Goal: Task Accomplishment & Management: Manage account settings

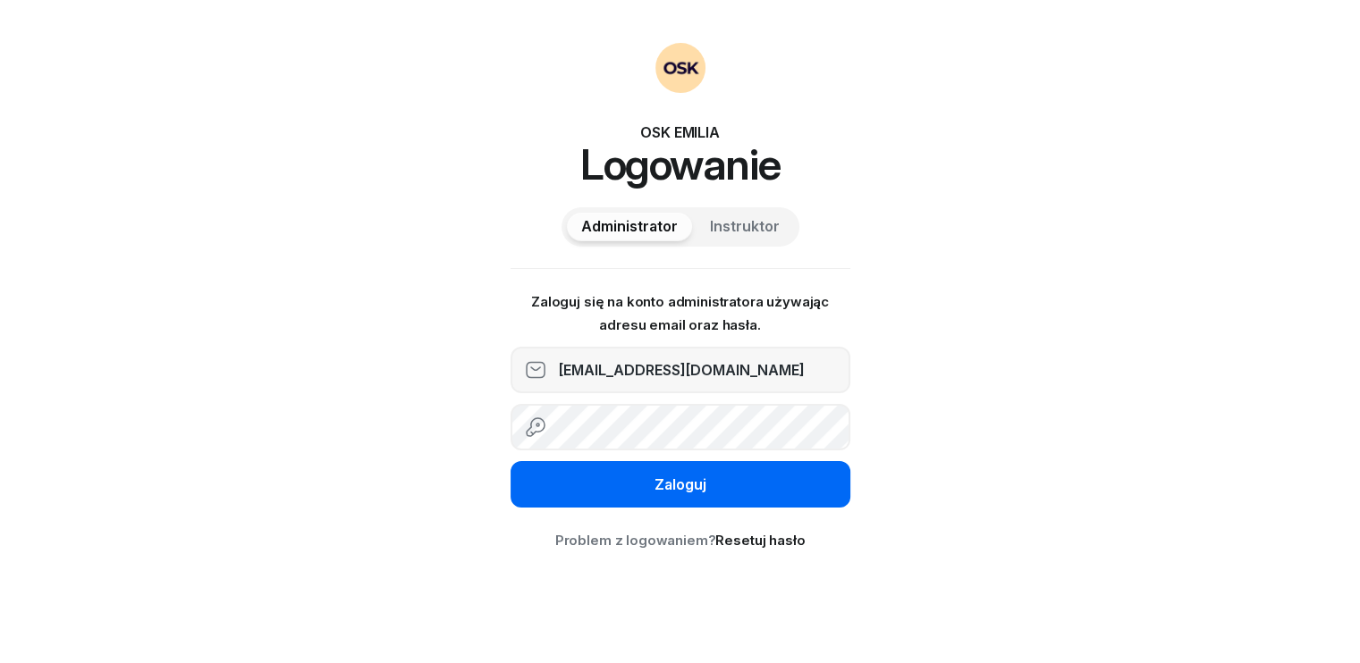
click at [622, 485] on button "Zaloguj" at bounding box center [680, 484] width 340 height 46
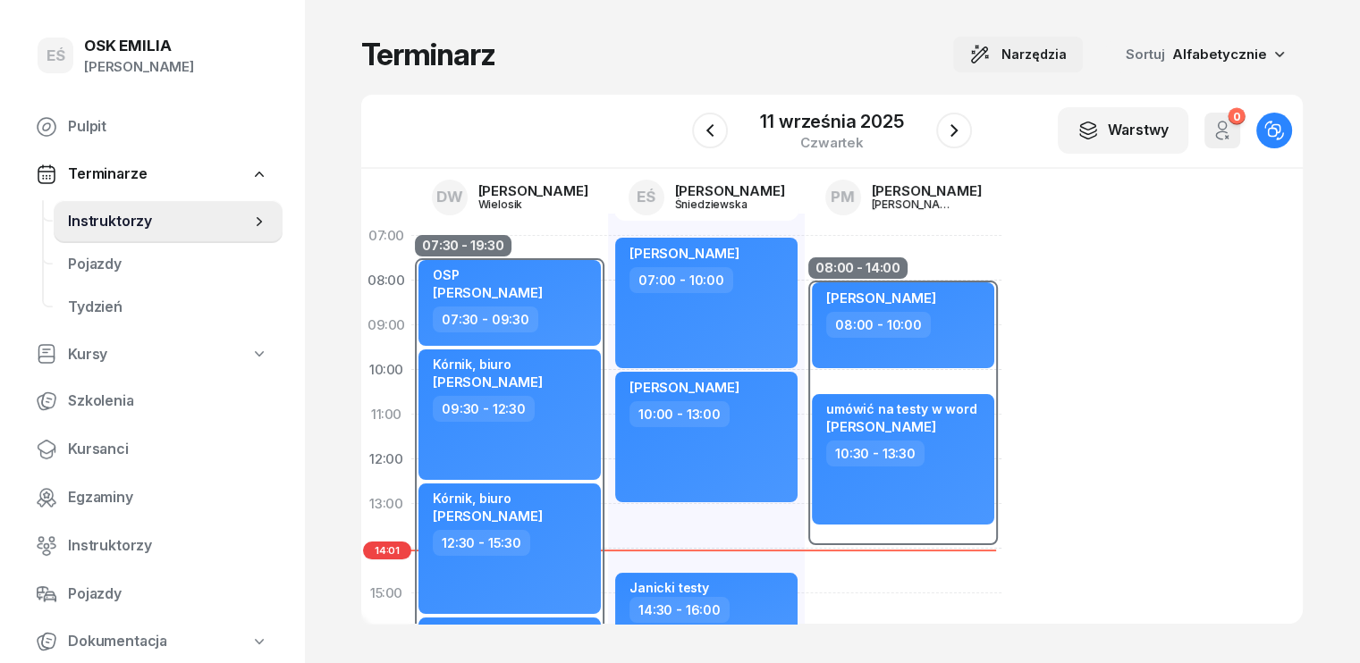
click at [1047, 61] on span "Narzędzia" at bounding box center [1033, 54] width 65 height 21
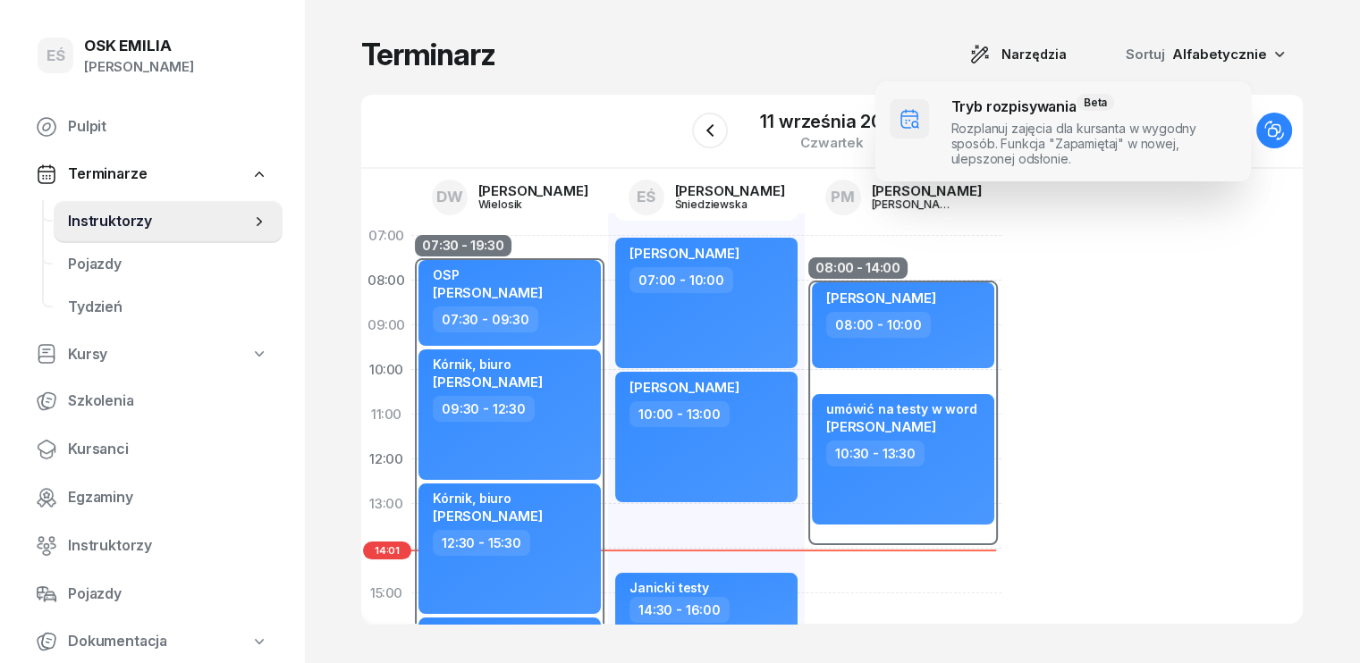
click at [998, 117] on span at bounding box center [1062, 131] width 375 height 100
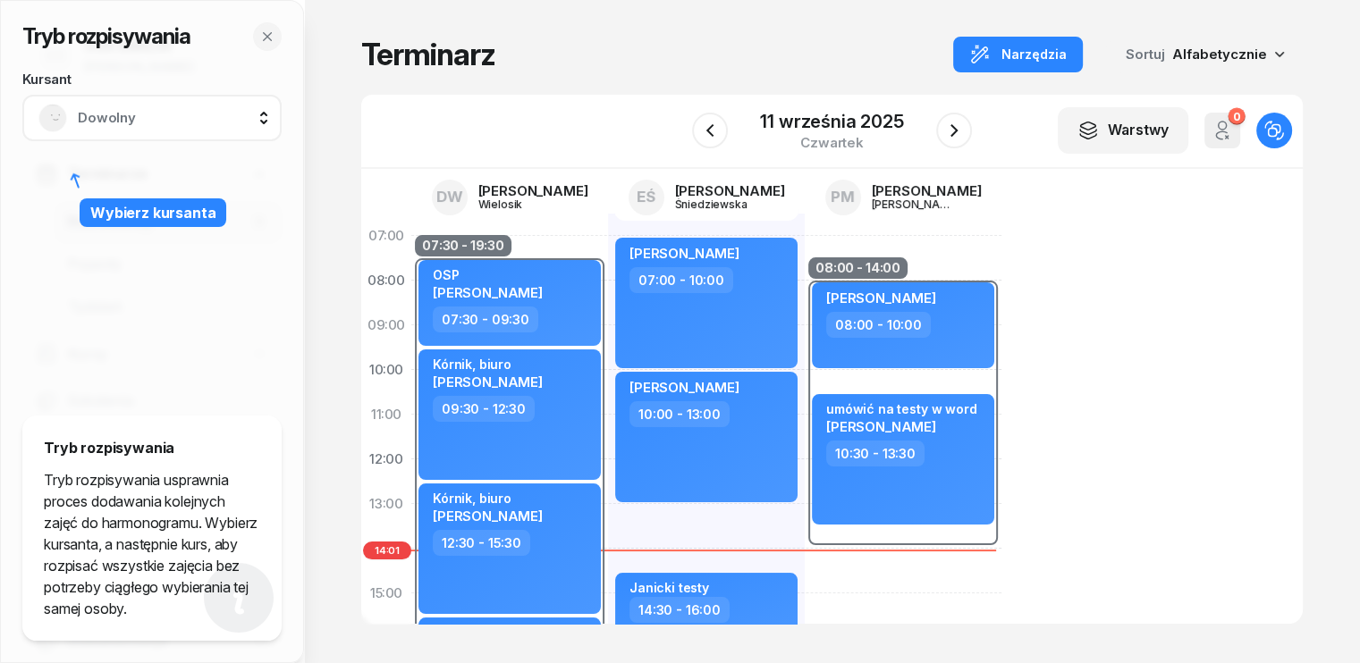
click at [124, 122] on span "Dowolny" at bounding box center [172, 117] width 188 height 23
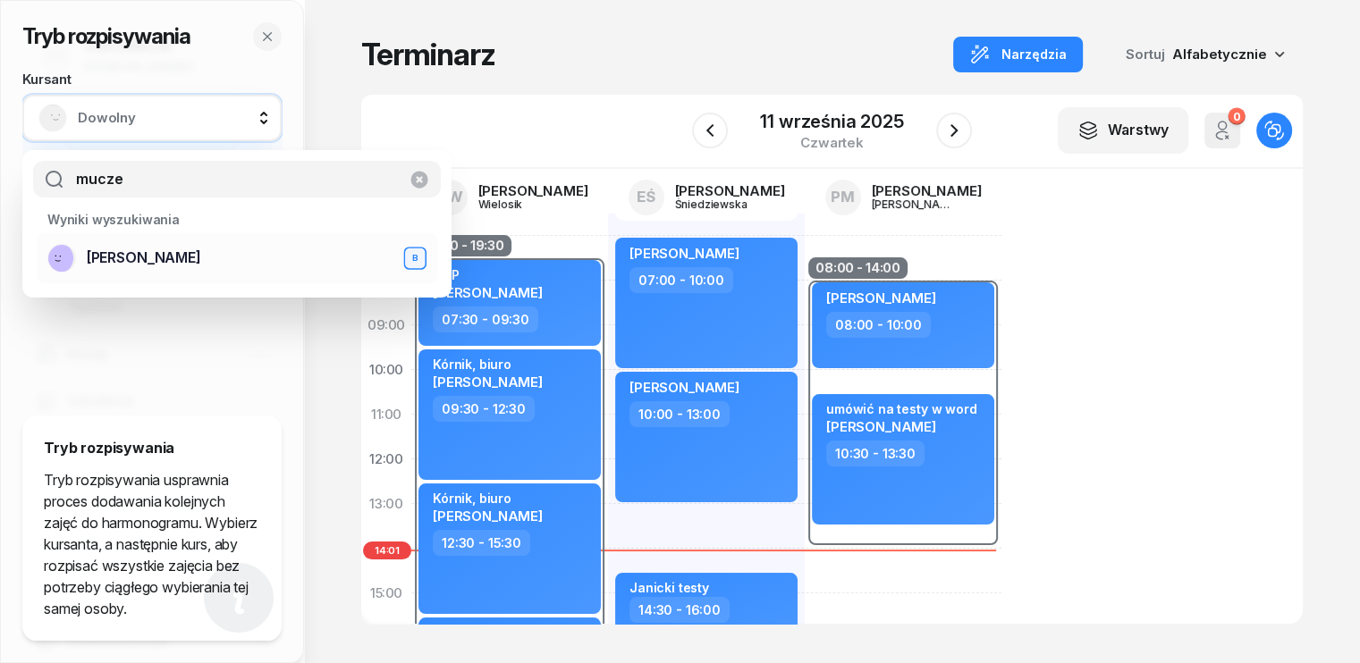
type input "mucze"
click at [140, 264] on span "[PERSON_NAME]" at bounding box center [144, 258] width 114 height 23
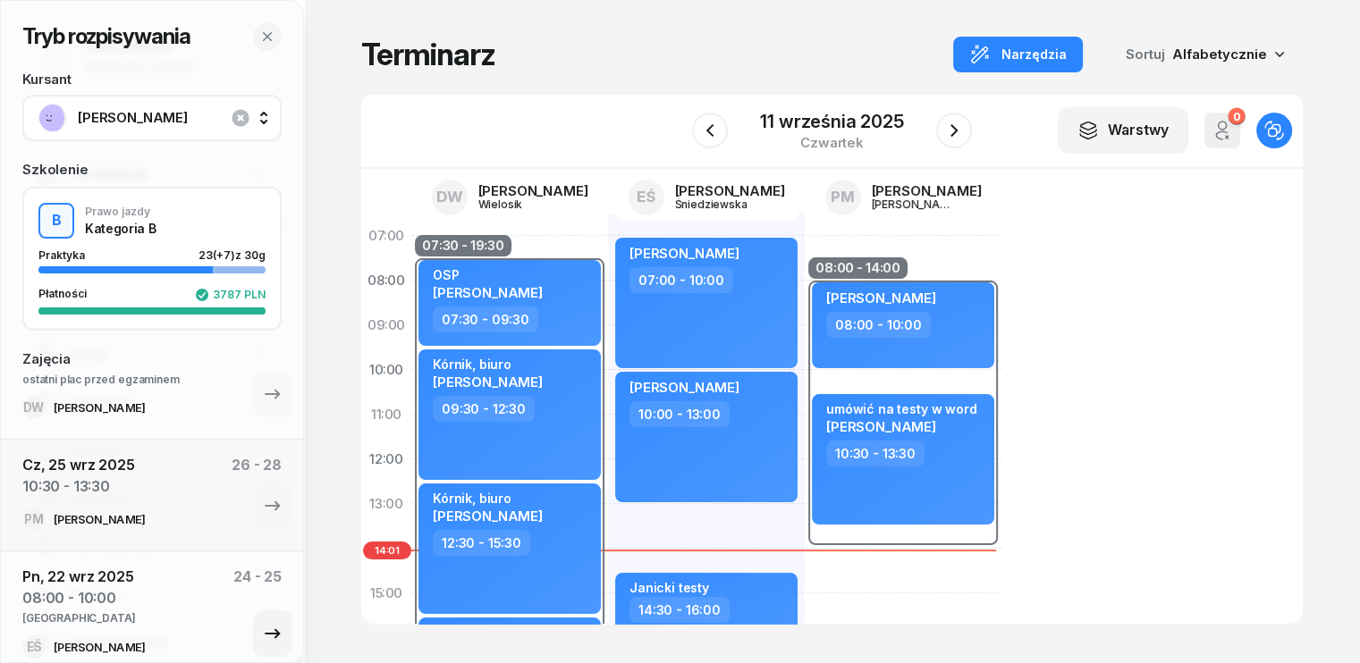
scroll to position [89, 0]
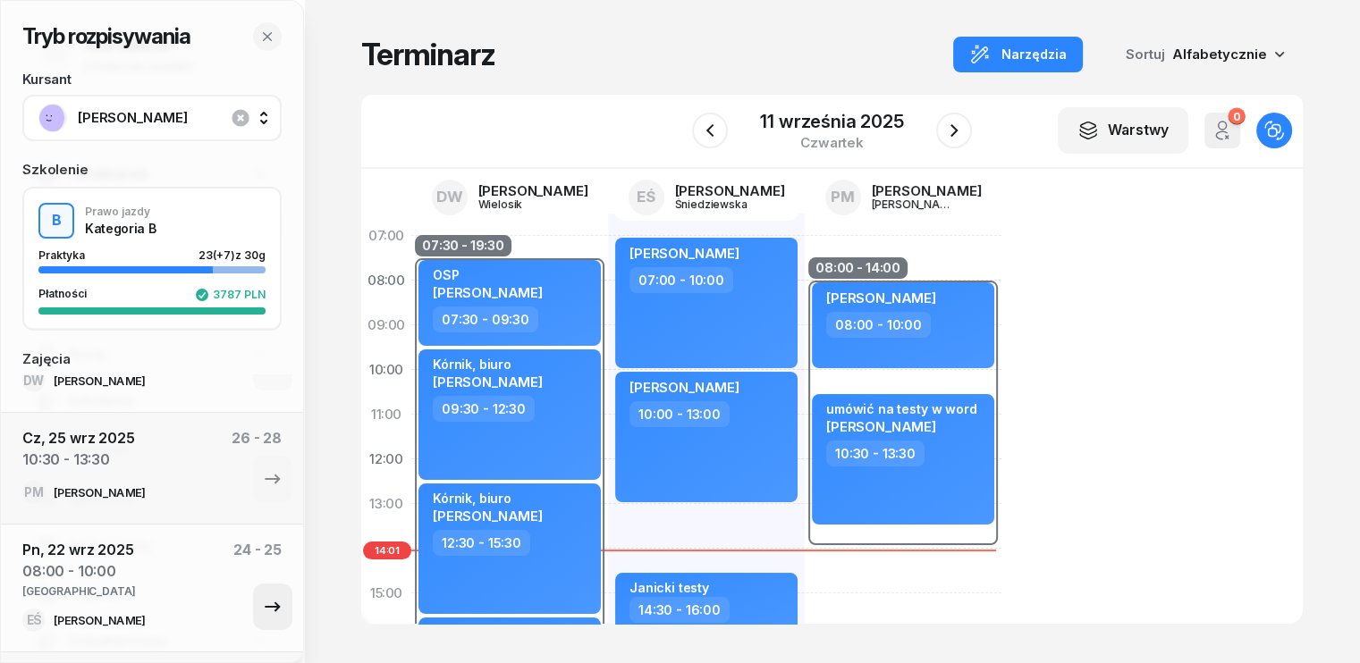
click at [265, 607] on icon "button" at bounding box center [272, 606] width 21 height 21
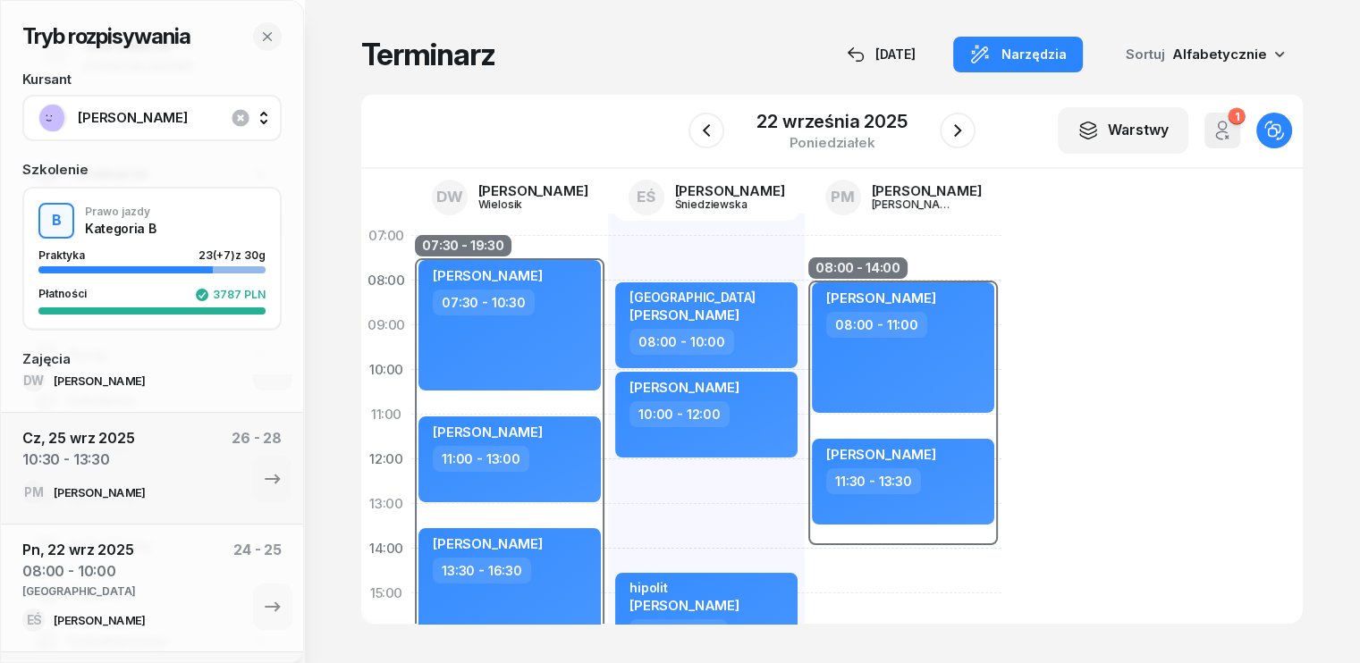
click at [712, 429] on div "[PERSON_NAME] 10:00 - 12:00" at bounding box center [706, 415] width 182 height 86
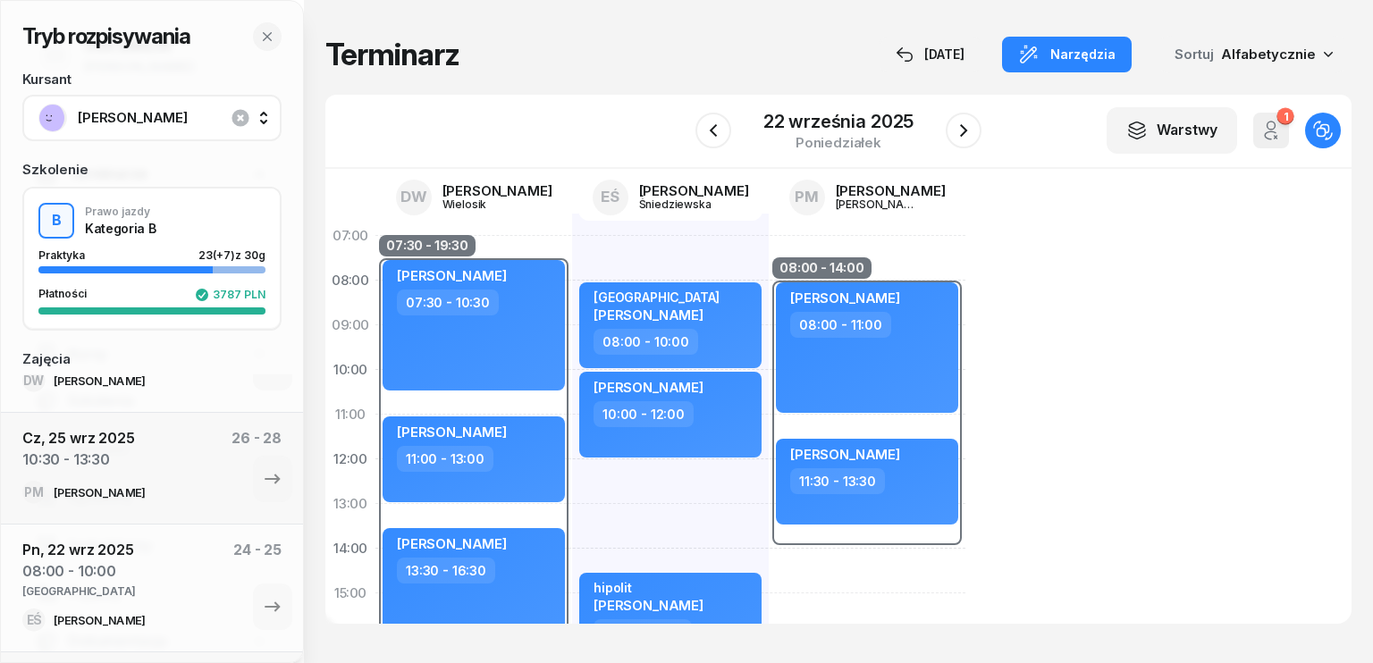
select select "10"
select select "12"
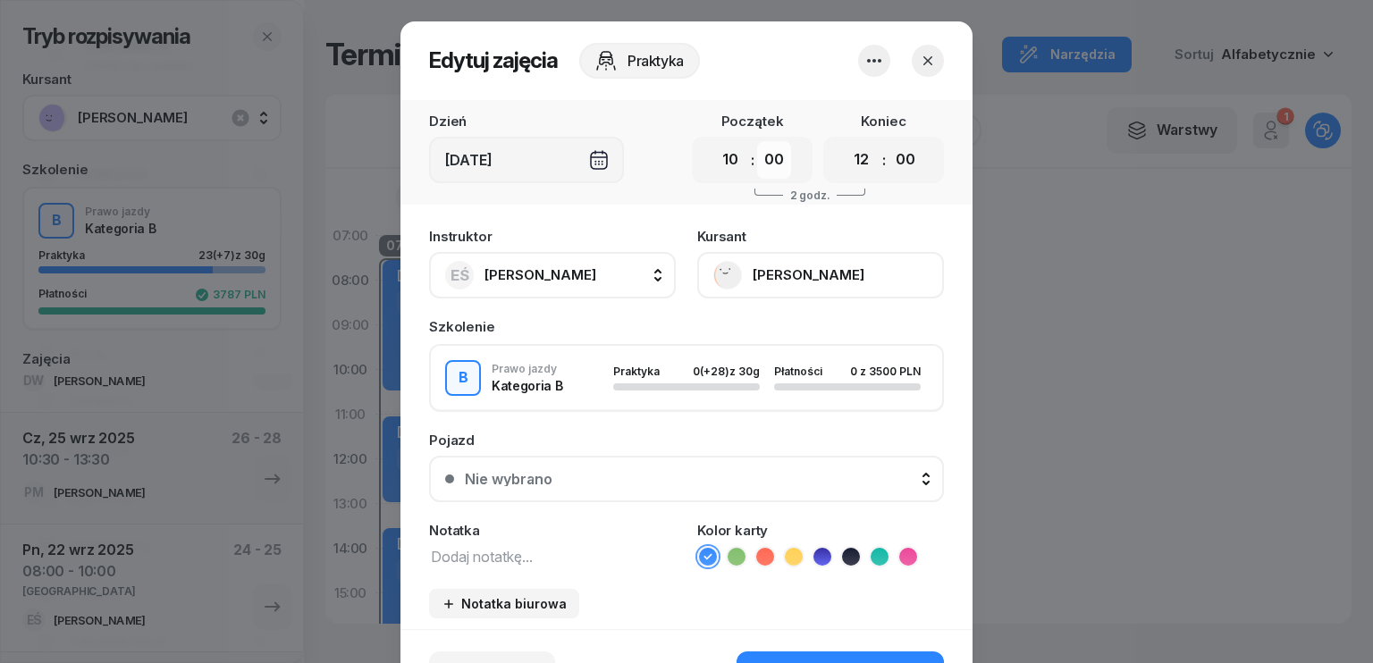
click at [770, 154] on select "00 05 10 15 20 25 30 35 40 45 50 55" at bounding box center [774, 160] width 34 height 38
click at [757, 164] on select "00 05 10 15 20 25 30 35 40 45 50 55" at bounding box center [774, 160] width 34 height 38
drag, startPoint x: 729, startPoint y: 164, endPoint x: 729, endPoint y: 177, distance: 13.4
click at [729, 164] on select "00 01 02 03 04 05 06 07 08 09 10 11 12 13 14 15 16 17 18 19 20 21 22 23" at bounding box center [730, 160] width 34 height 38
select select "11"
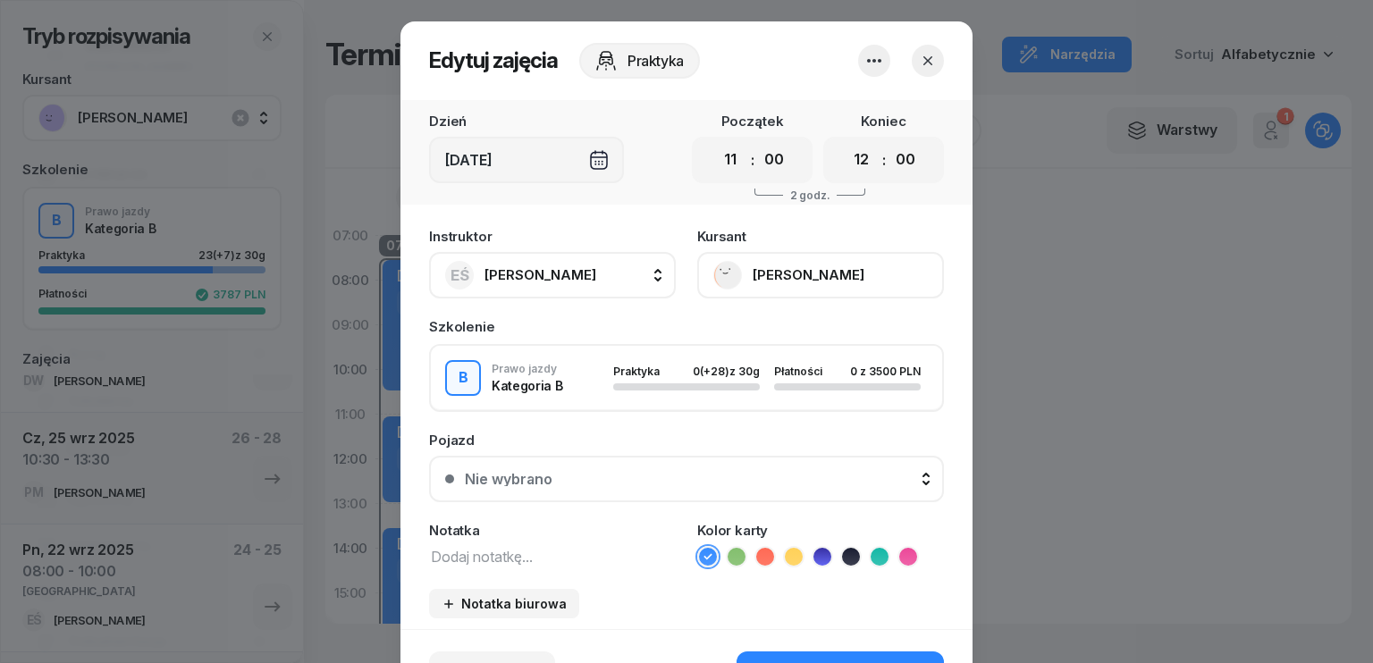
click at [713, 141] on select "00 01 02 03 04 05 06 07 08 09 10 11 12 13 14 15 16 17 18 19 20 21 22 23" at bounding box center [730, 160] width 34 height 38
click at [855, 164] on select "00 01 02 03 04 05 06 07 08 09 10 11 12 13 14 15 16 17 18 19 20 21 22 23" at bounding box center [862, 160] width 34 height 38
select select "13"
click at [845, 141] on select "00 01 02 03 04 05 06 07 08 09 10 11 12 13 14 15 16 17 18 19 20 21 22 23" at bounding box center [862, 160] width 34 height 38
click at [516, 555] on textarea at bounding box center [552, 555] width 247 height 23
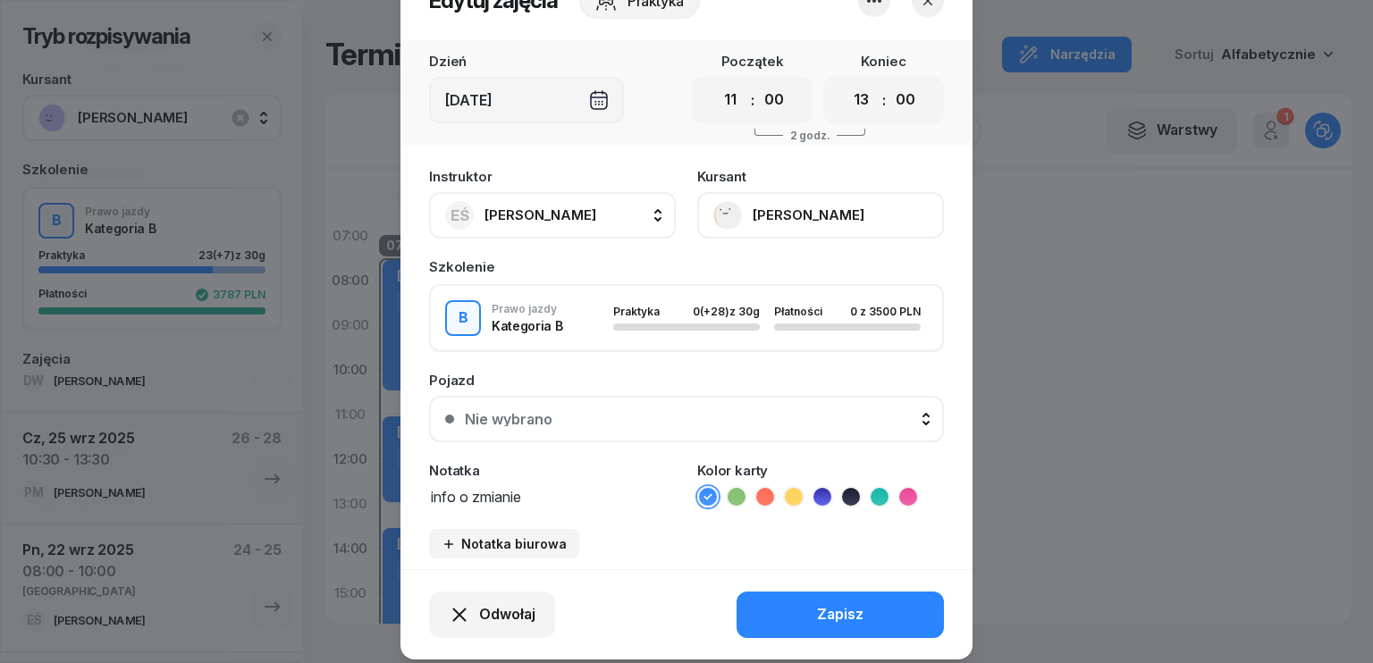
scroll to position [89, 0]
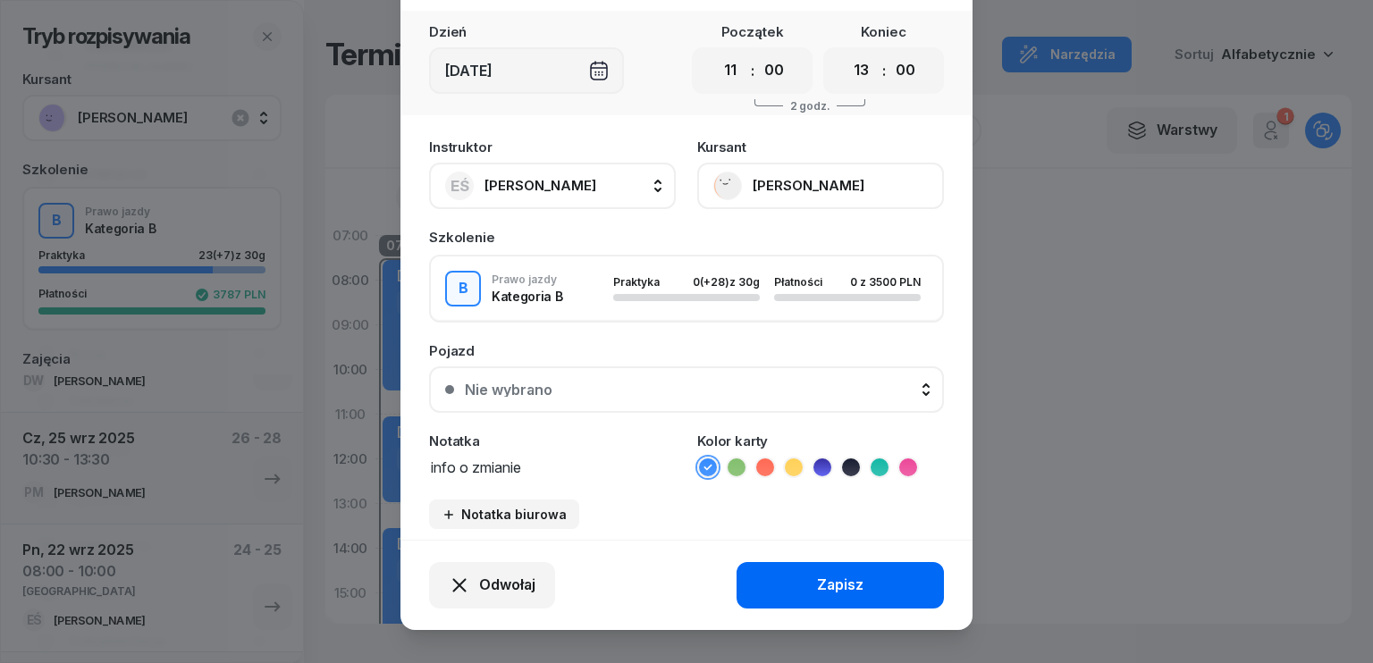
type textarea "info o zmianie"
click at [817, 591] on div "Zapisz" at bounding box center [840, 585] width 46 height 23
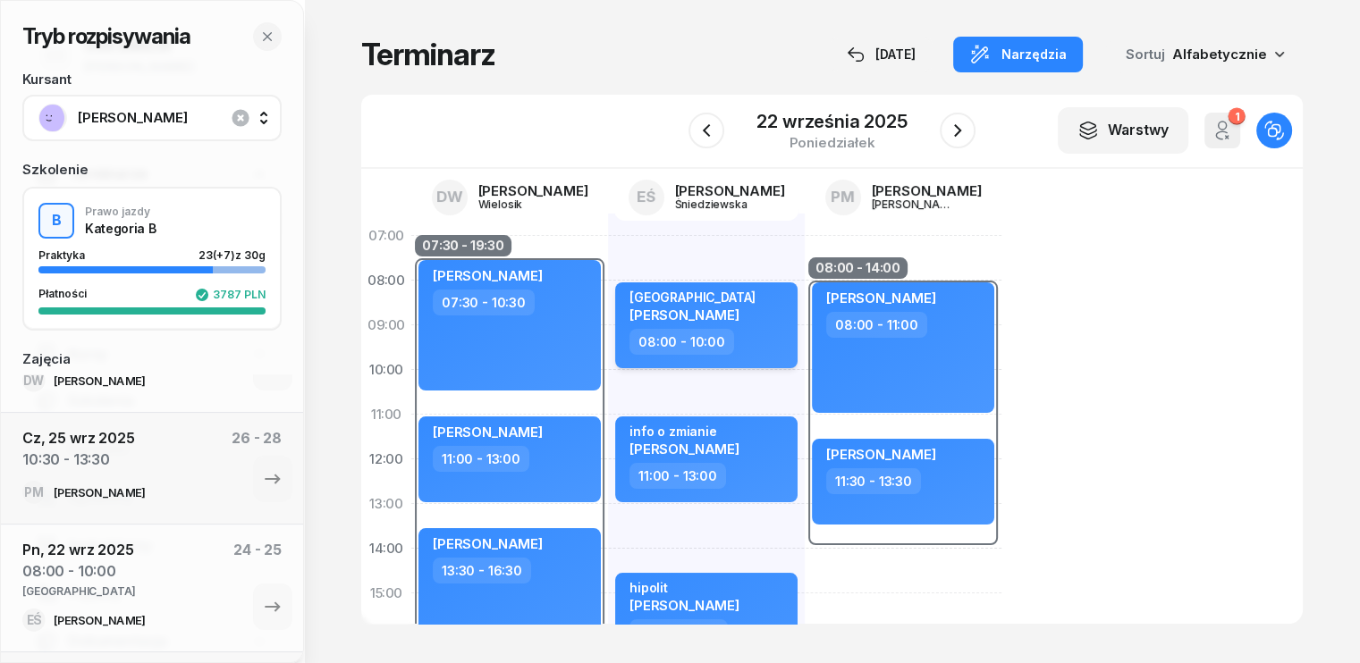
click at [726, 316] on div "Poznań [PERSON_NAME]" at bounding box center [707, 309] width 157 height 39
select select "08"
select select "10"
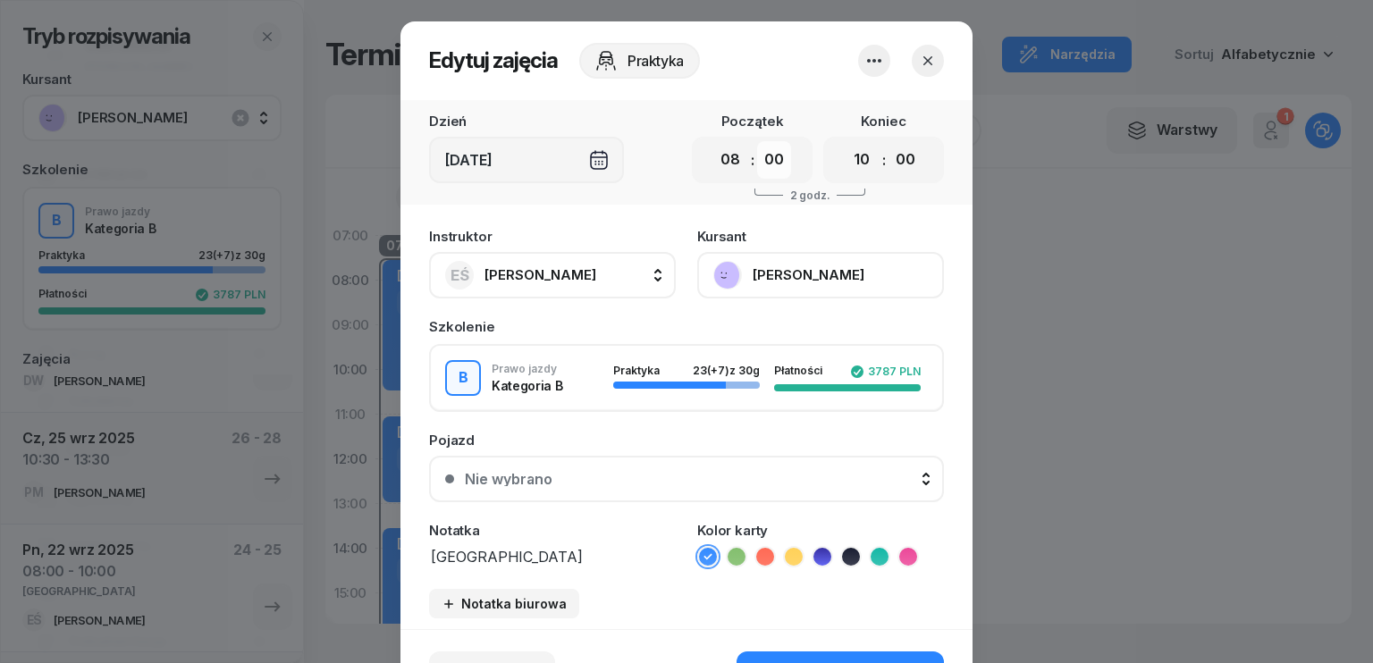
click at [772, 156] on select "00 05 10 15 20 25 30 35 40 45 50 55" at bounding box center [774, 160] width 34 height 38
select select "30"
click at [757, 141] on select "00 05 10 15 20 25 30 35 40 45 50 55" at bounding box center [774, 160] width 34 height 38
click at [902, 160] on select "00 05 10 15 20 25 30 35 40 45 50 55" at bounding box center [906, 160] width 34 height 38
select select "30"
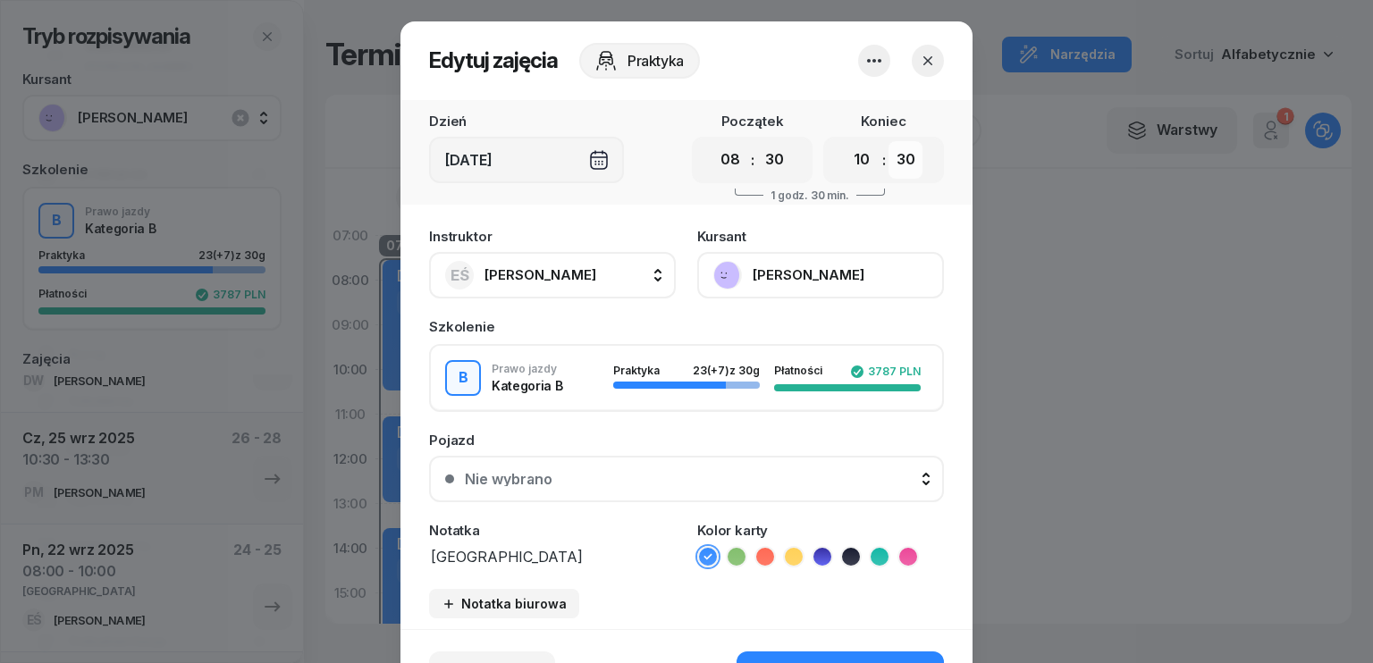
click at [889, 141] on select "00 05 10 15 20 25 30 35 40 45 50 55" at bounding box center [906, 160] width 34 height 38
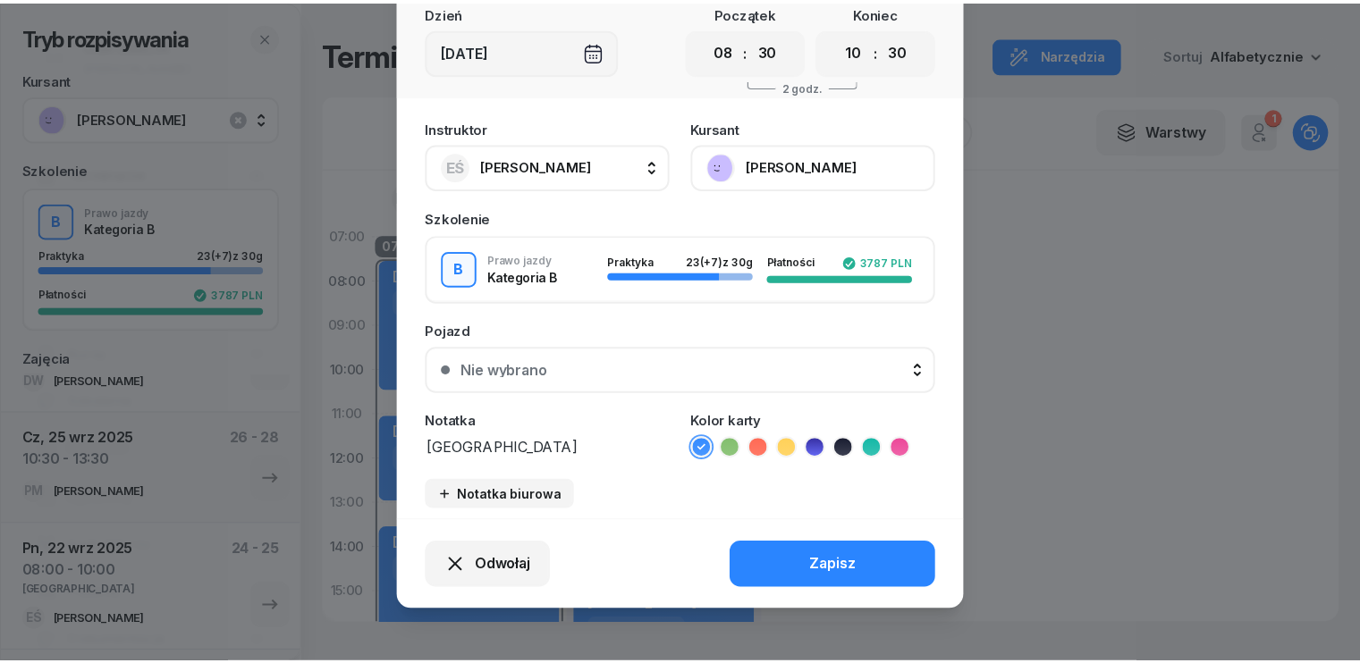
scroll to position [111, 0]
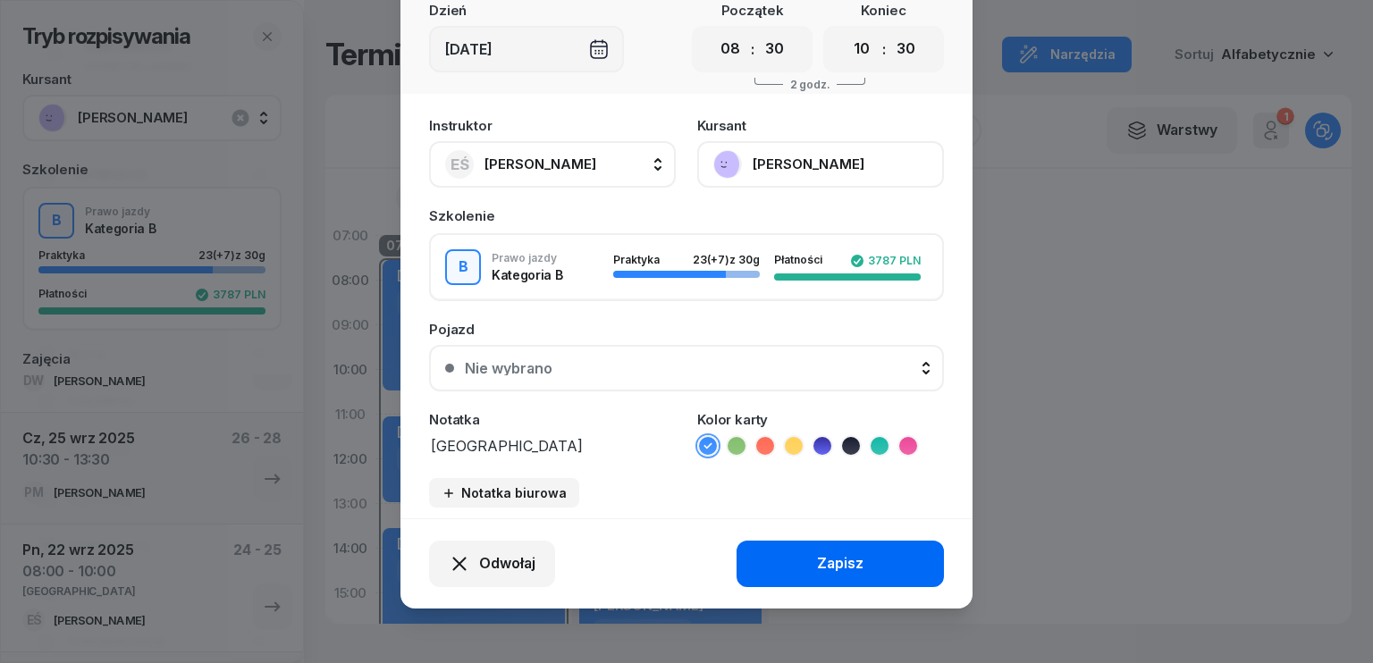
click at [856, 561] on div "Zapisz" at bounding box center [840, 563] width 46 height 23
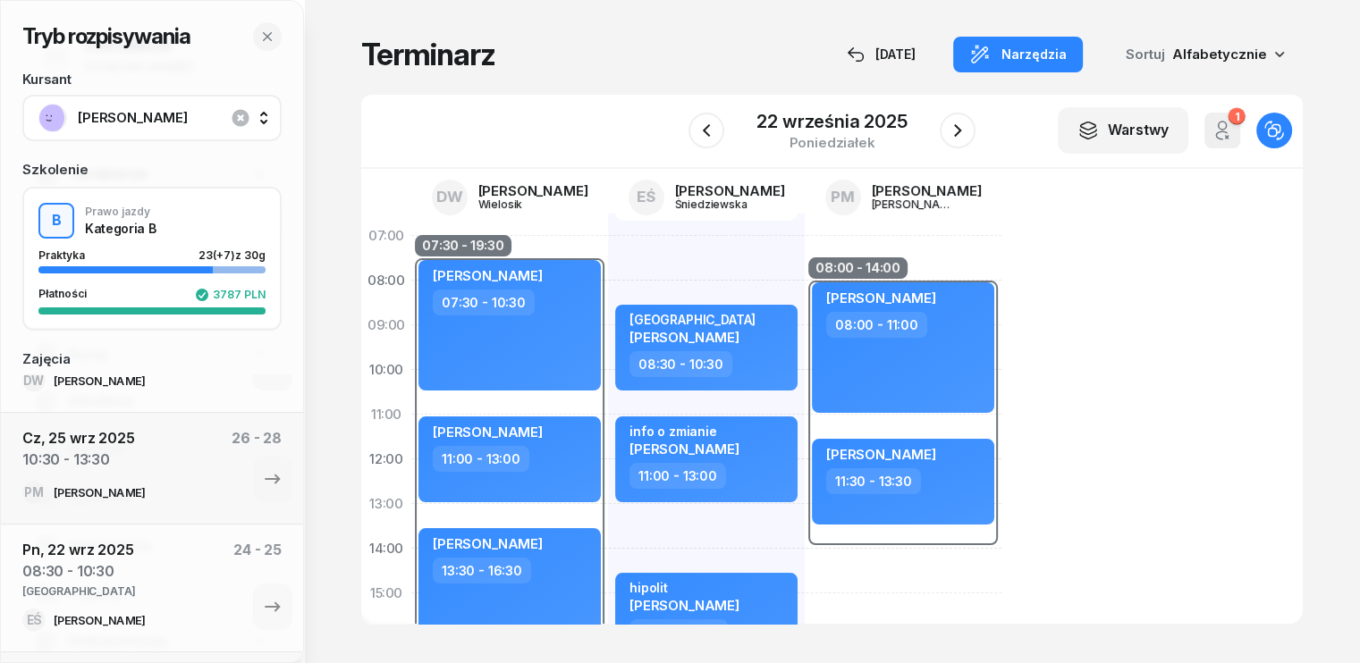
click at [1204, 325] on div "07:00 08:00 09:00 10:00 11:00 12:00 13:00 14:00 15:00 16:00 17:00 18:00 19:00 2…" at bounding box center [831, 396] width 941 height 455
click at [822, 131] on div "22 września 2025" at bounding box center [831, 122] width 150 height 18
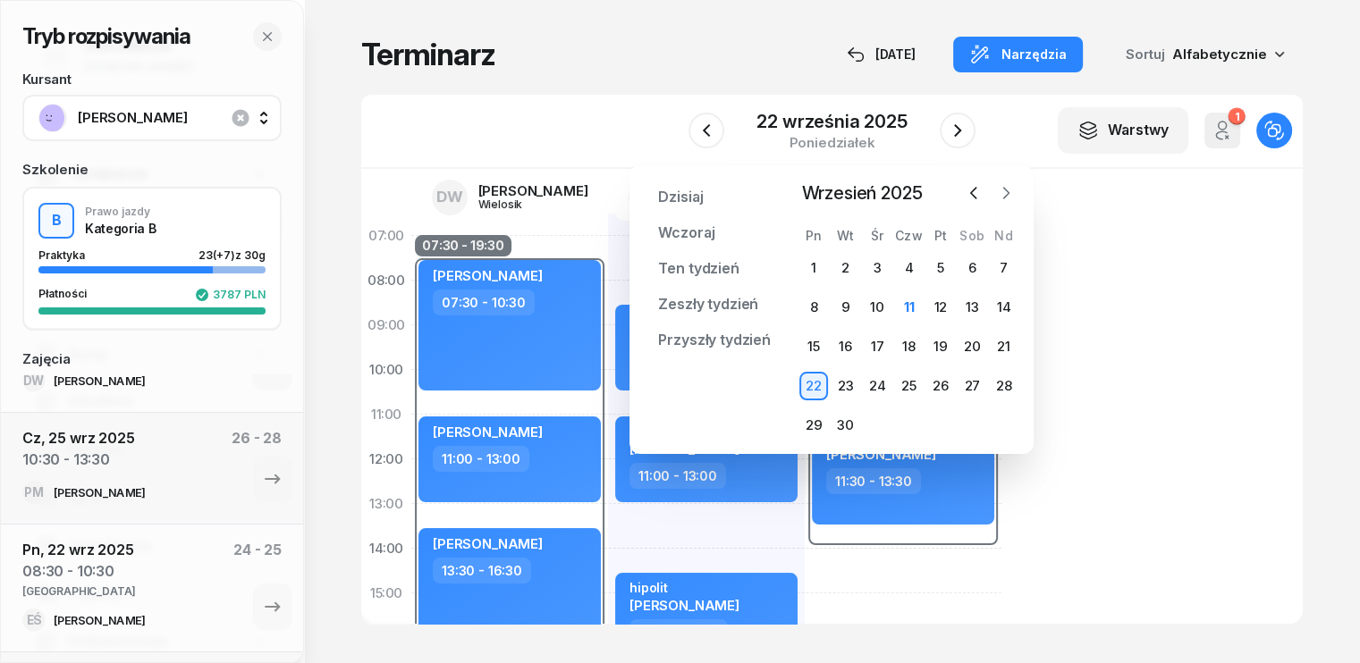
click at [1006, 190] on icon "button" at bounding box center [1006, 193] width 5 height 11
click at [917, 347] on div "16" at bounding box center [908, 347] width 29 height 29
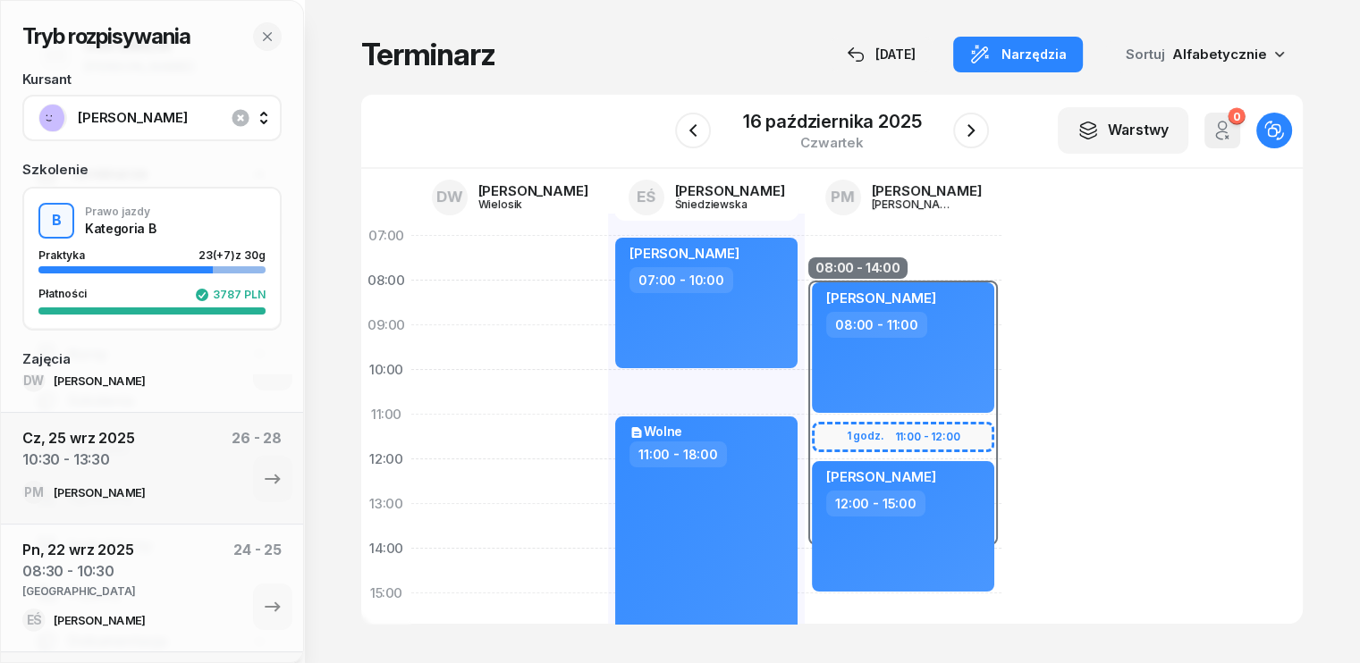
click at [158, 104] on div "[PERSON_NAME]" at bounding box center [151, 118] width 227 height 29
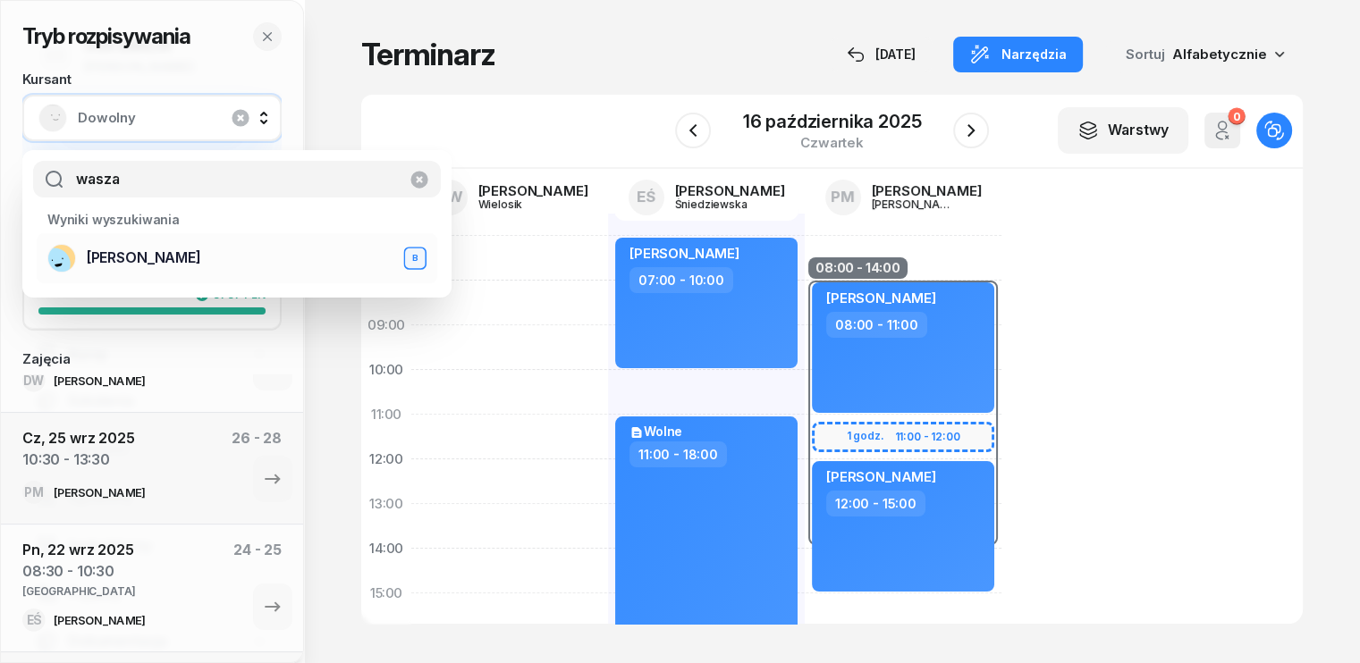
type input "wasza"
click at [196, 257] on span "[PERSON_NAME]" at bounding box center [144, 258] width 114 height 23
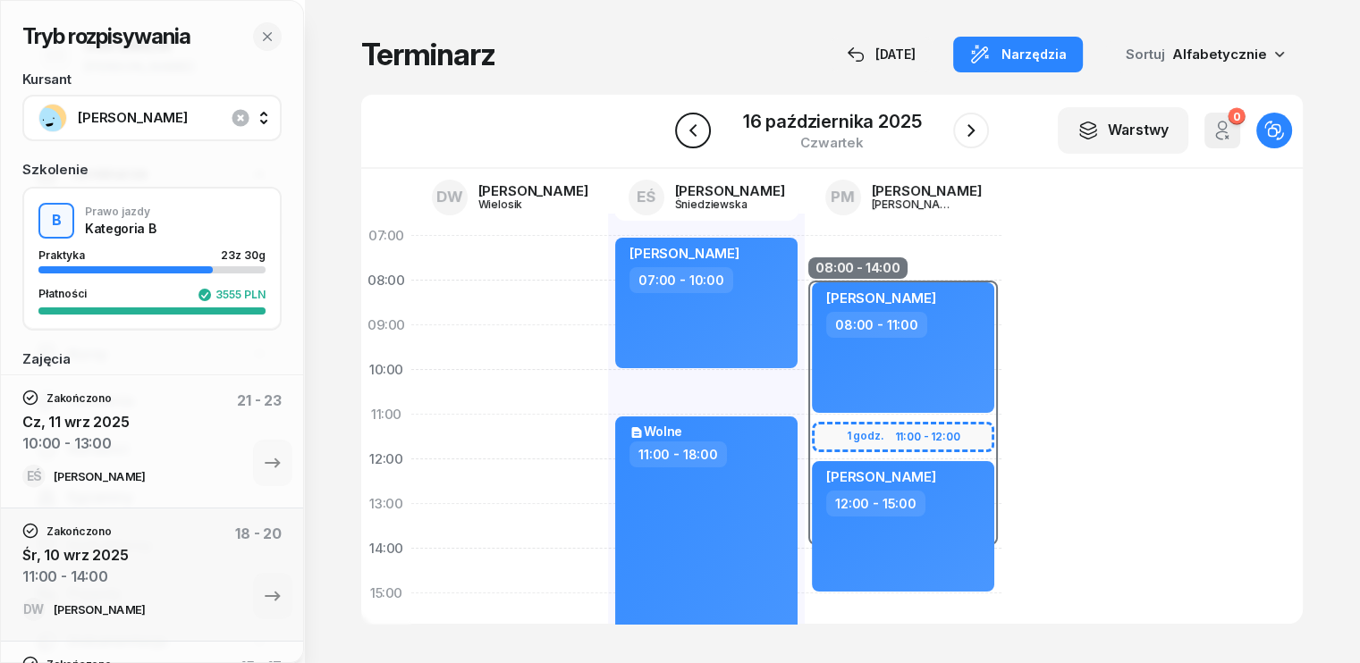
click at [693, 129] on icon "button" at bounding box center [691, 130] width 7 height 13
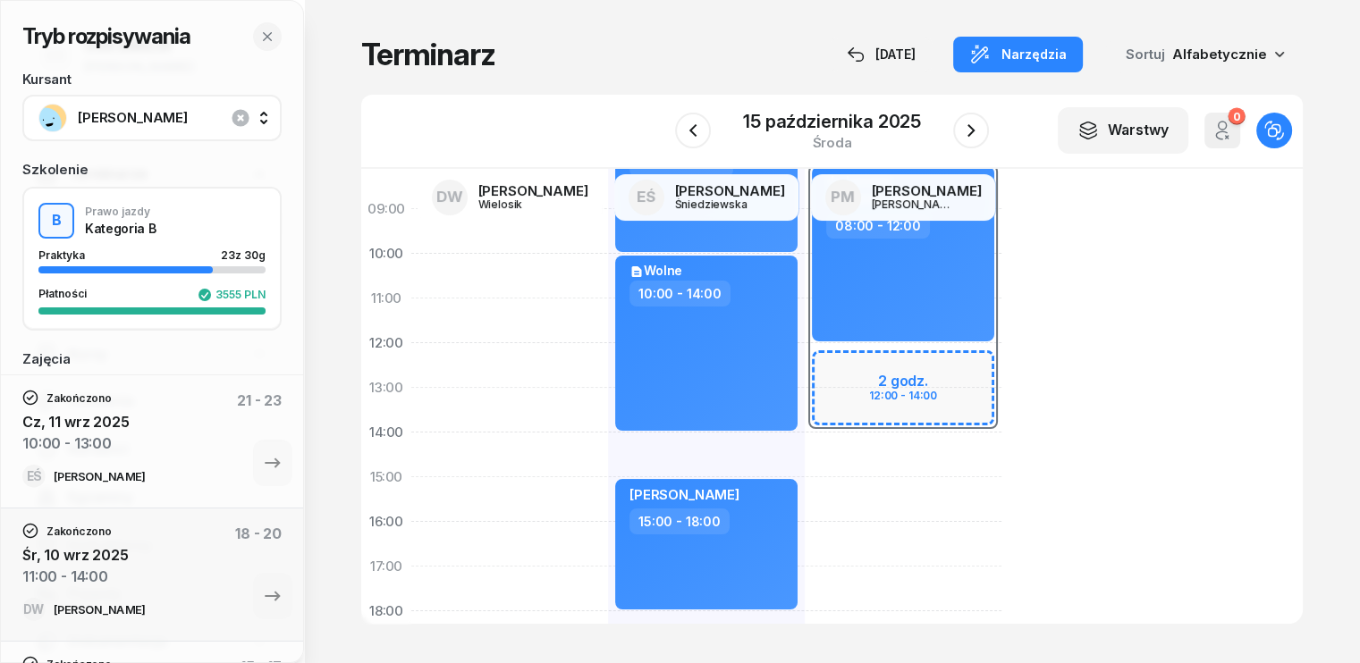
scroll to position [89, 0]
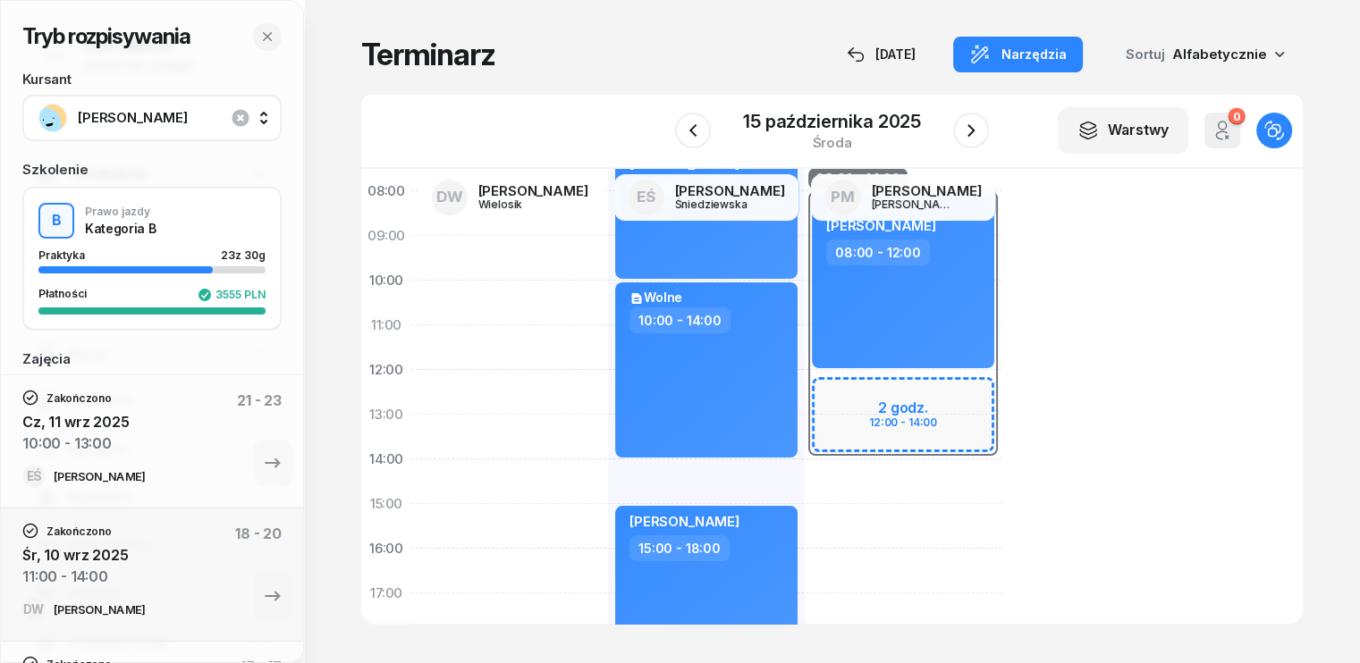
click at [807, 475] on div "08:00 - 14:00 2 godz. 12:00 - 14:00 do Leszna [PERSON_NAME] 08:00 - 12:00" at bounding box center [903, 526] width 197 height 805
select select "14"
select select "16"
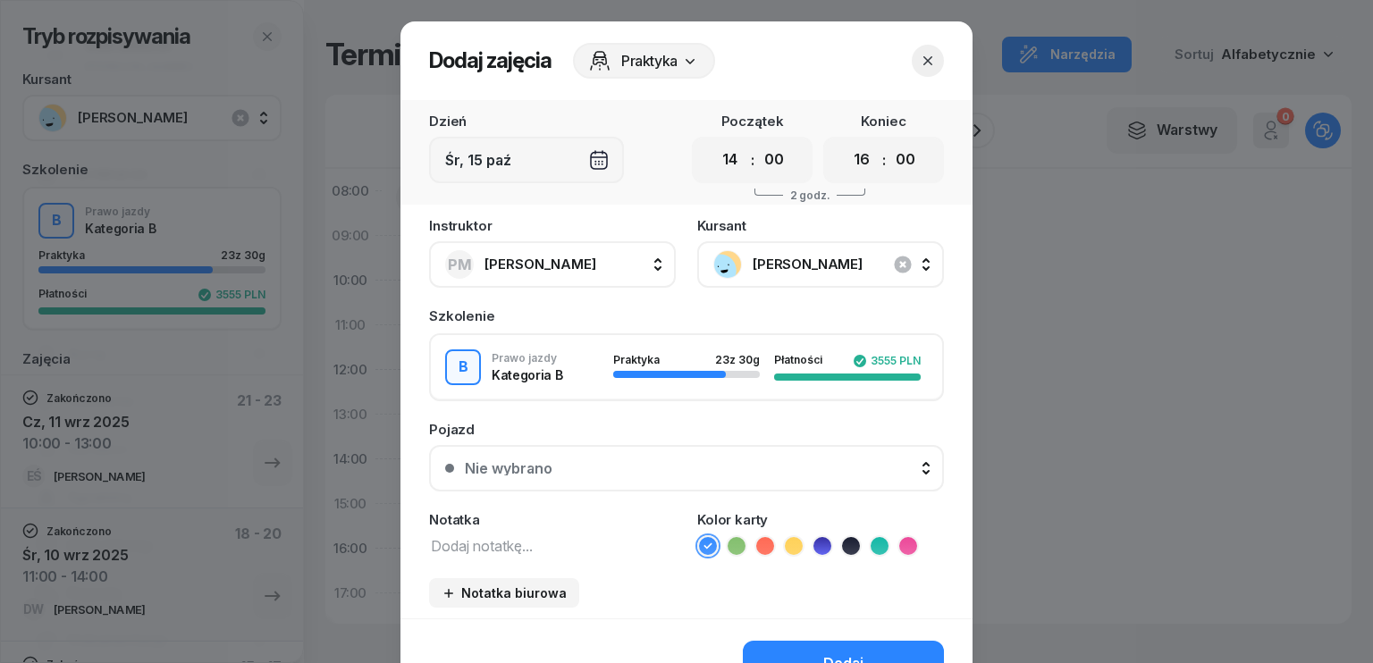
click at [919, 72] on button "button" at bounding box center [928, 61] width 32 height 32
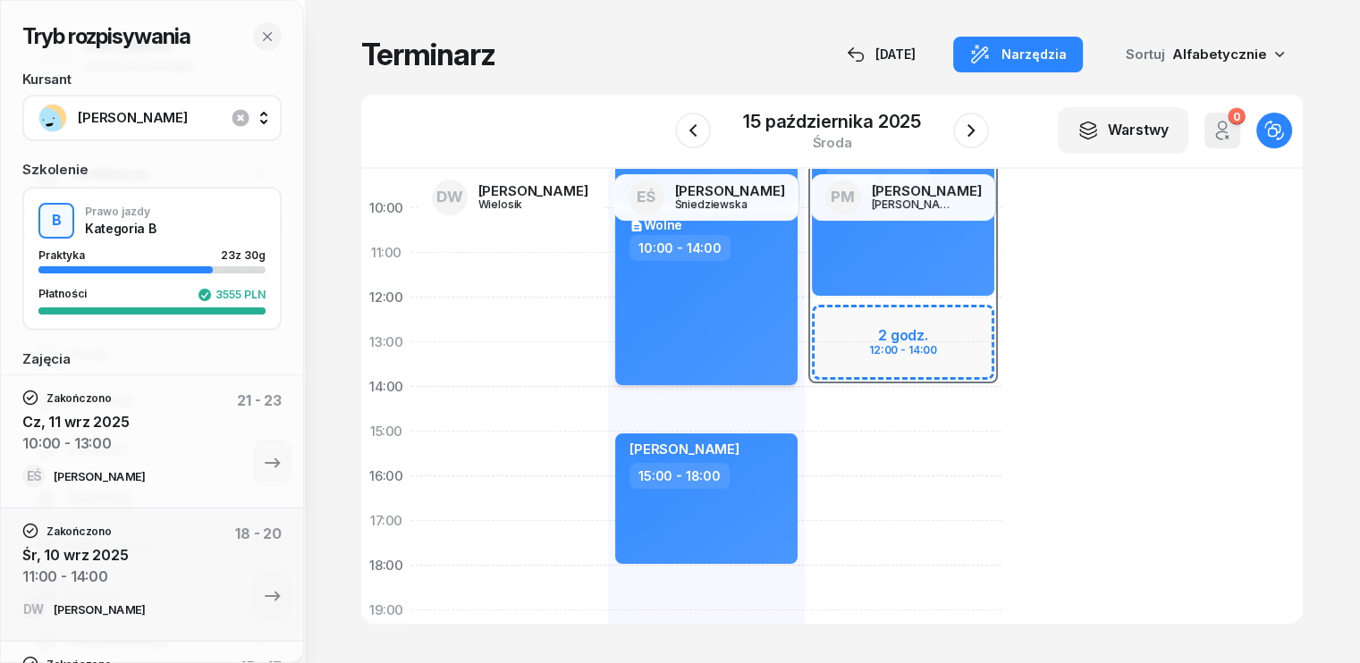
scroll to position [179, 0]
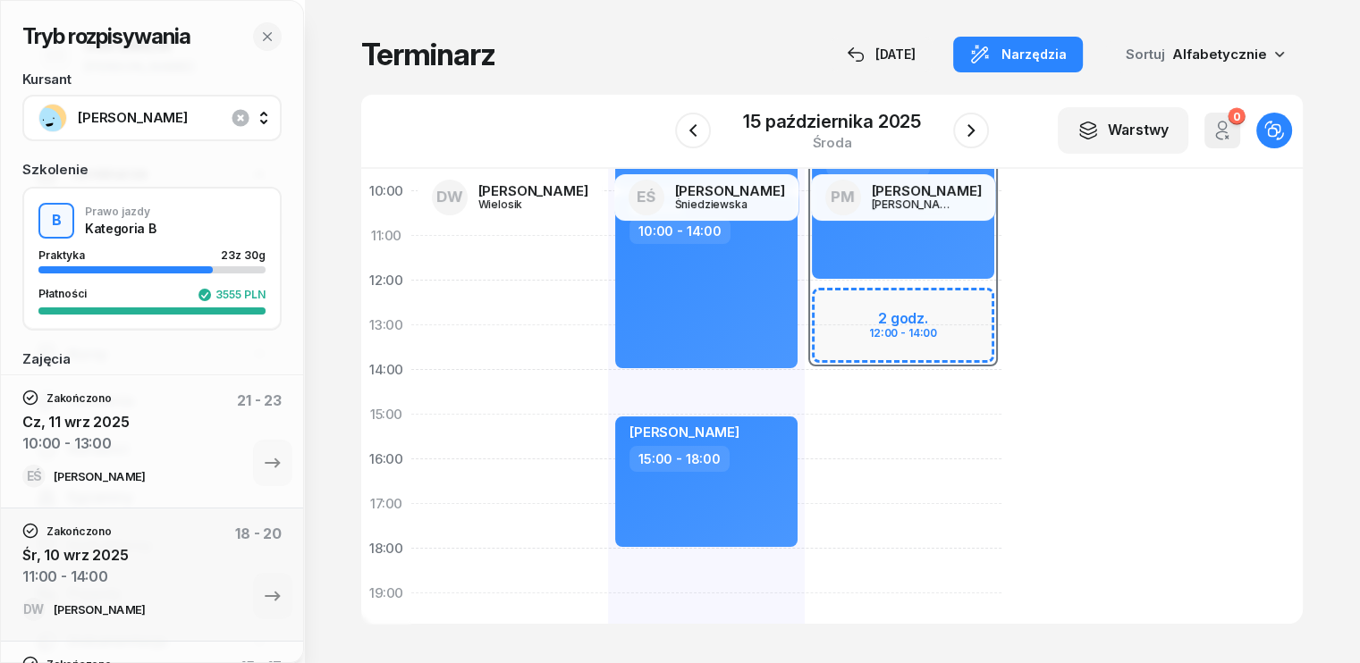
click at [163, 131] on div "[PERSON_NAME]" at bounding box center [151, 118] width 227 height 29
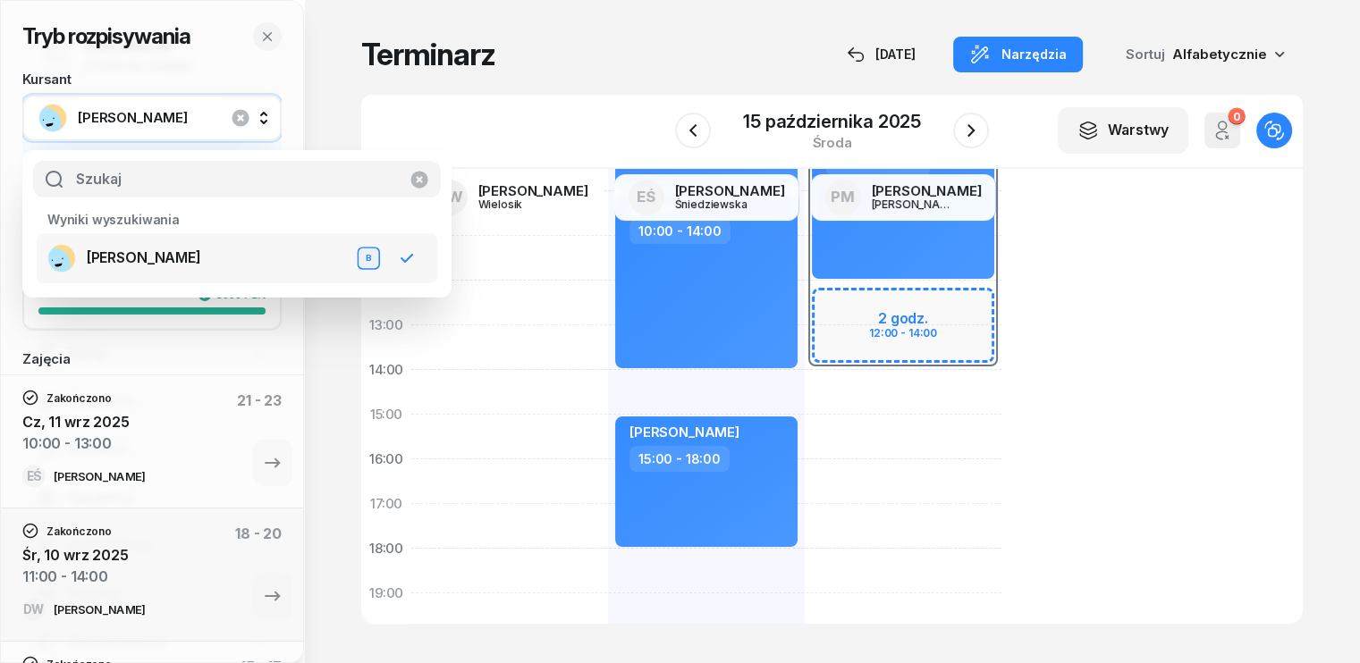
click at [364, 103] on div "W Wybierz DW [PERSON_NAME] EŚ [PERSON_NAME] PM [PERSON_NAME] [DATE] Warstwy 0 O…" at bounding box center [831, 132] width 941 height 74
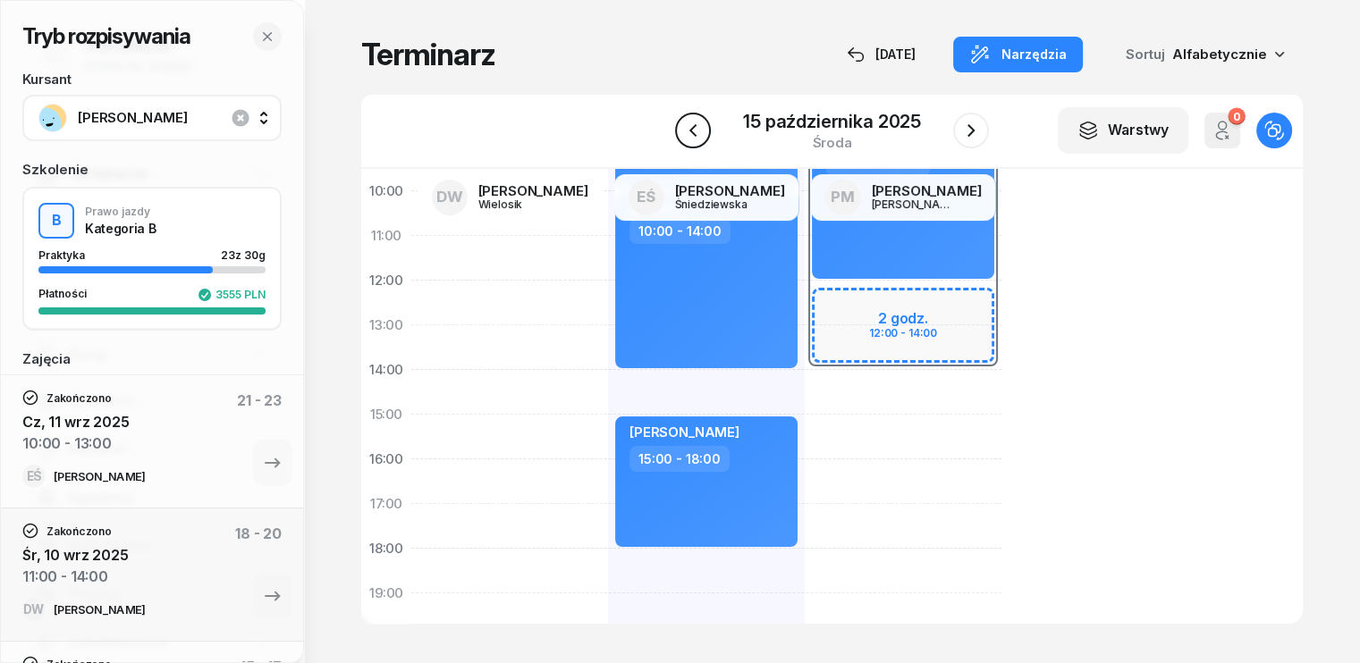
click at [703, 126] on icon "button" at bounding box center [692, 130] width 21 height 21
click at [697, 130] on icon "button" at bounding box center [692, 130] width 21 height 21
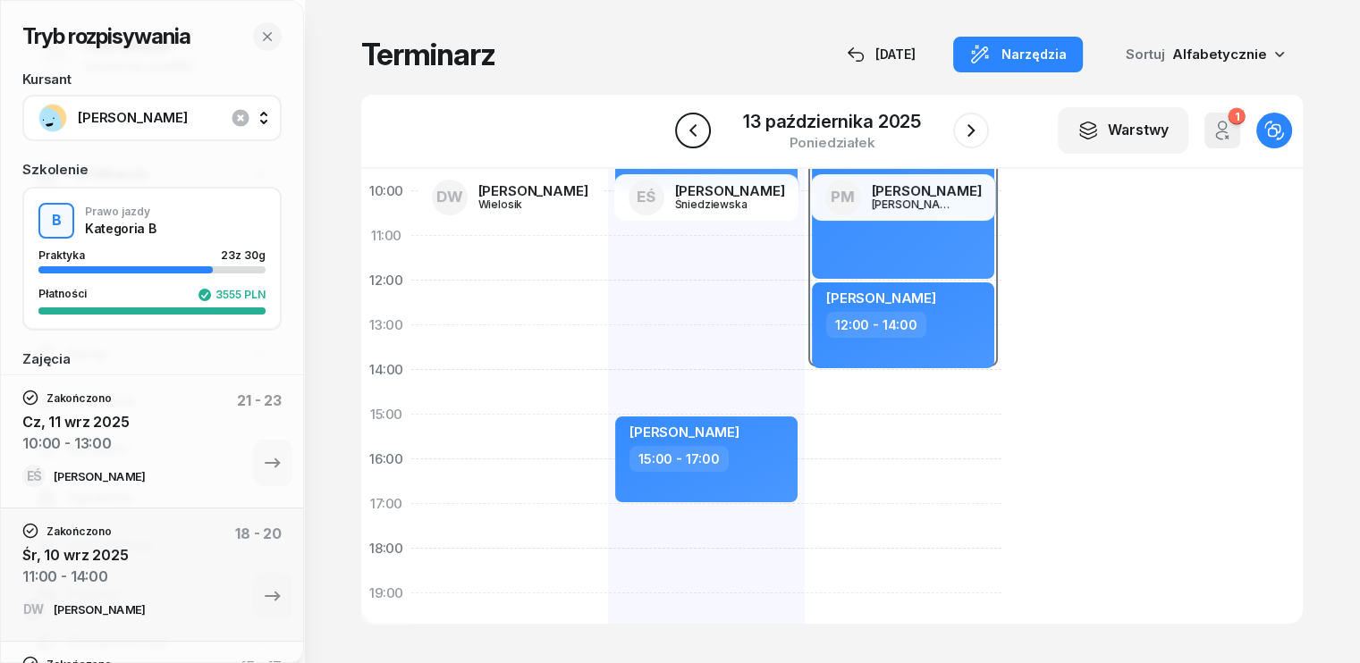
click at [697, 130] on icon "button" at bounding box center [692, 130] width 21 height 21
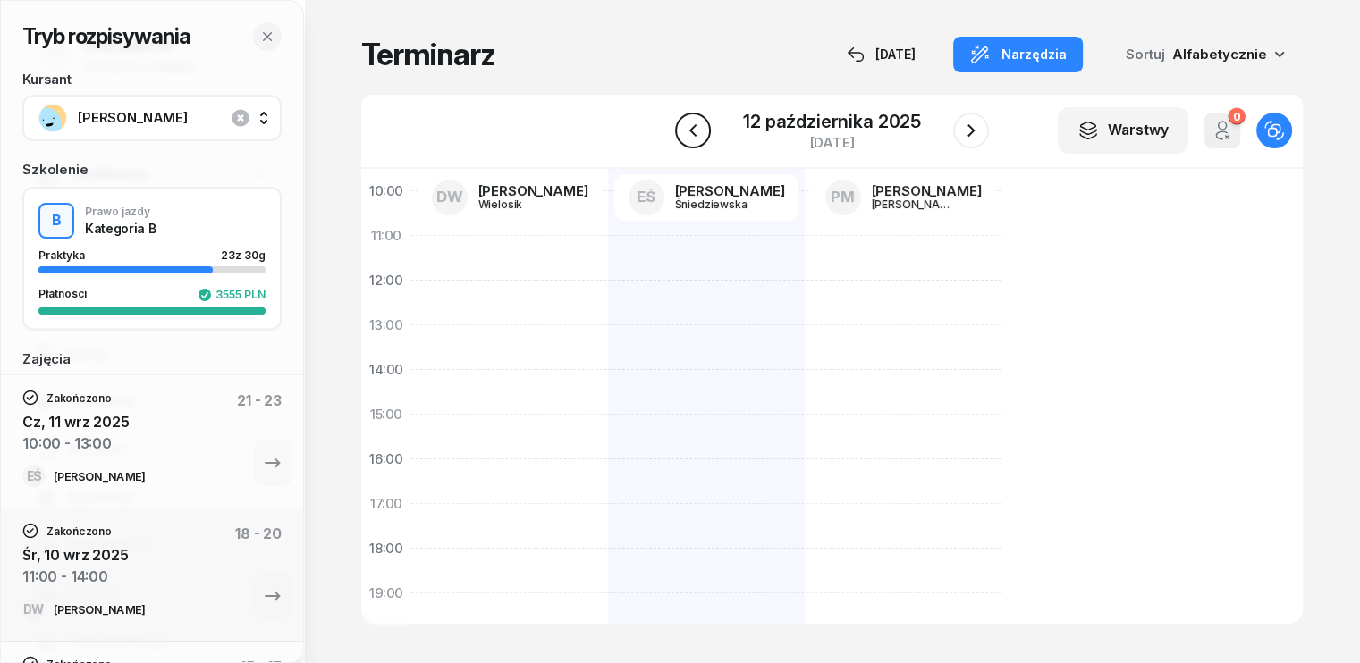
click at [697, 130] on icon "button" at bounding box center [692, 130] width 21 height 21
click at [697, 130] on icon "button" at bounding box center [694, 130] width 21 height 21
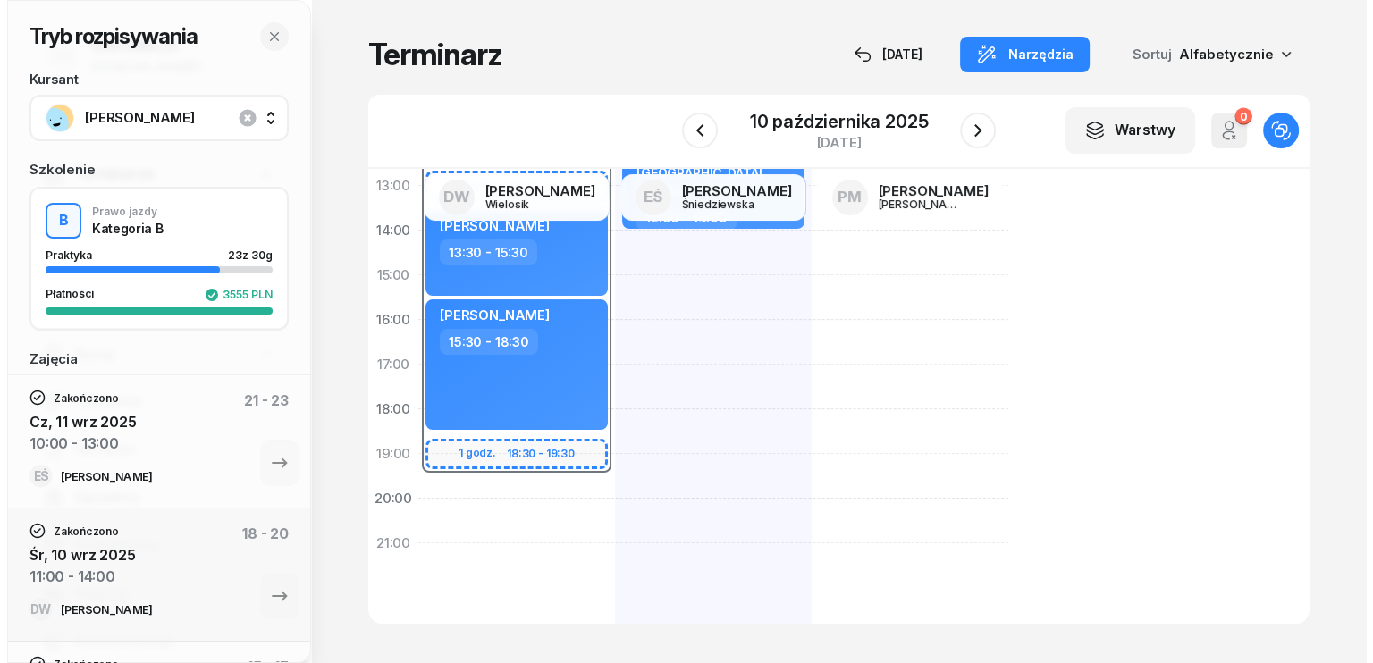
scroll to position [393, 0]
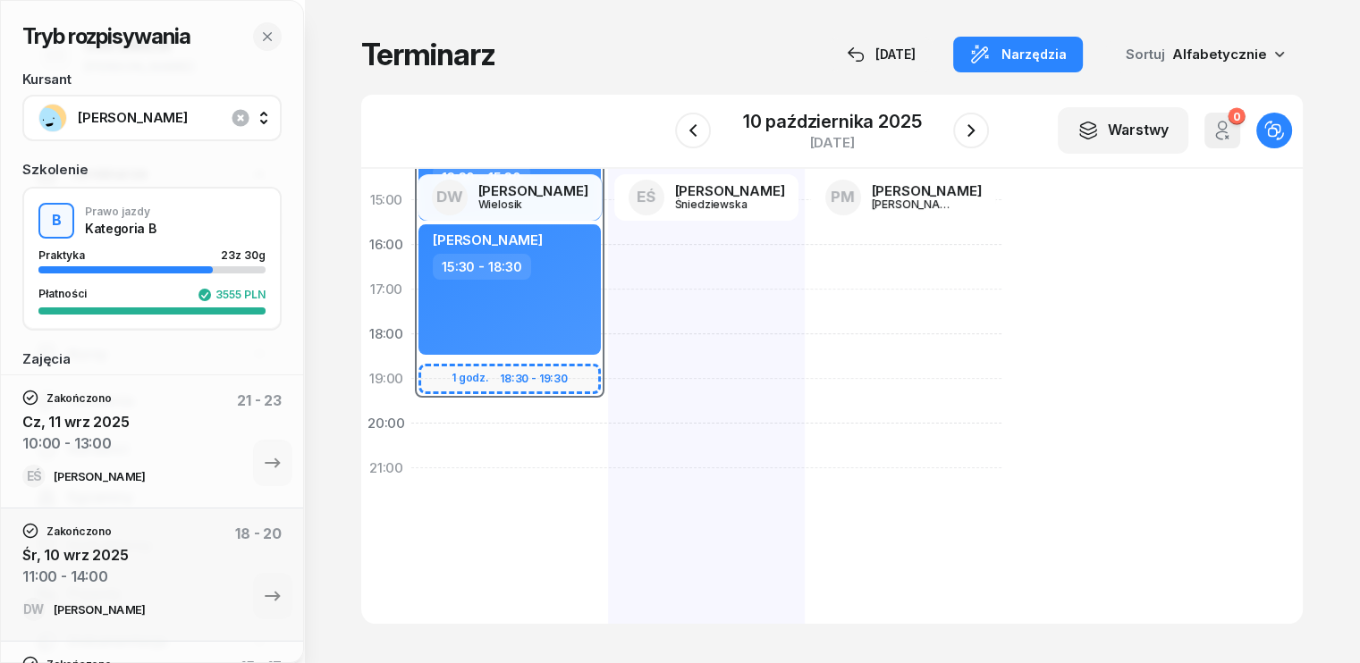
click at [414, 428] on div "07:30 - 19:30 2 godz. 10:30 - 12:30 1 godz. 12:30 - 13:30 1 godz. 18:30 - 19:30…" at bounding box center [509, 222] width 197 height 805
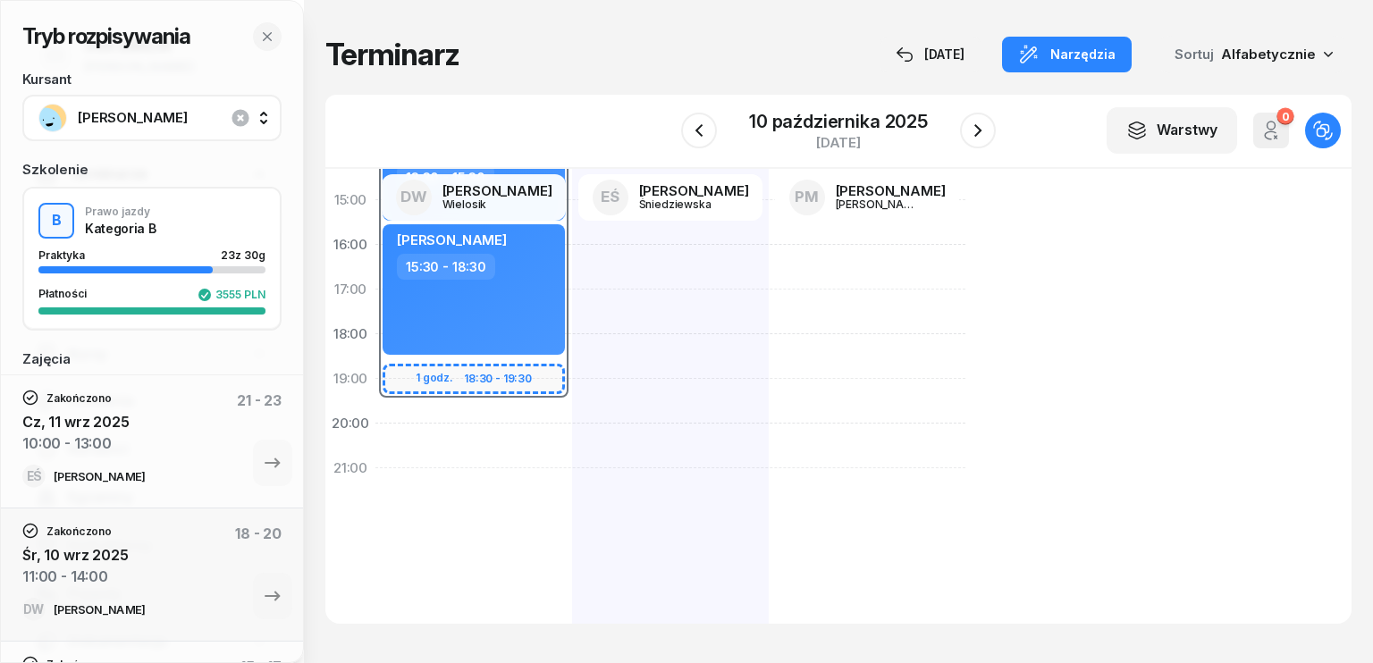
select select "20"
select select "22"
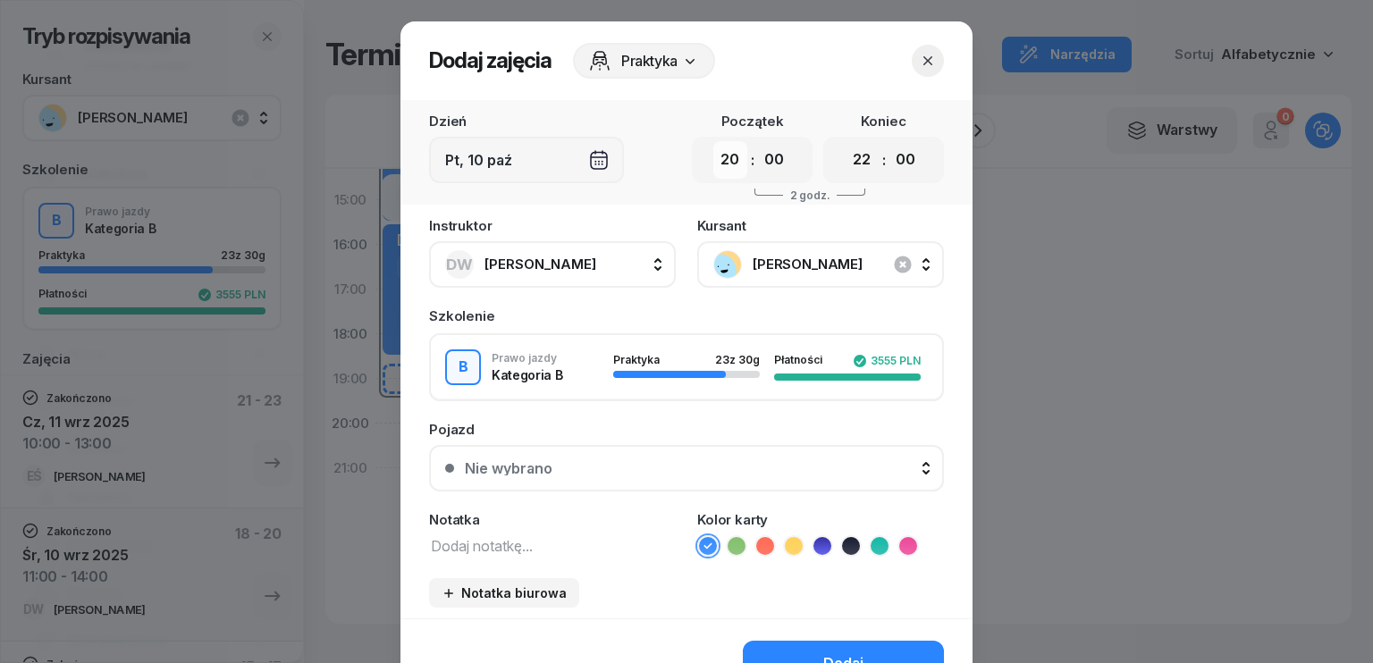
click at [713, 152] on select "00 01 02 03 04 05 06 07 08 09 10 11 12 13 14 15 16 17 18 19 20 21 22 23" at bounding box center [730, 160] width 34 height 38
select select "10"
click at [713, 141] on select "00 01 02 03 04 05 06 07 08 09 10 11 12 13 14 15 16 17 18 19 20 21 22 23" at bounding box center [730, 160] width 34 height 38
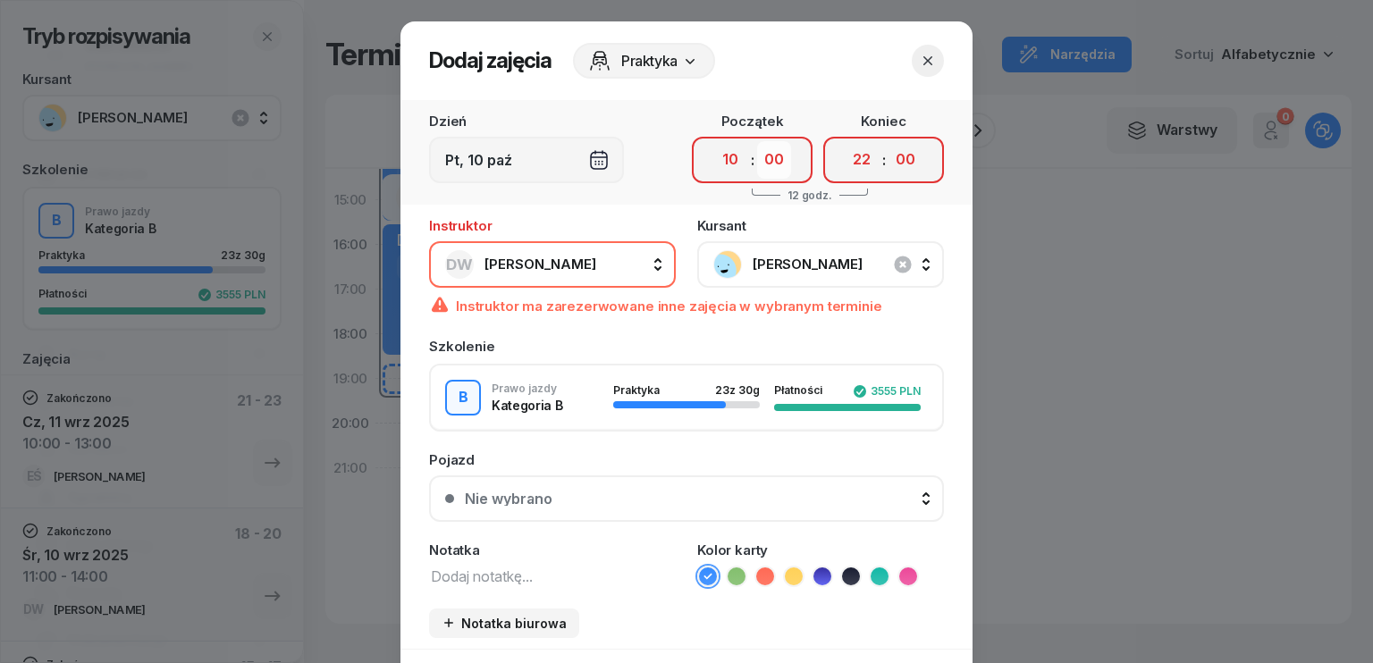
drag, startPoint x: 770, startPoint y: 153, endPoint x: 770, endPoint y: 174, distance: 21.5
click at [770, 153] on select "00 05 10 15 20 25 30 35 40 45 50 55" at bounding box center [774, 160] width 34 height 38
select select "30"
click at [757, 141] on select "00 05 10 15 20 25 30 35 40 45 50 55" at bounding box center [774, 160] width 34 height 38
drag, startPoint x: 843, startPoint y: 154, endPoint x: 847, endPoint y: 174, distance: 21.0
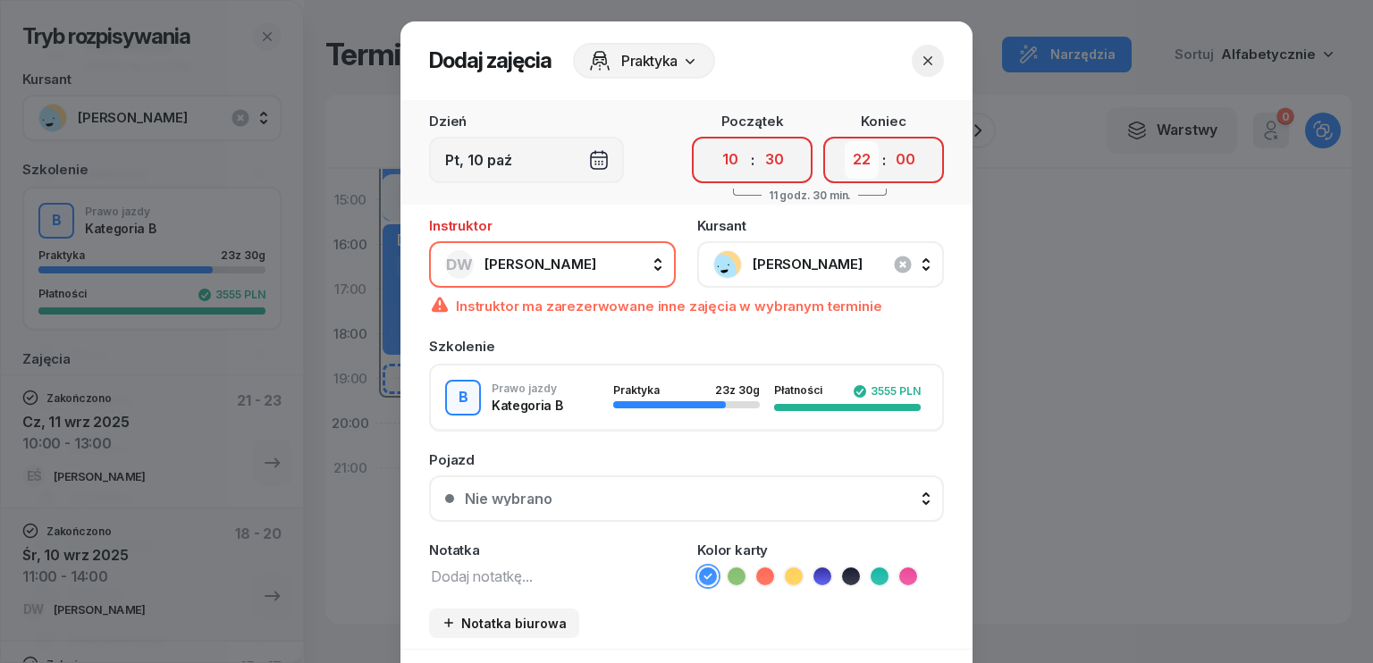
click at [845, 154] on select "00 01 02 03 04 05 06 07 08 09 10 11 12 13 14 15 16 17 18 19 20 21 22 23" at bounding box center [862, 160] width 34 height 38
select select "13"
click at [845, 141] on select "00 01 02 03 04 05 06 07 08 09 10 11 12 13 14 15 16 17 18 19 20 21 22 23" at bounding box center [862, 160] width 34 height 38
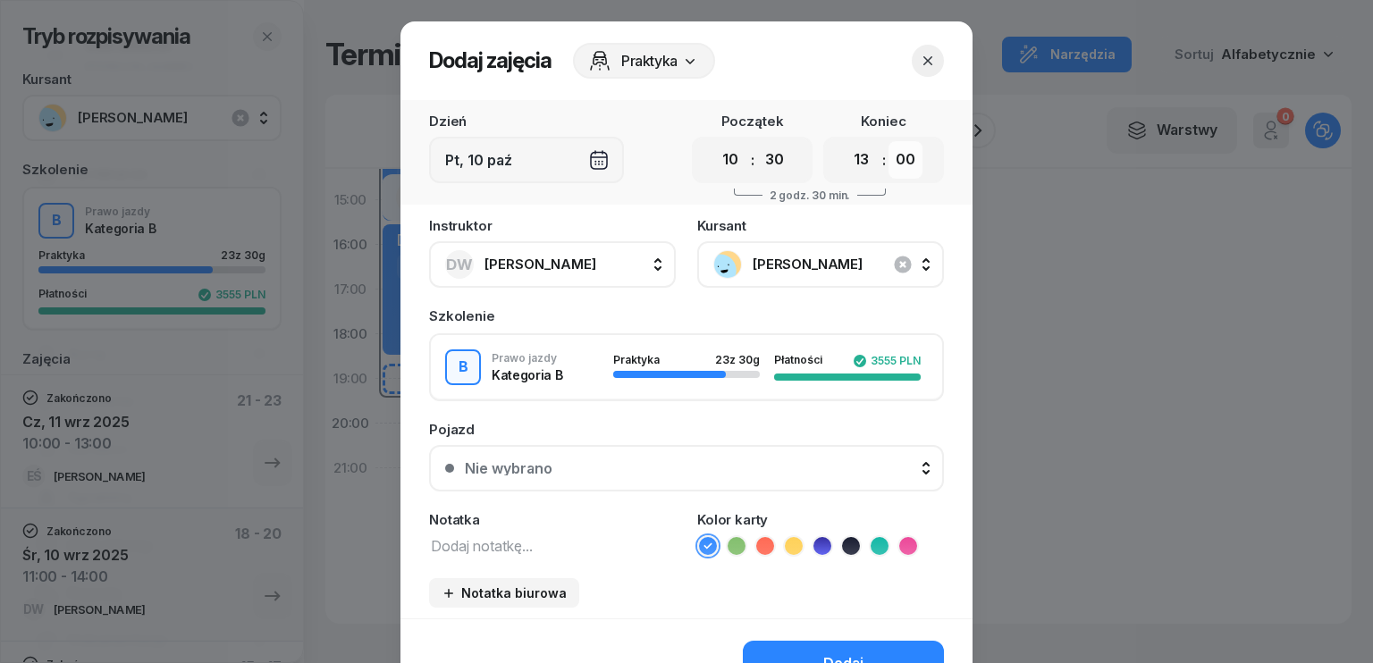
click at [898, 157] on select "00 05 10 15 20 25 30 35 40 45 50 55" at bounding box center [906, 160] width 34 height 38
select select "30"
click at [889, 141] on select "00 05 10 15 20 25 30 35 40 45 50 55" at bounding box center [906, 160] width 34 height 38
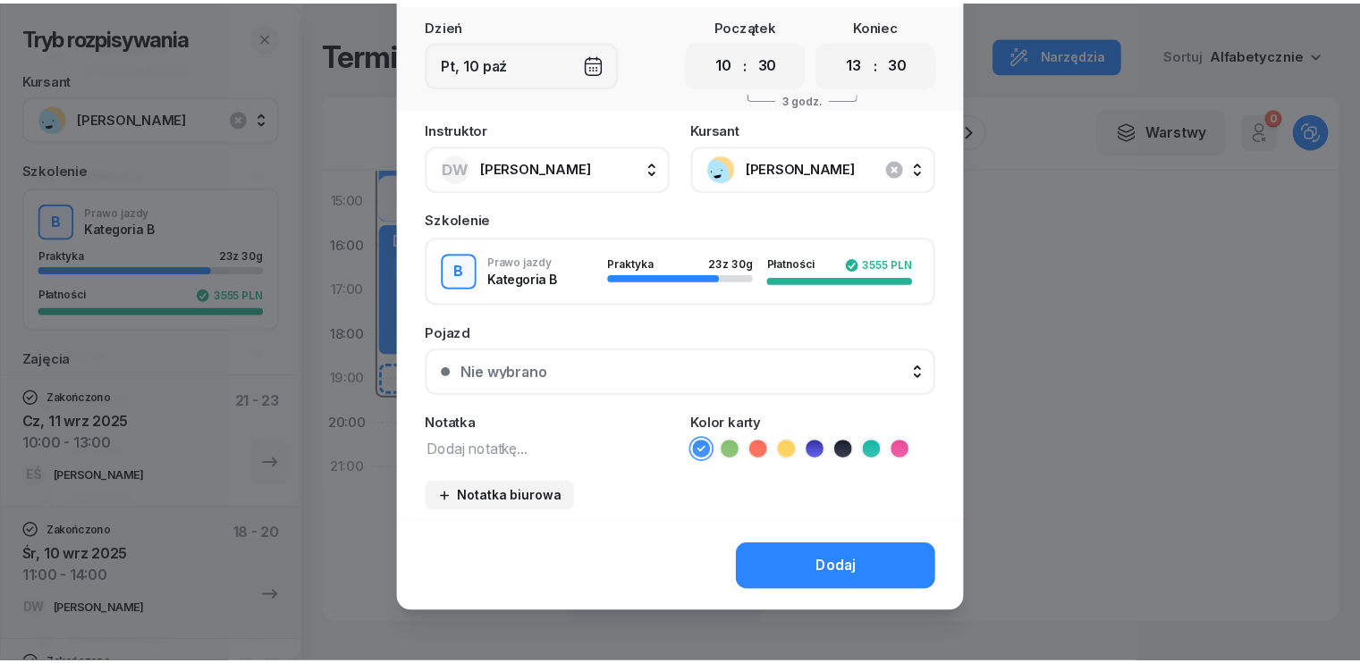
scroll to position [100, 0]
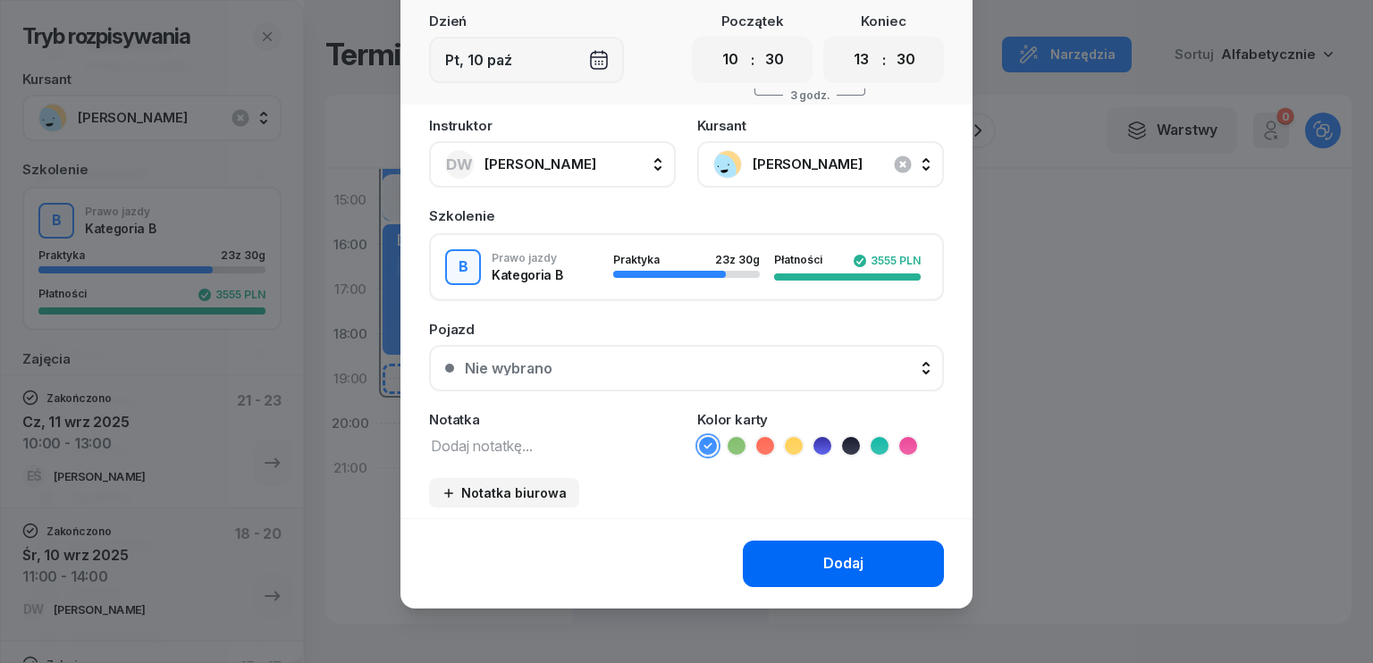
click at [857, 556] on button "Dodaj" at bounding box center [843, 564] width 201 height 46
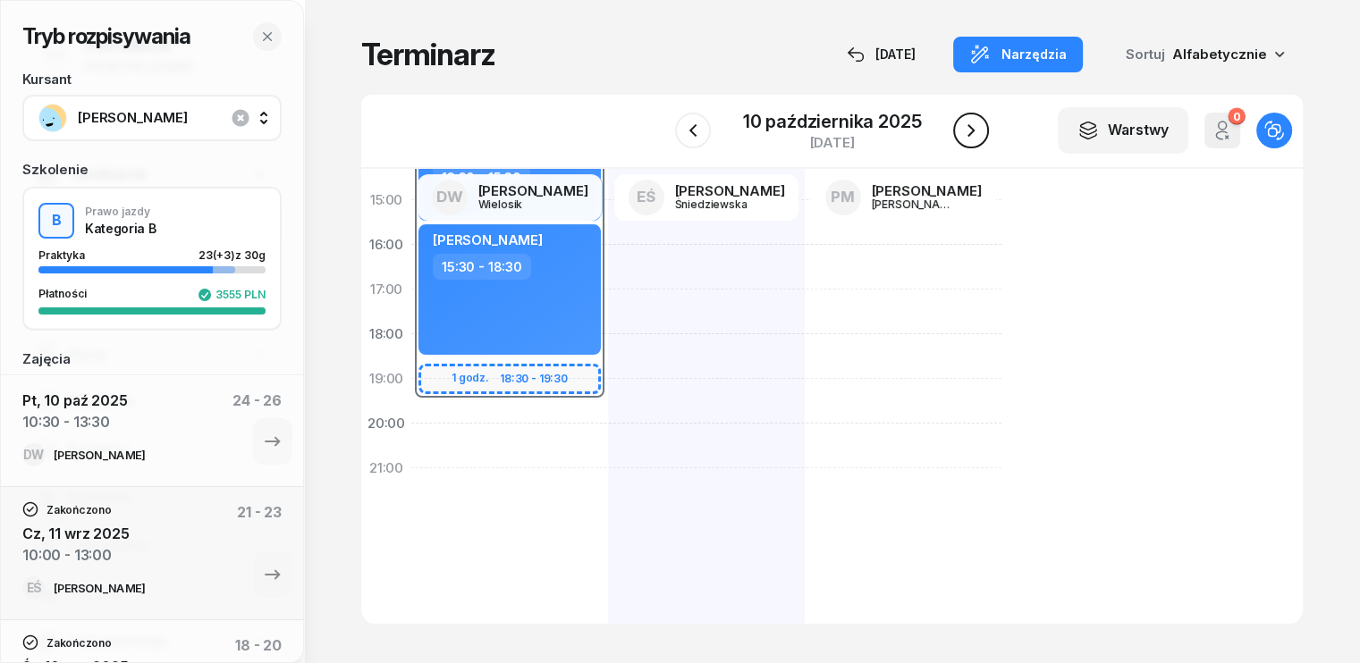
click at [976, 137] on icon "button" at bounding box center [970, 130] width 21 height 21
click at [976, 137] on icon "button" at bounding box center [968, 130] width 21 height 21
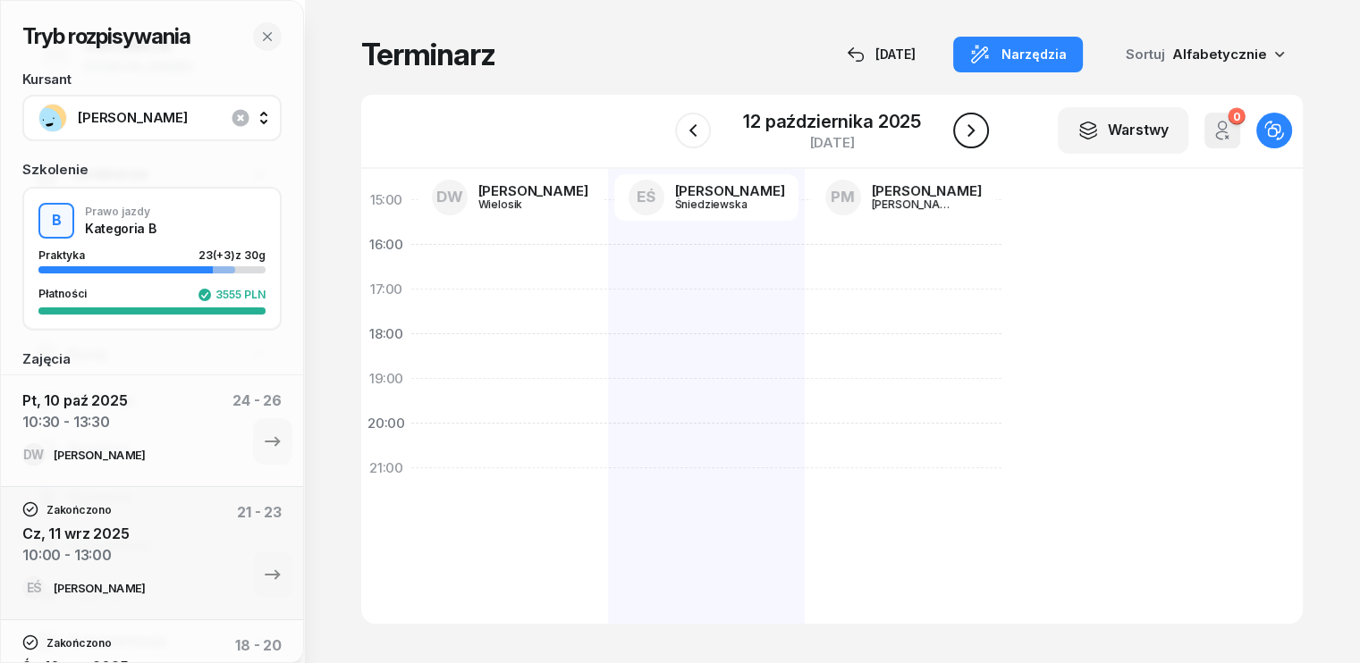
click at [976, 137] on icon "button" at bounding box center [970, 130] width 21 height 21
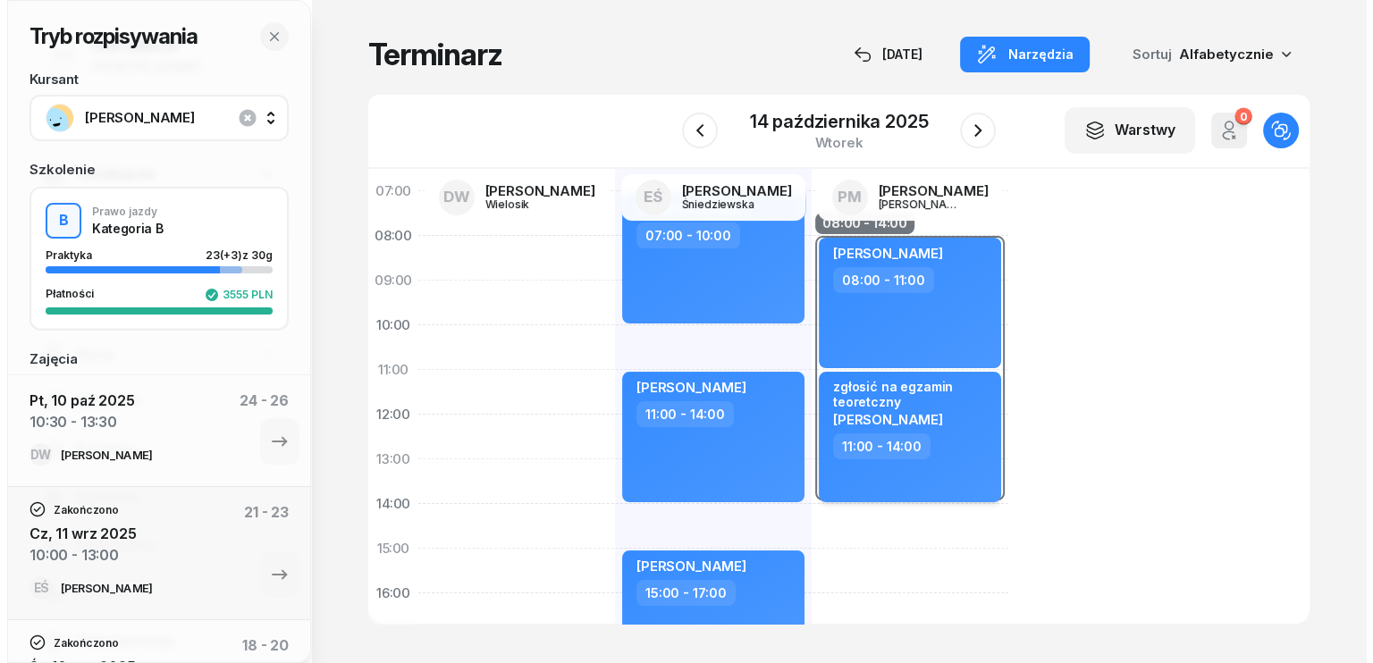
scroll to position [36, 0]
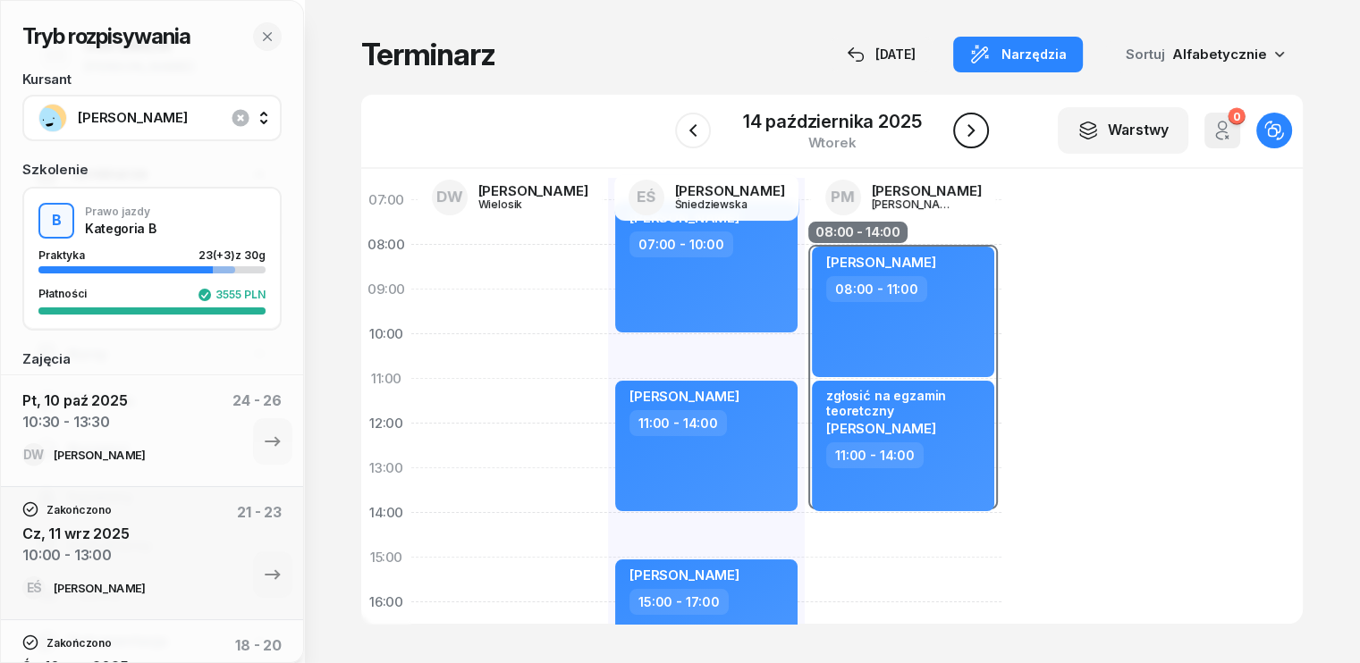
click at [974, 128] on icon "button" at bounding box center [970, 130] width 21 height 21
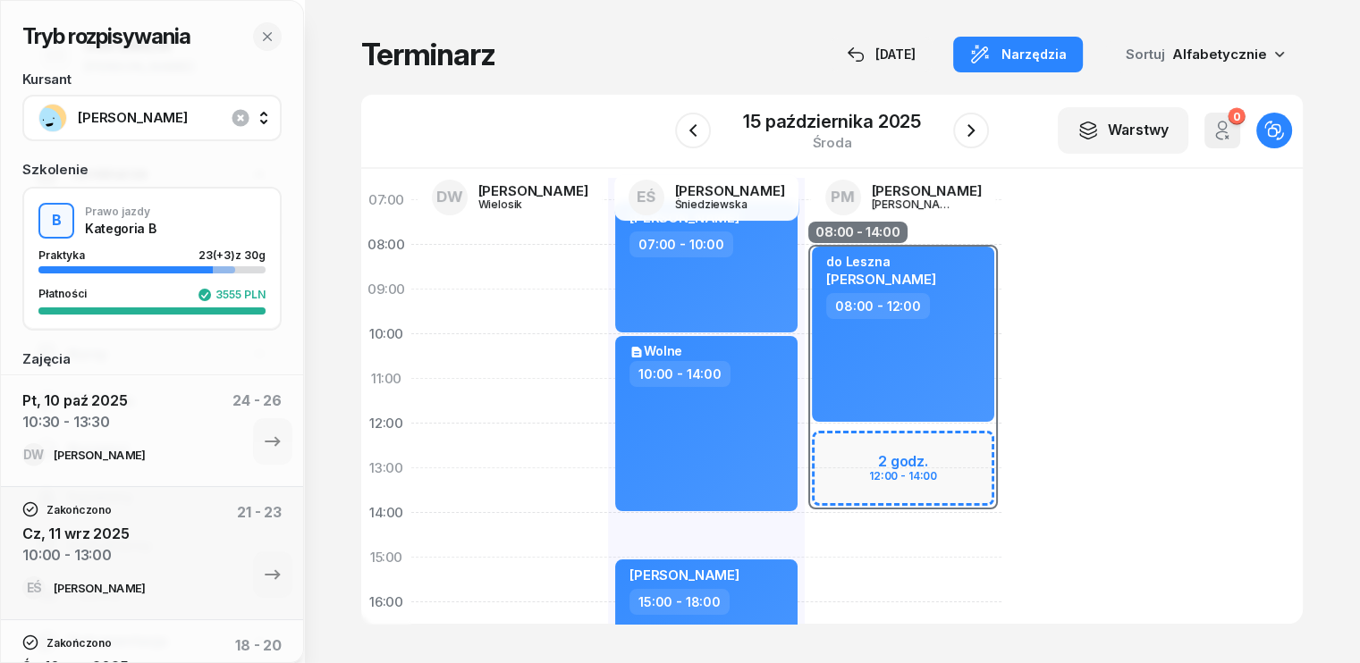
click at [805, 520] on div "08:00 - 14:00 2 godz. 12:00 - 14:00 do Leszna [PERSON_NAME] 08:00 - 12:00" at bounding box center [903, 580] width 197 height 805
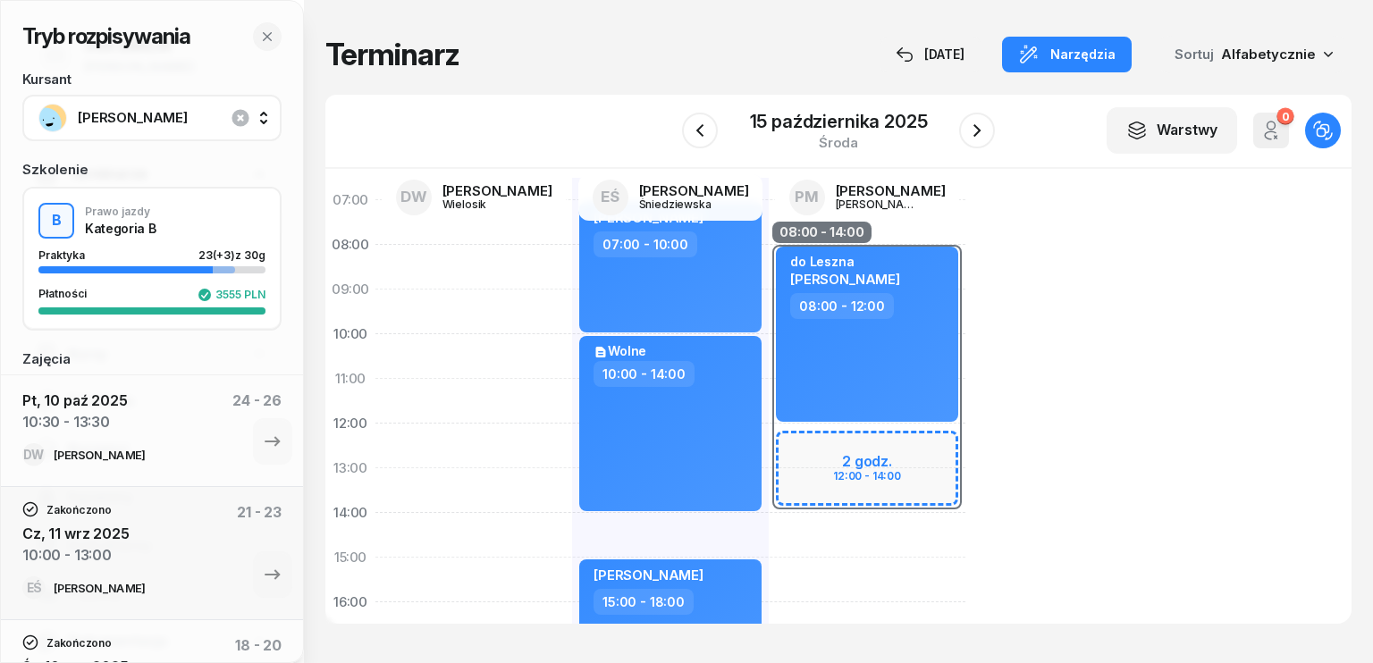
select select "14"
select select "16"
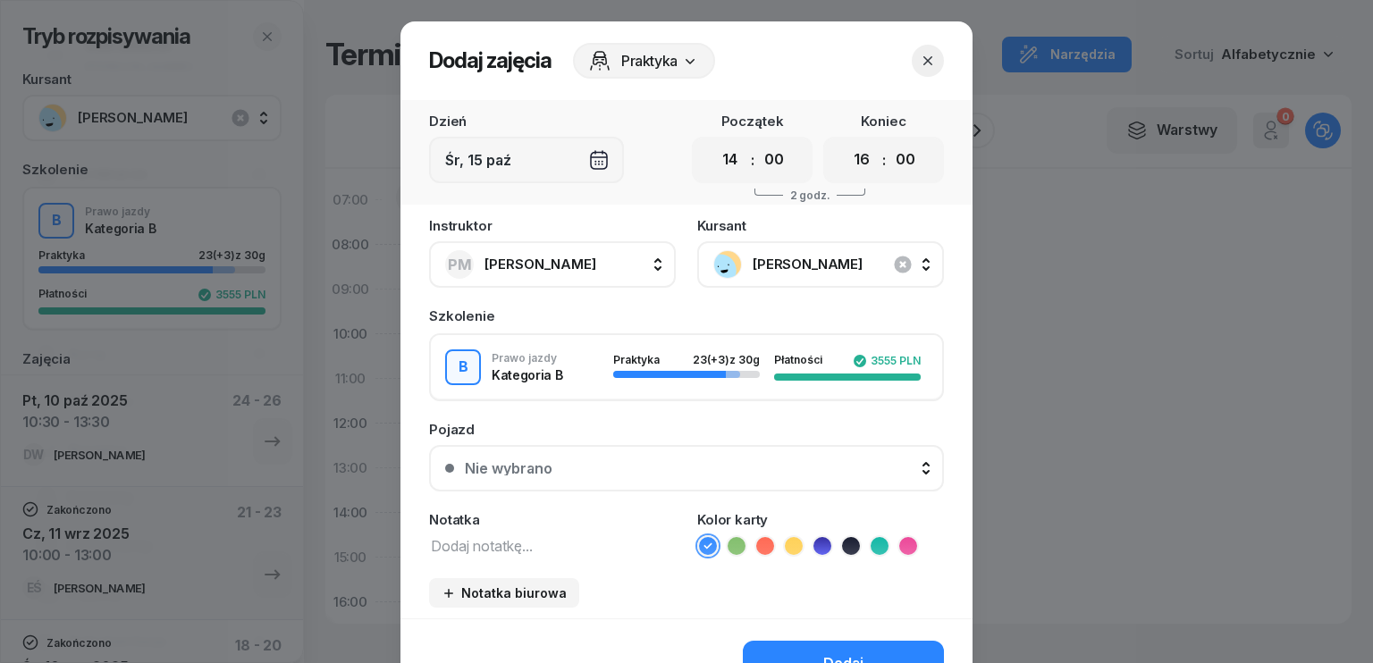
click at [923, 63] on icon "button" at bounding box center [928, 61] width 18 height 18
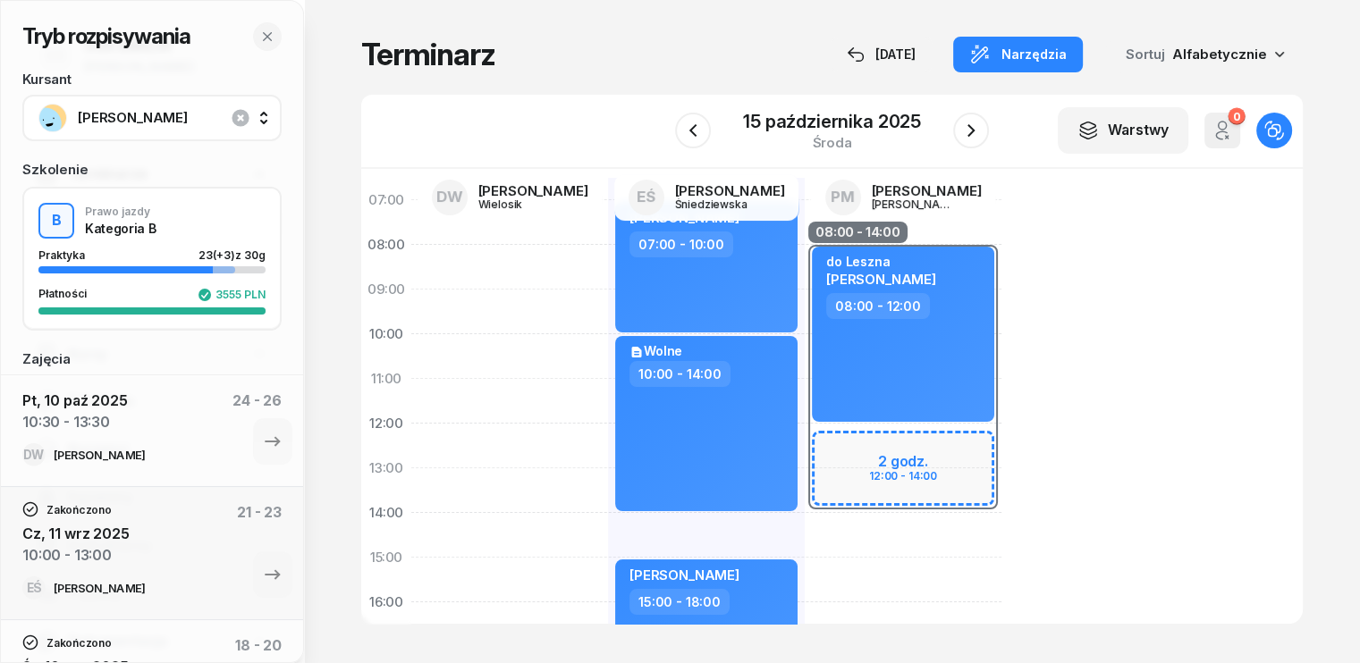
click at [805, 532] on div "08:00 - 14:00 2 godz. 12:00 - 14:00 do Leszna [PERSON_NAME] 08:00 - 12:00" at bounding box center [903, 580] width 197 height 805
select select "14"
select select "16"
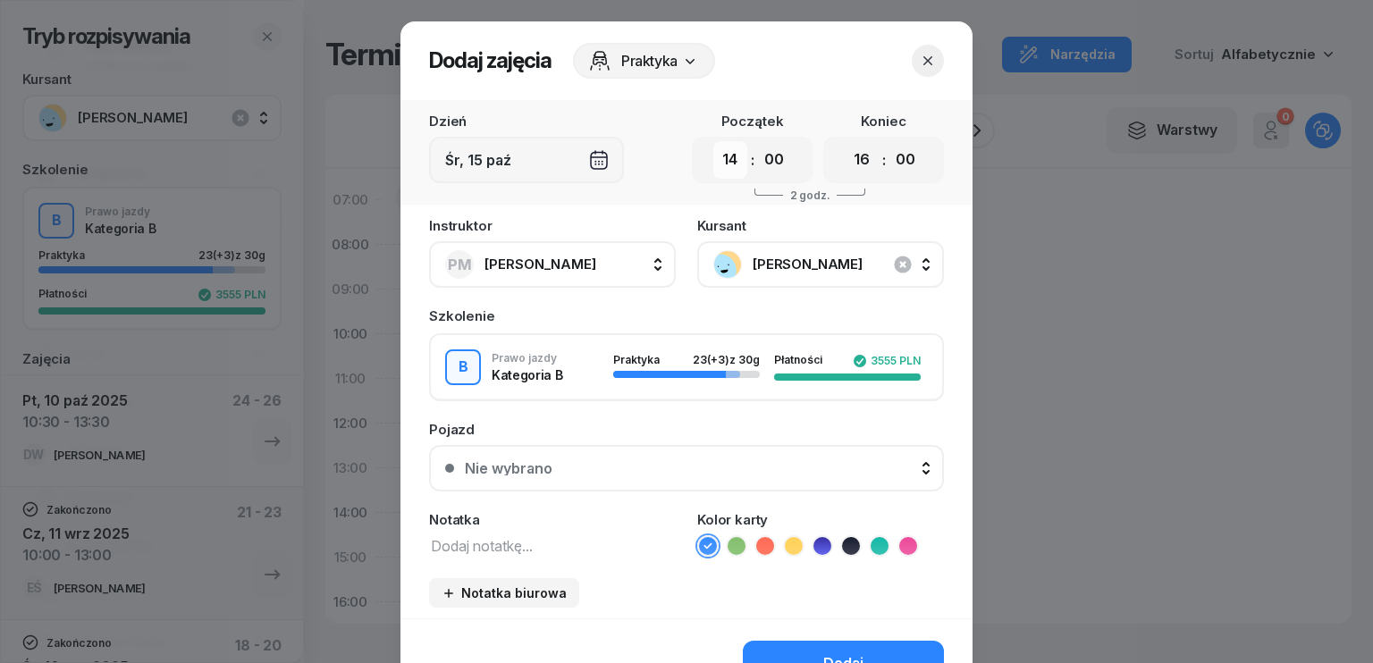
click at [726, 167] on select "00 01 02 03 04 05 06 07 08 09 10 11 12 13 14 15 16 17 18 19 20 21 22 23" at bounding box center [730, 160] width 34 height 38
select select "12"
click at [713, 141] on select "00 01 02 03 04 05 06 07 08 09 10 11 12 13 14 15 16 17 18 19 20 21 22 23" at bounding box center [730, 160] width 34 height 38
drag, startPoint x: 848, startPoint y: 159, endPoint x: 847, endPoint y: 168, distance: 9.0
click at [848, 159] on select "00 01 02 03 04 05 06 07 08 09 10 11 12 13 14 15 16 17 18 19 20 21 22 23" at bounding box center [862, 160] width 34 height 38
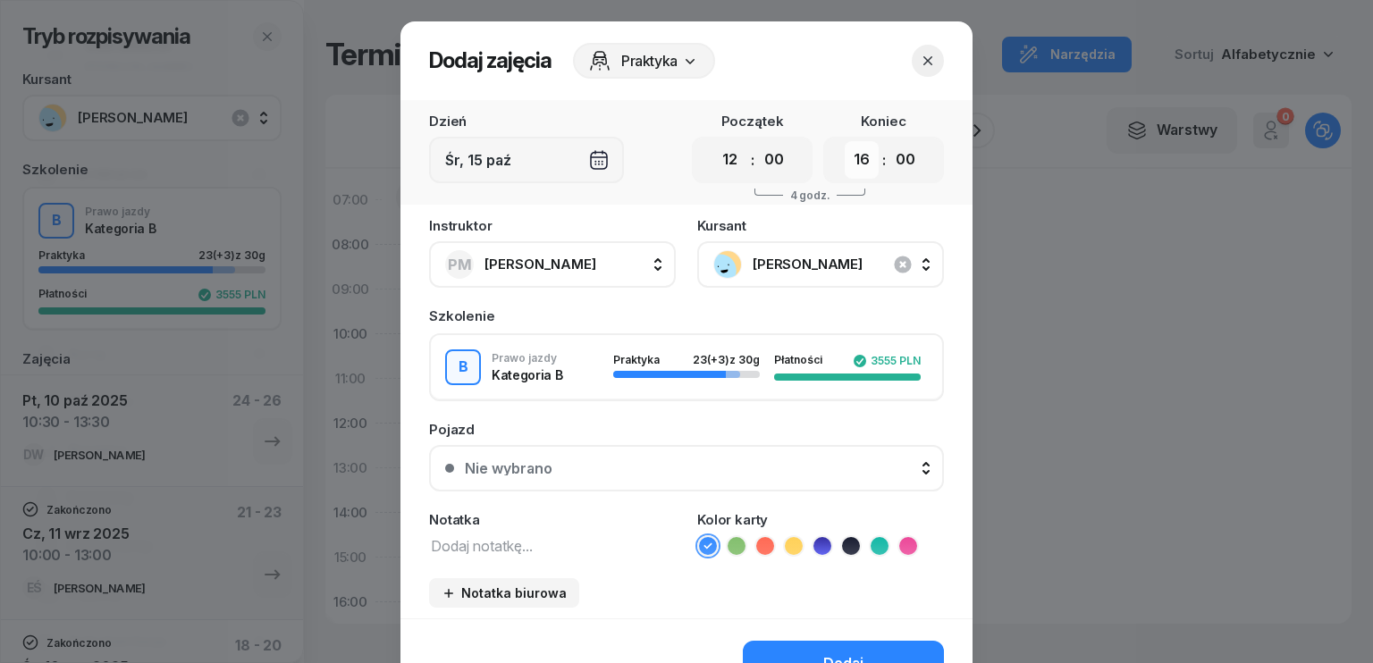
select select "14"
click at [845, 141] on select "00 01 02 03 04 05 06 07 08 09 10 11 12 13 14 15 16 17 18 19 20 21 22 23" at bounding box center [862, 160] width 34 height 38
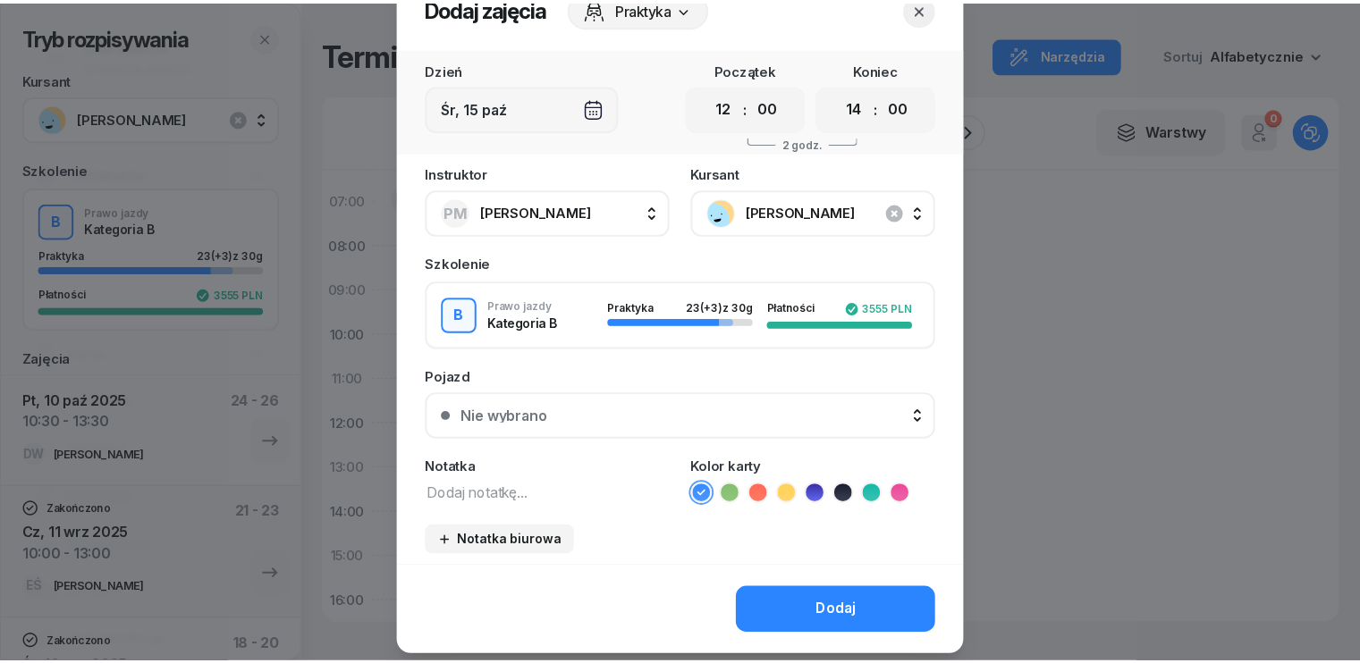
scroll to position [100, 0]
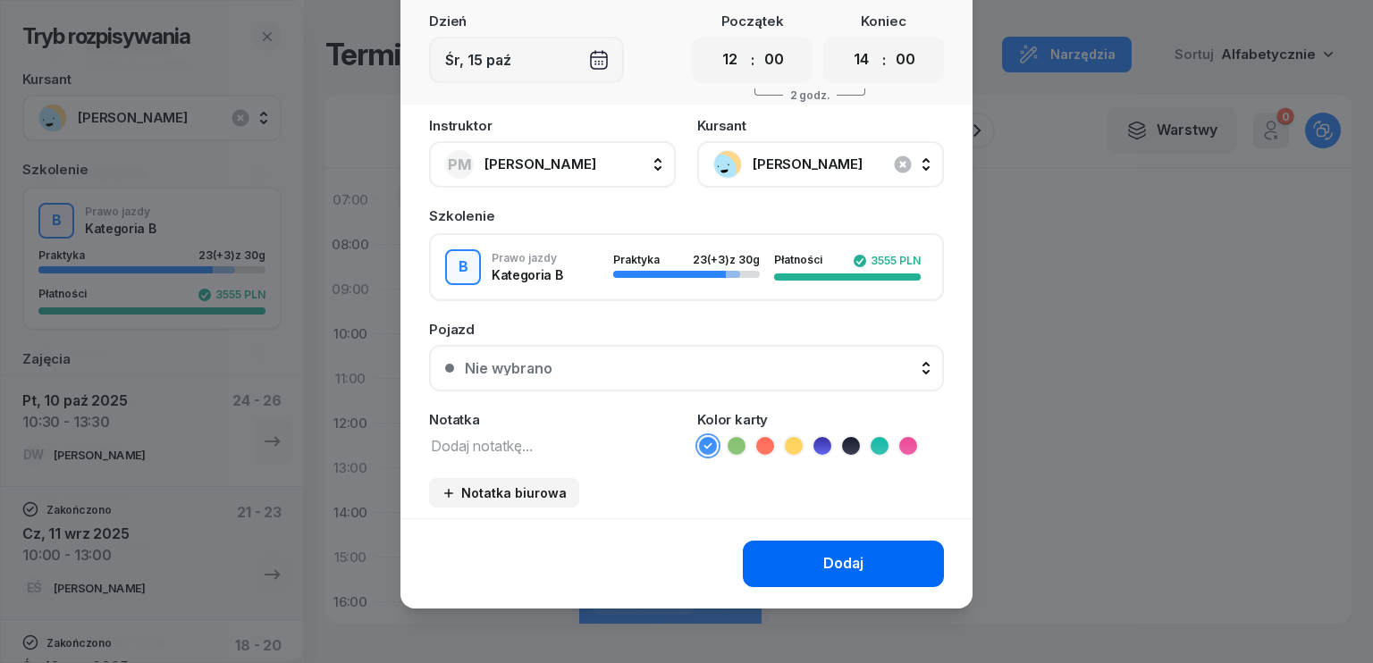
click at [856, 566] on div "Dodaj" at bounding box center [843, 563] width 40 height 23
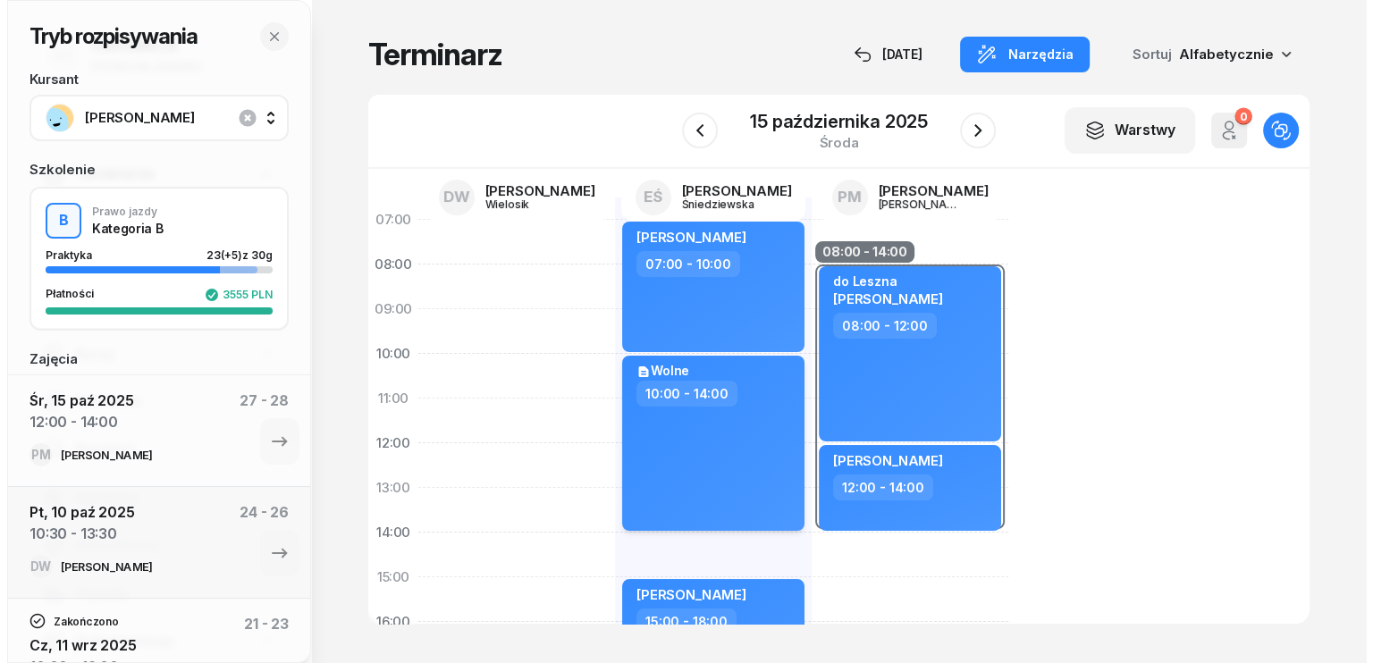
scroll to position [0, 0]
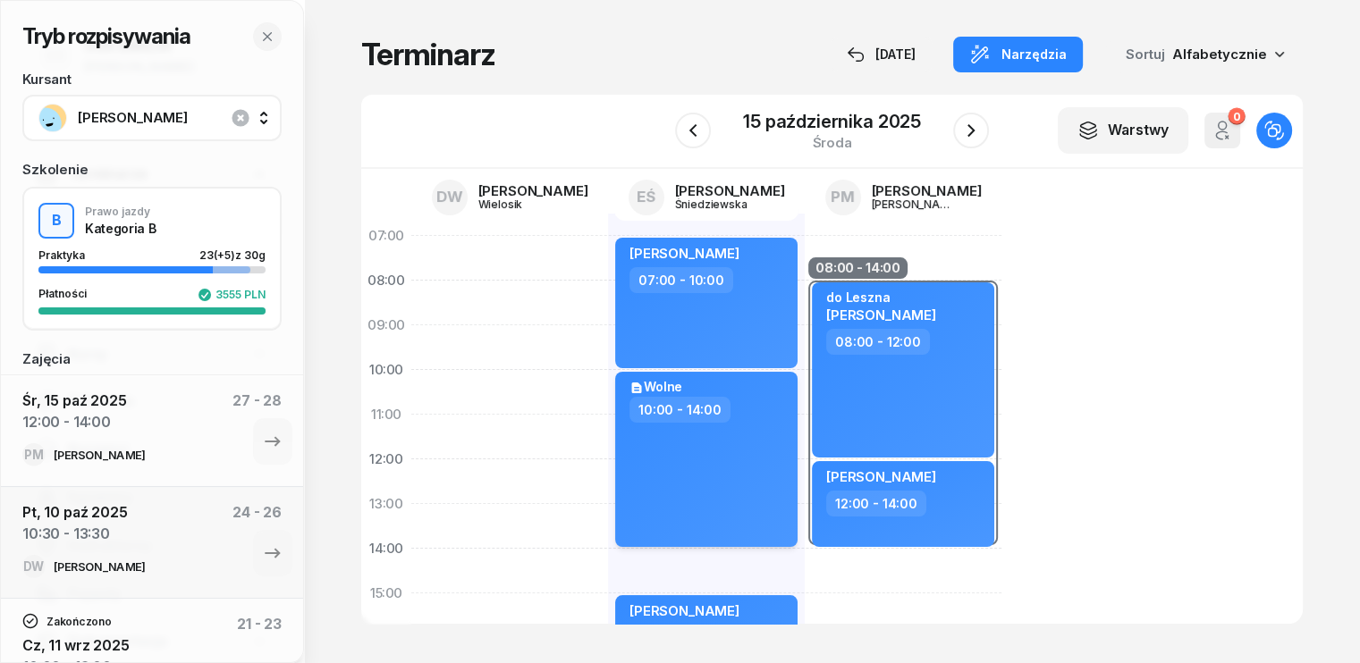
click at [730, 460] on div "Wolne 10:00 - 14:00" at bounding box center [706, 459] width 182 height 175
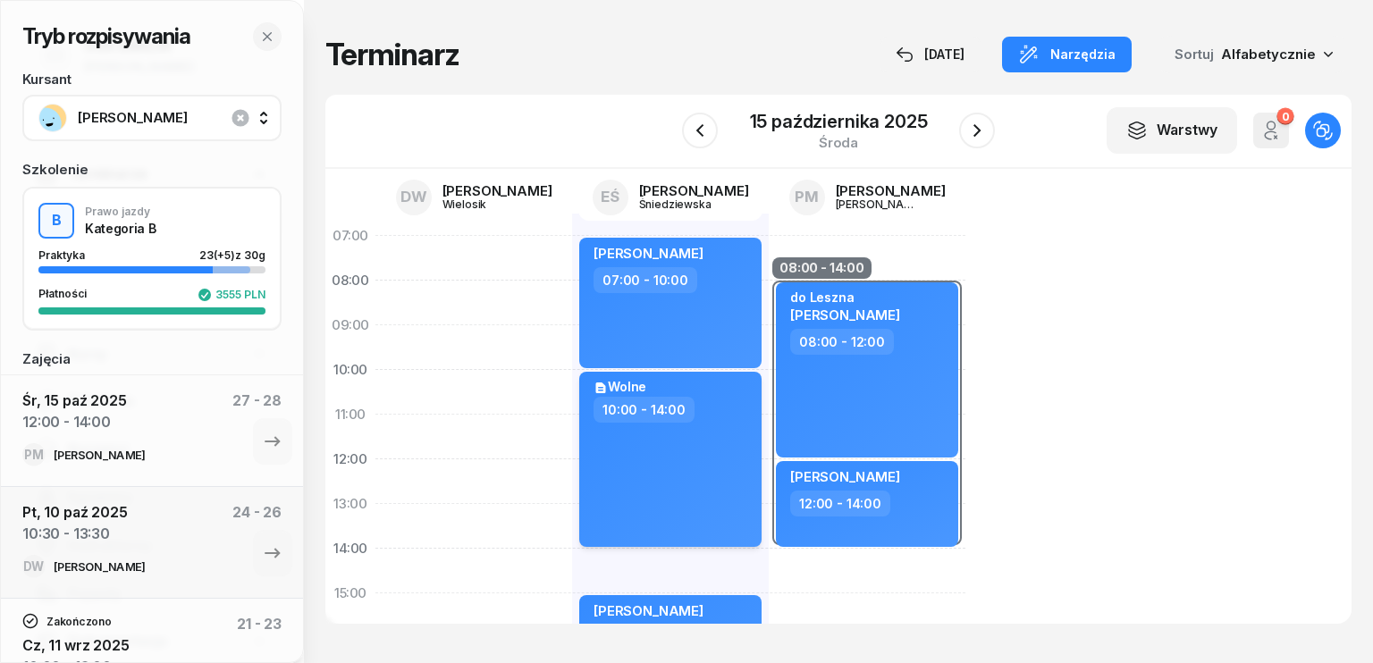
select select "10"
select select "14"
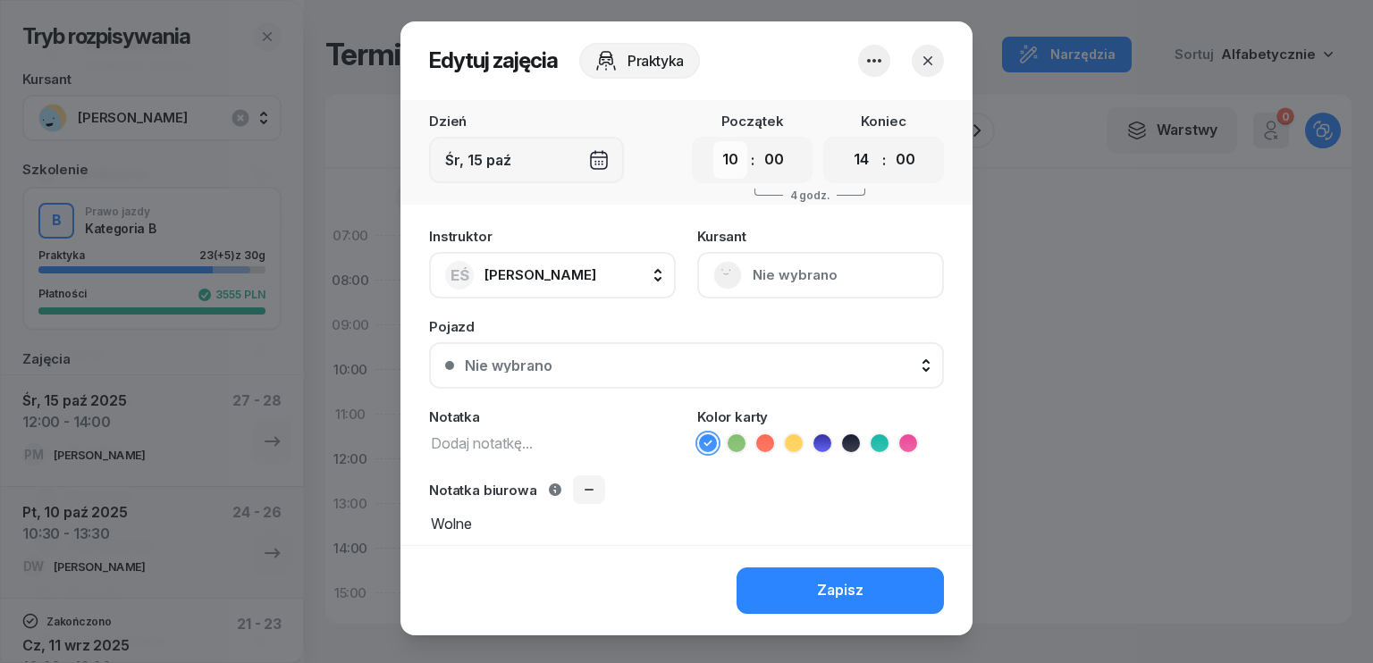
click at [720, 156] on select "00 01 02 03 04 05 06 07 08 09 10 11 12 13 14 15 16 17 18 19 20 21 22 23" at bounding box center [730, 160] width 34 height 38
select select "13"
click at [713, 141] on select "00 01 02 03 04 05 06 07 08 09 10 11 12 13 14 15 16 17 18 19 20 21 22 23" at bounding box center [730, 160] width 34 height 38
click at [835, 585] on div "Zapisz" at bounding box center [840, 590] width 46 height 23
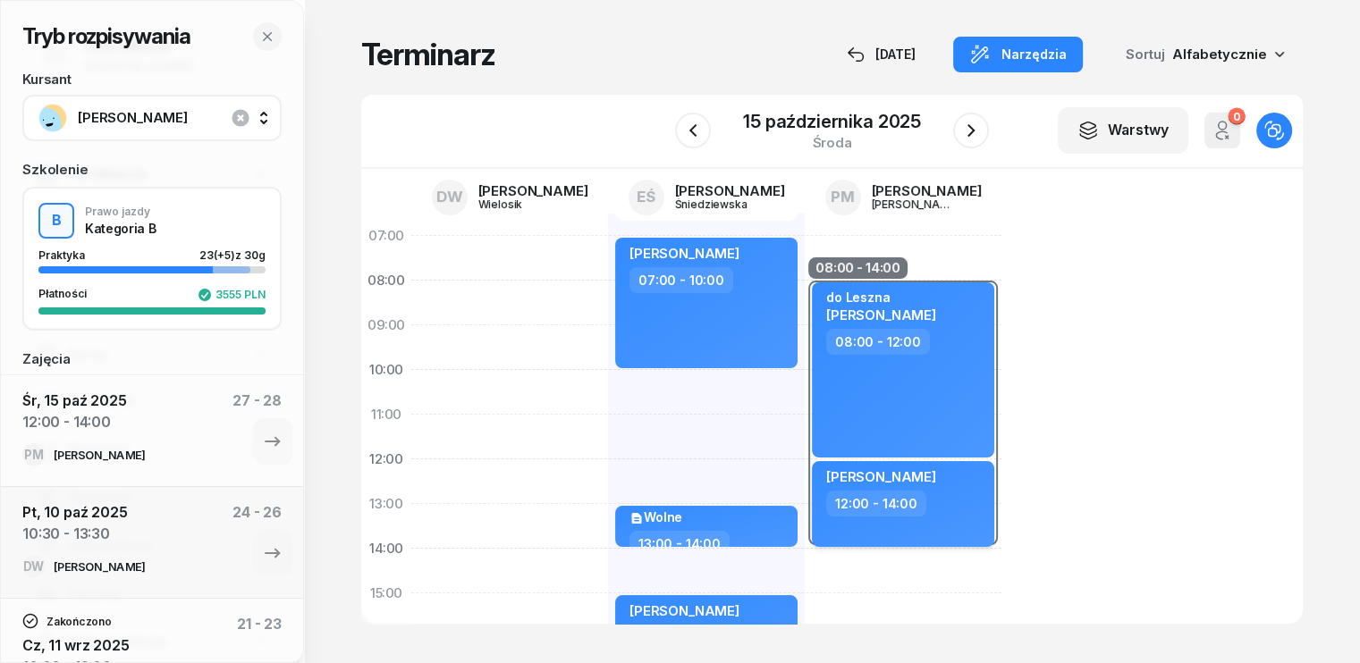
click at [923, 509] on div "12:00 - 14:00" at bounding box center [904, 504] width 157 height 26
select select "12"
select select "14"
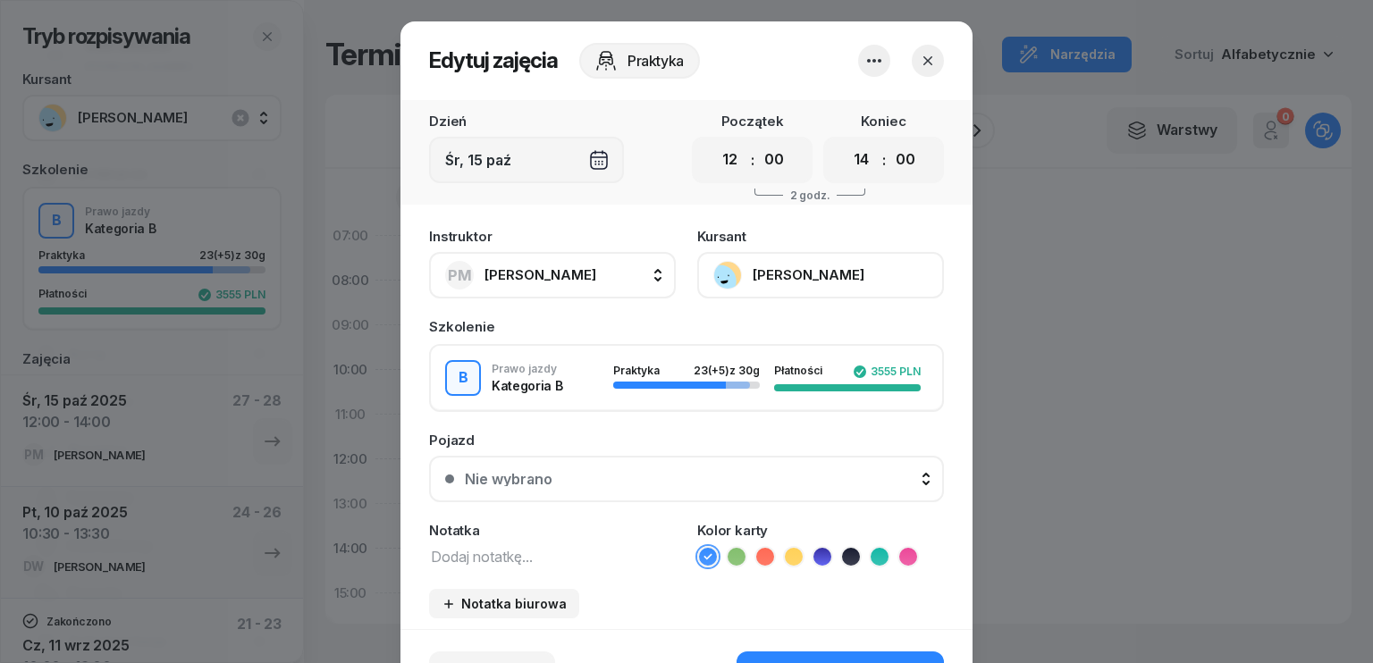
click at [595, 267] on button "PM [PERSON_NAME]" at bounding box center [552, 275] width 247 height 46
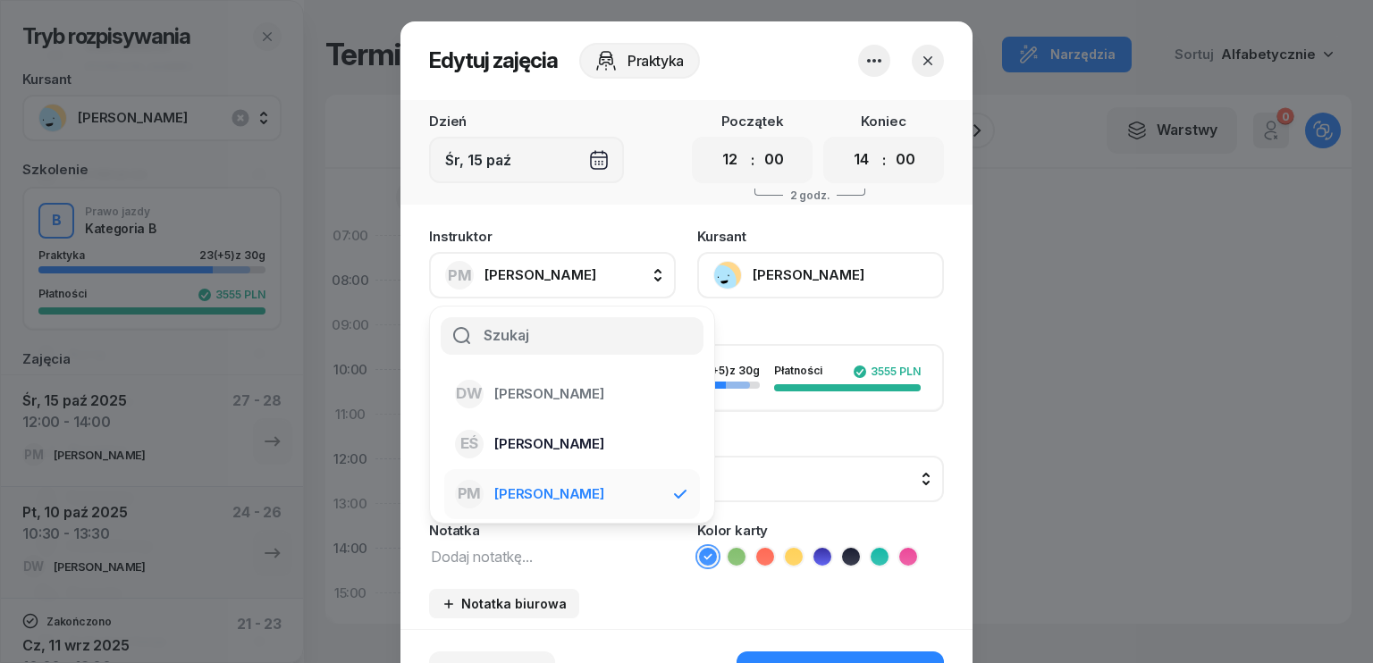
click at [561, 445] on span "[PERSON_NAME]" at bounding box center [549, 444] width 110 height 23
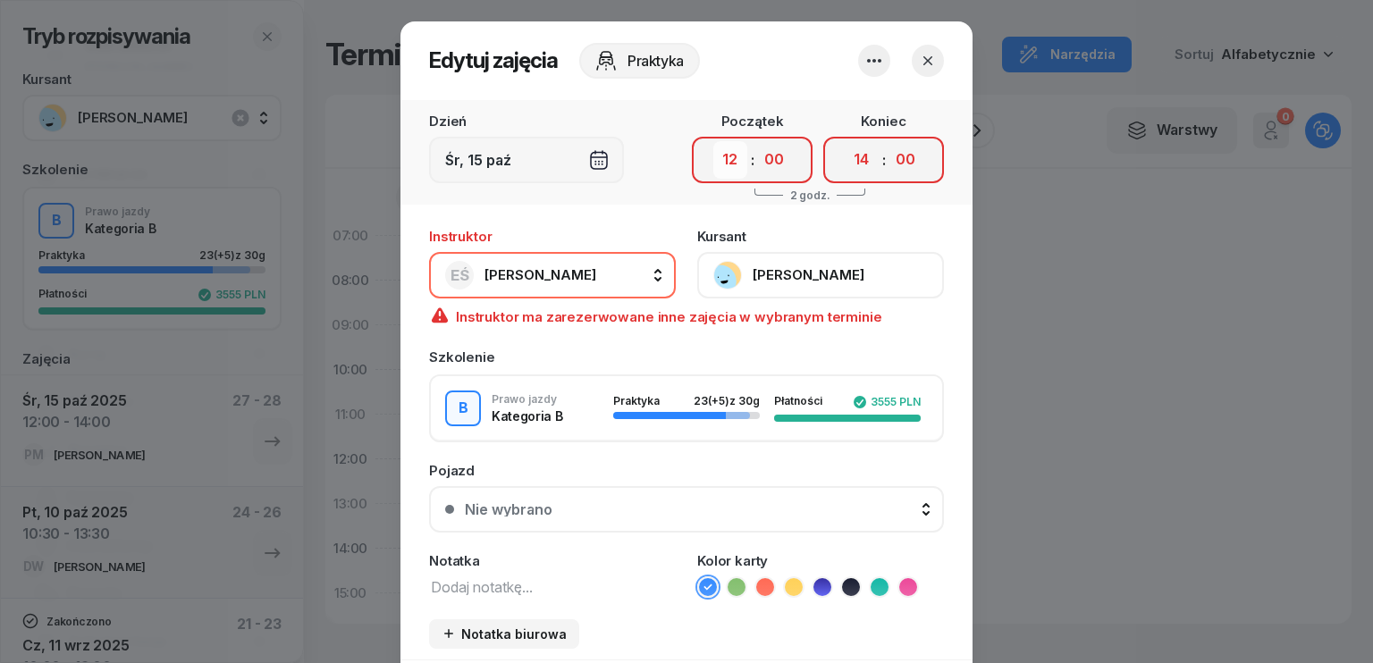
drag, startPoint x: 732, startPoint y: 163, endPoint x: 730, endPoint y: 174, distance: 11.8
click at [732, 163] on select "00 01 02 03 04 05 06 07 08 09 10 11 12 13 14 15 16 17 18 19 20 21 22 23" at bounding box center [730, 160] width 34 height 38
select select "10"
click at [713, 141] on select "00 01 02 03 04 05 06 07 08 09 10 11 12 13 14 15 16 17 18 19 20 21 22 23" at bounding box center [730, 160] width 34 height 38
drag, startPoint x: 846, startPoint y: 148, endPoint x: 851, endPoint y: 169, distance: 21.2
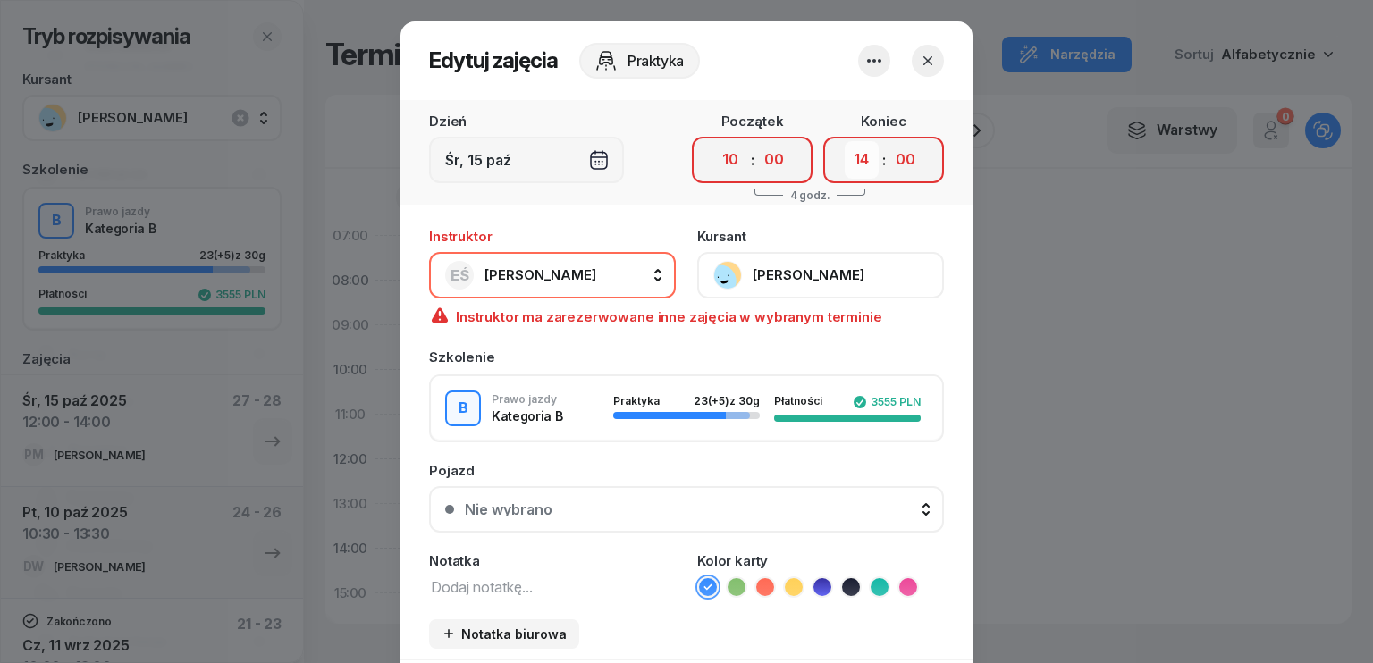
click at [846, 148] on select "00 01 02 03 04 05 06 07 08 09 10 11 12 13 14 15 16 17 18 19 20 21 22 23" at bounding box center [862, 160] width 34 height 38
select select "12"
click at [845, 141] on select "00 01 02 03 04 05 06 07 08 09 10 11 12 13 14 15 16 17 18 19 20 21 22 23" at bounding box center [862, 160] width 34 height 38
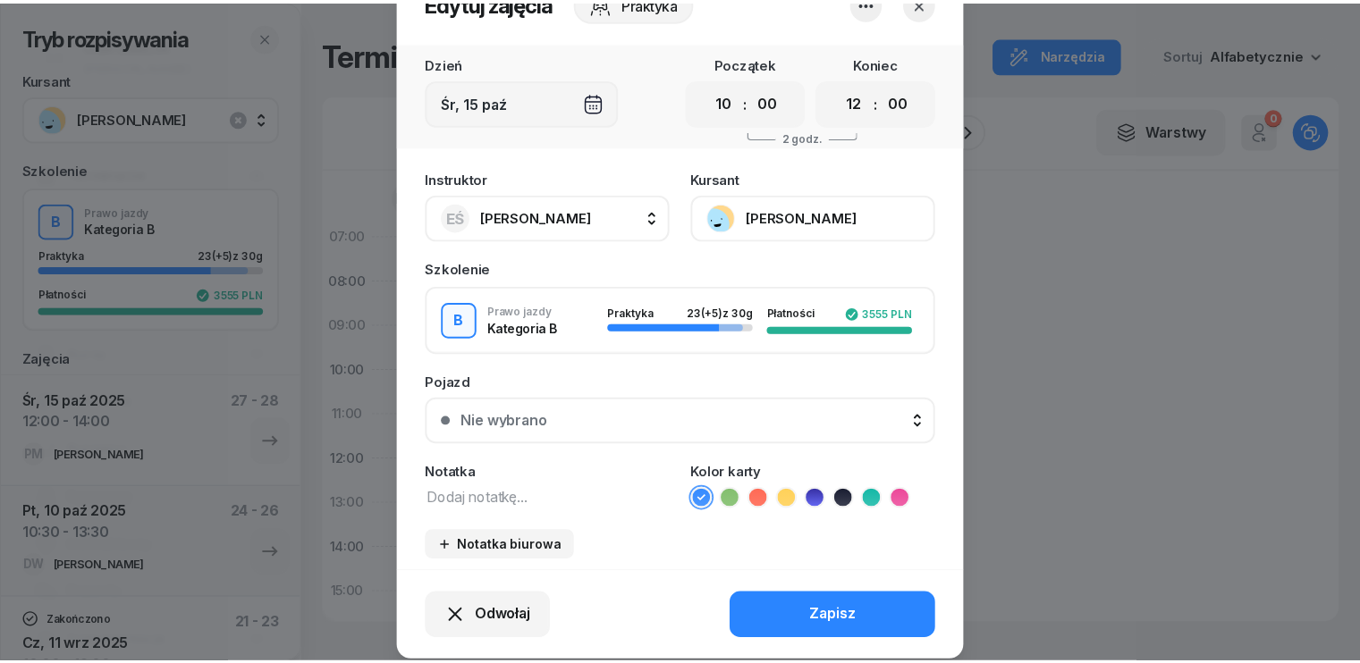
scroll to position [111, 0]
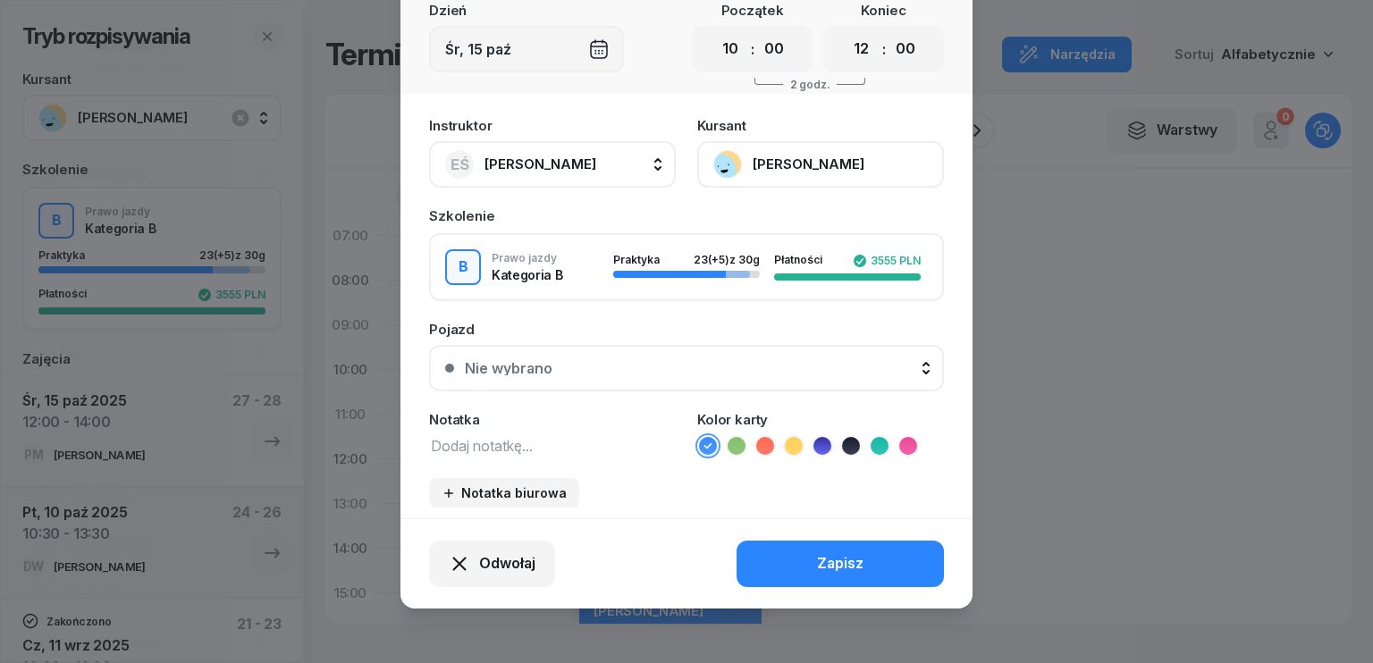
click at [870, 564] on button "Zapisz" at bounding box center [840, 564] width 207 height 46
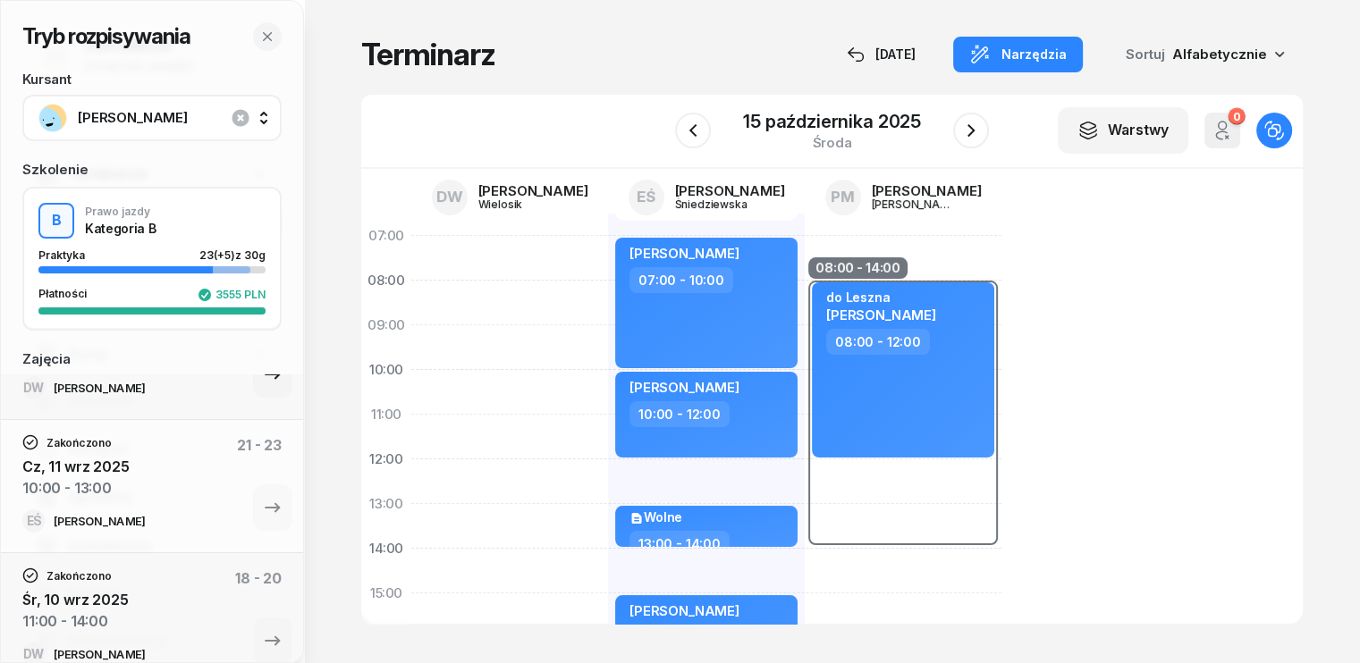
scroll to position [0, 0]
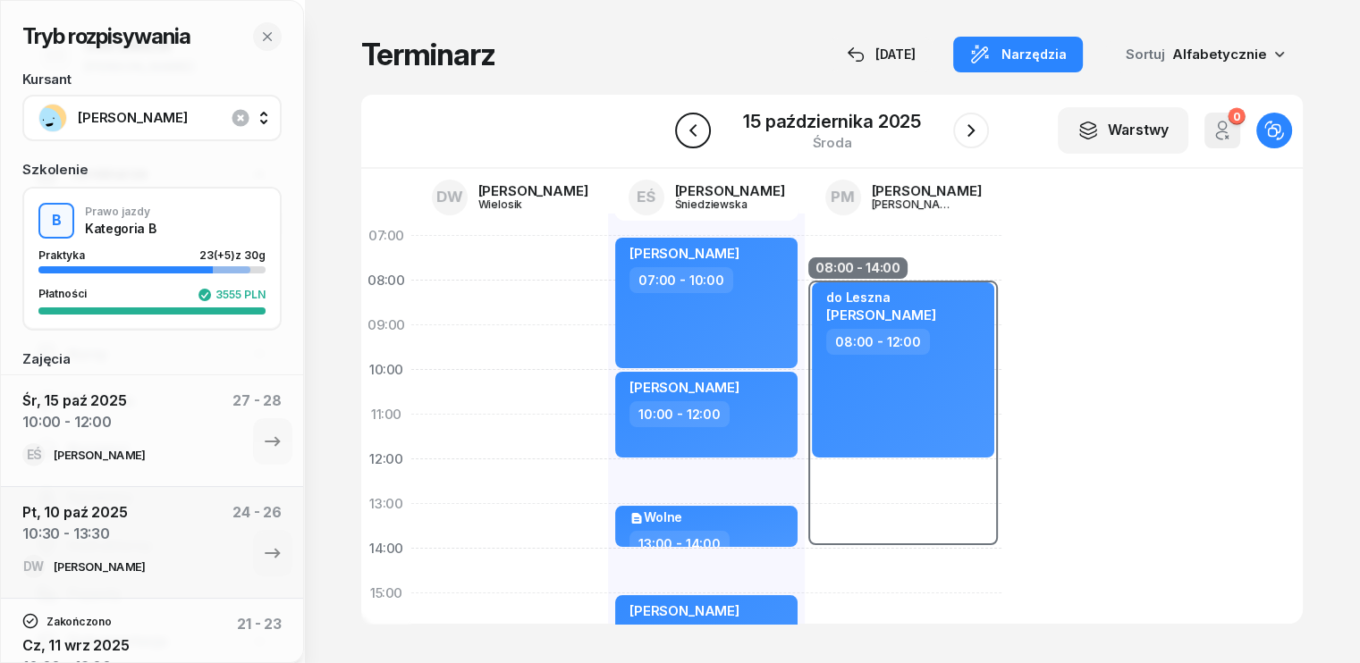
click at [704, 131] on icon "button" at bounding box center [692, 130] width 21 height 21
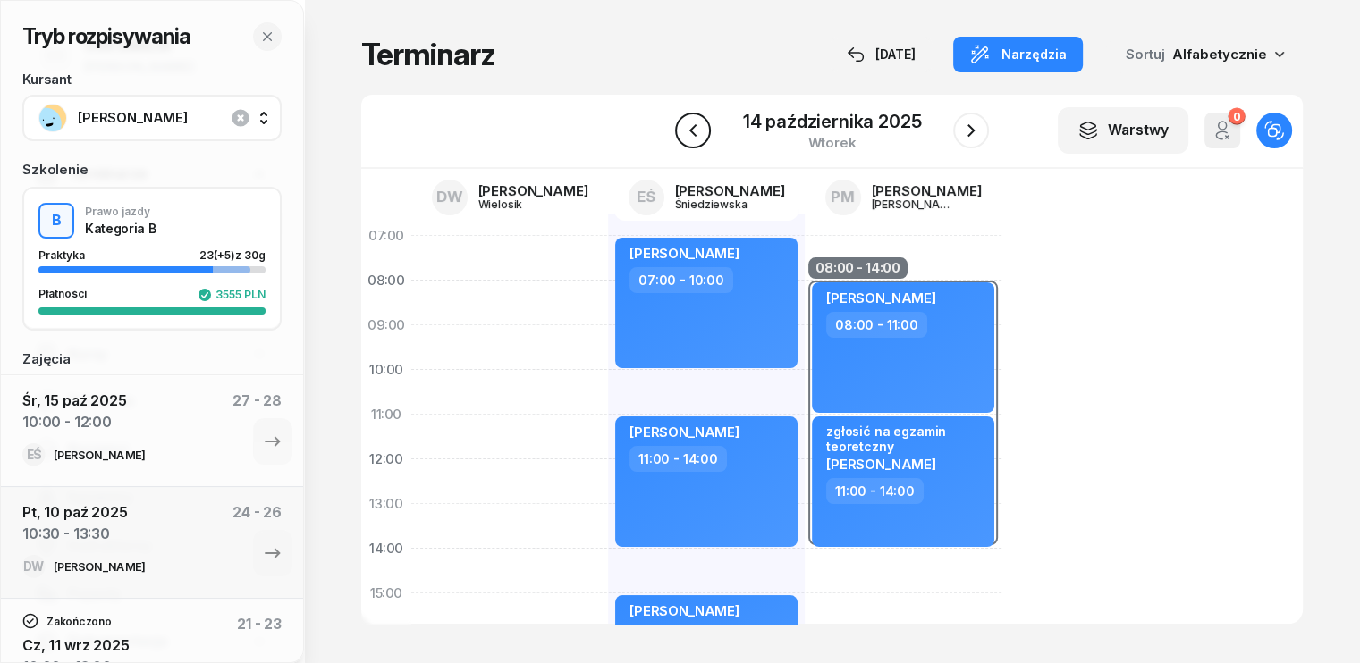
click at [704, 131] on button "button" at bounding box center [693, 131] width 36 height 36
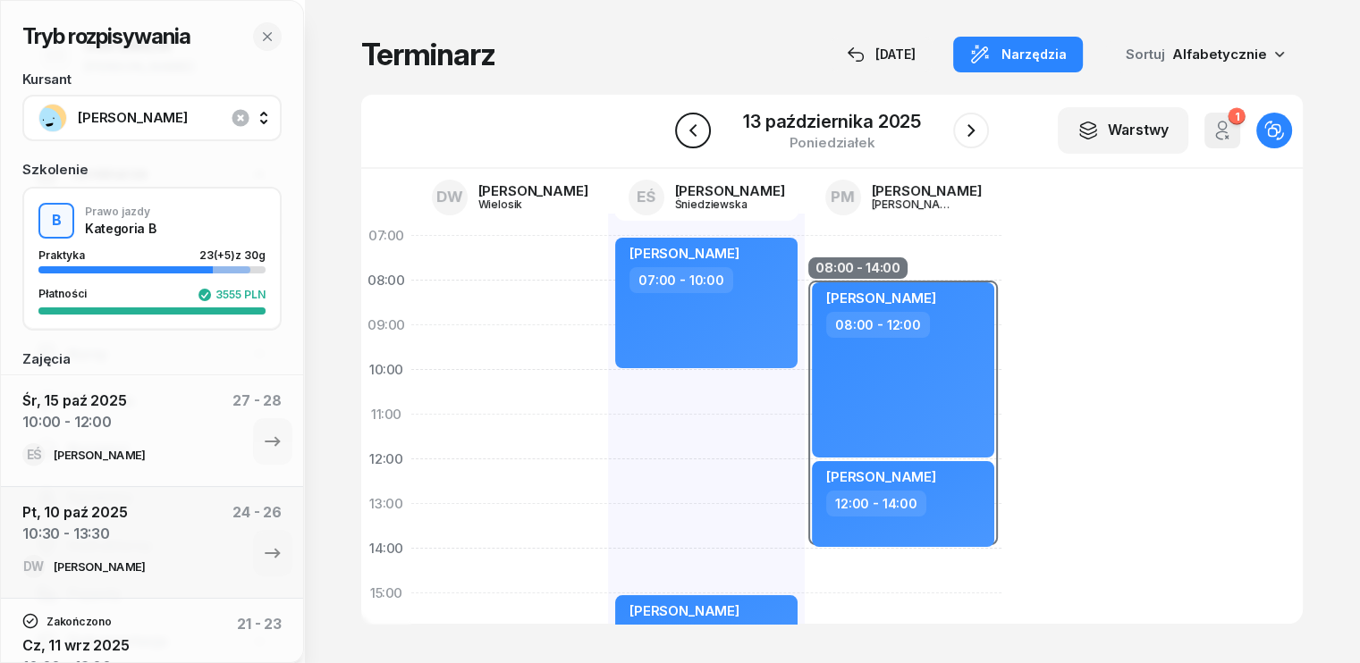
click at [704, 131] on icon "button" at bounding box center [692, 130] width 21 height 21
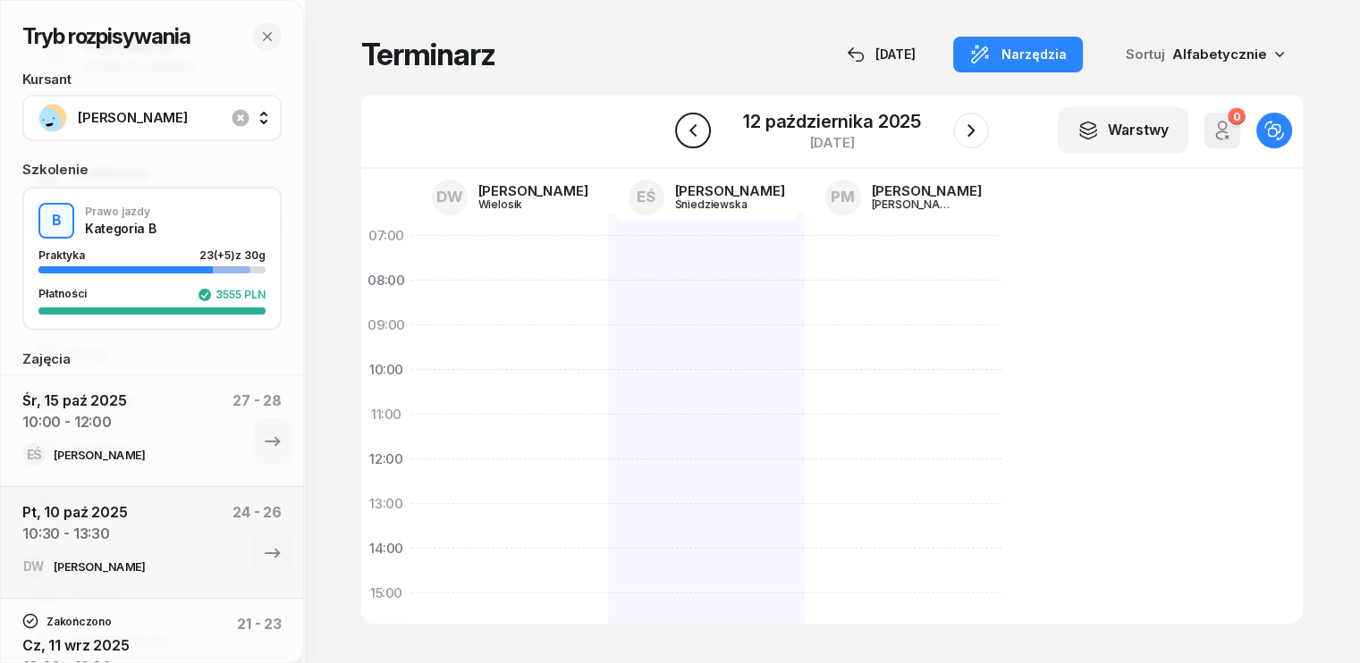
click at [704, 131] on icon "button" at bounding box center [692, 130] width 21 height 21
click at [704, 133] on icon "button" at bounding box center [694, 130] width 21 height 21
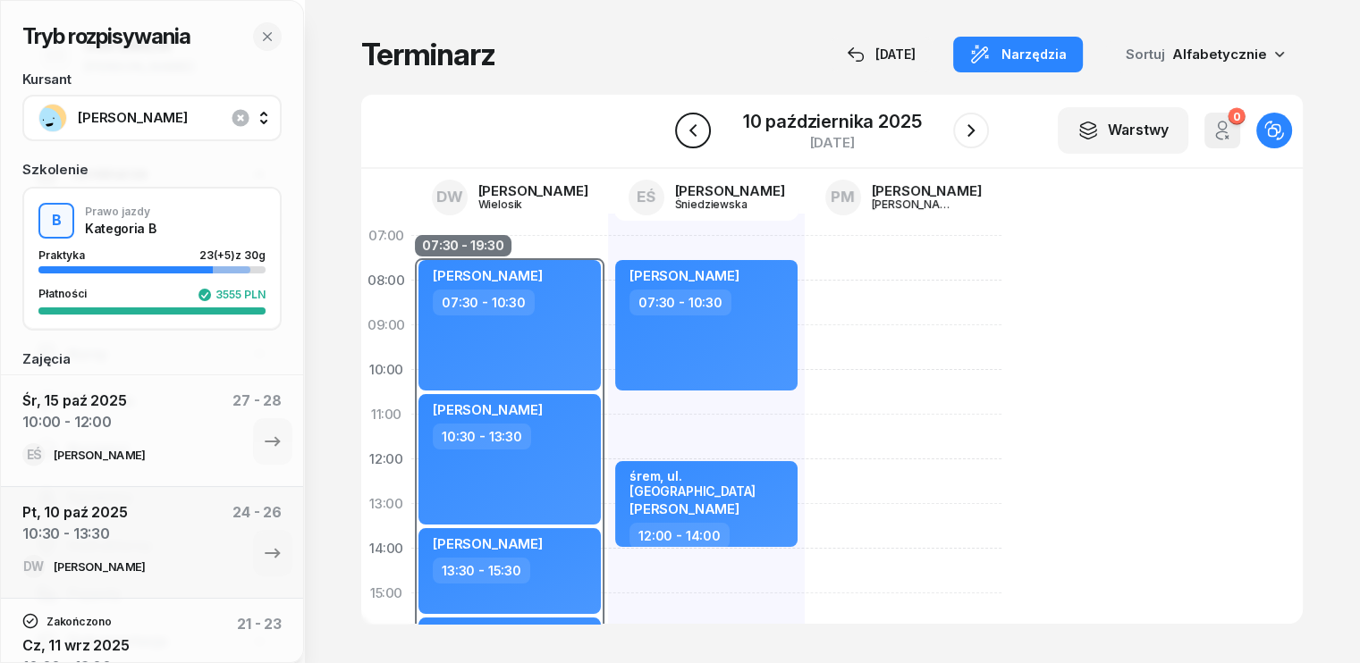
click at [693, 132] on icon "button" at bounding box center [691, 130] width 7 height 13
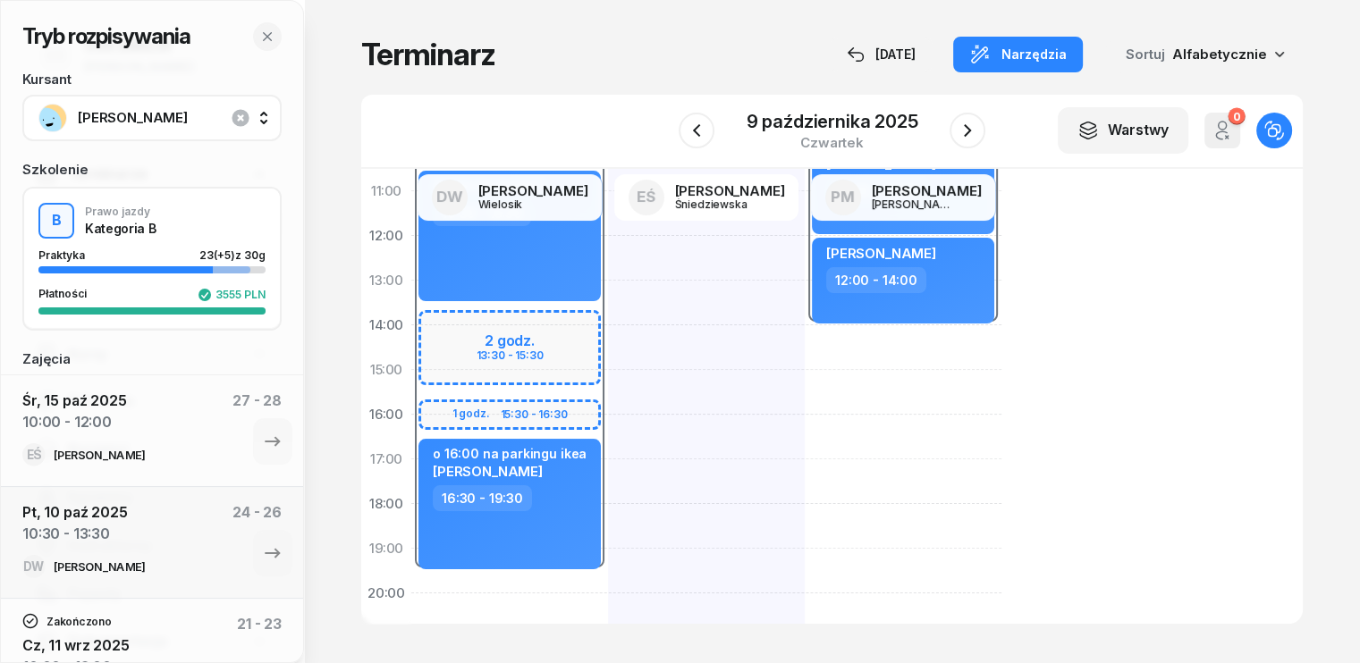
scroll to position [268, 0]
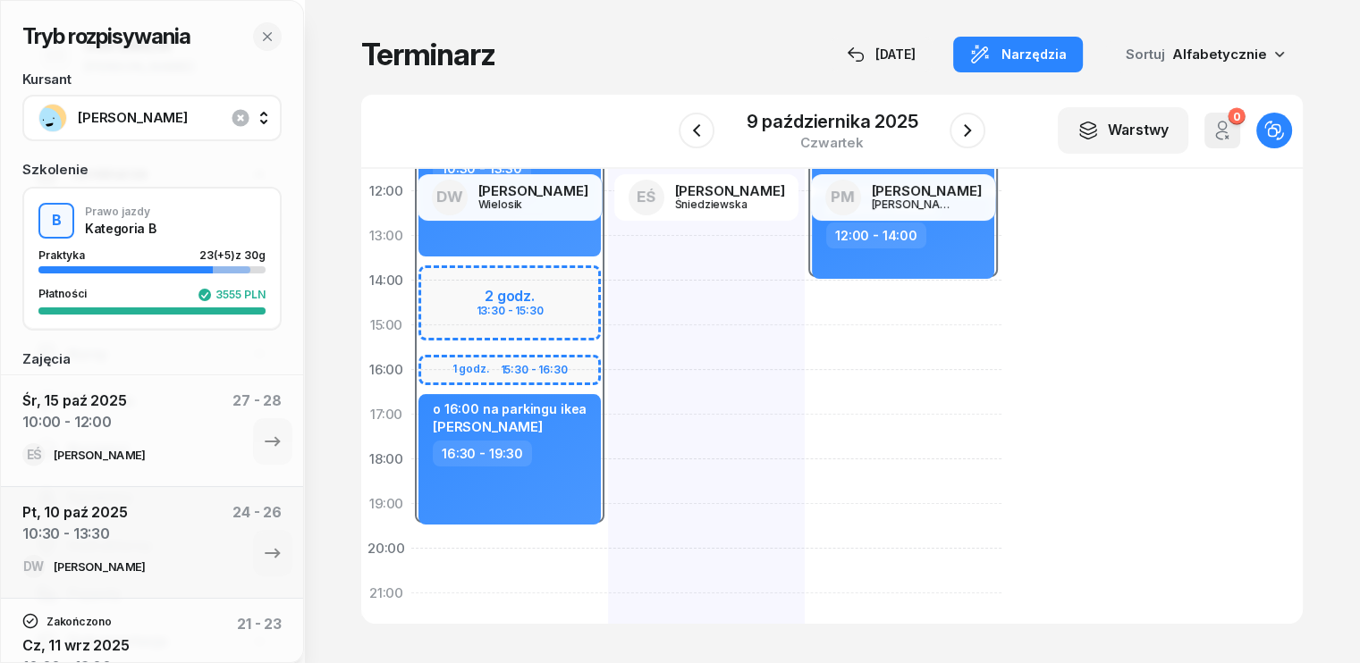
click at [411, 550] on div "07:30 - 19:30 2 godz. 13:30 - 15:30 1 godz. 15:30 - 16:30 [PERSON_NAME] 07:30 -…" at bounding box center [509, 347] width 197 height 805
select select "20"
select select "22"
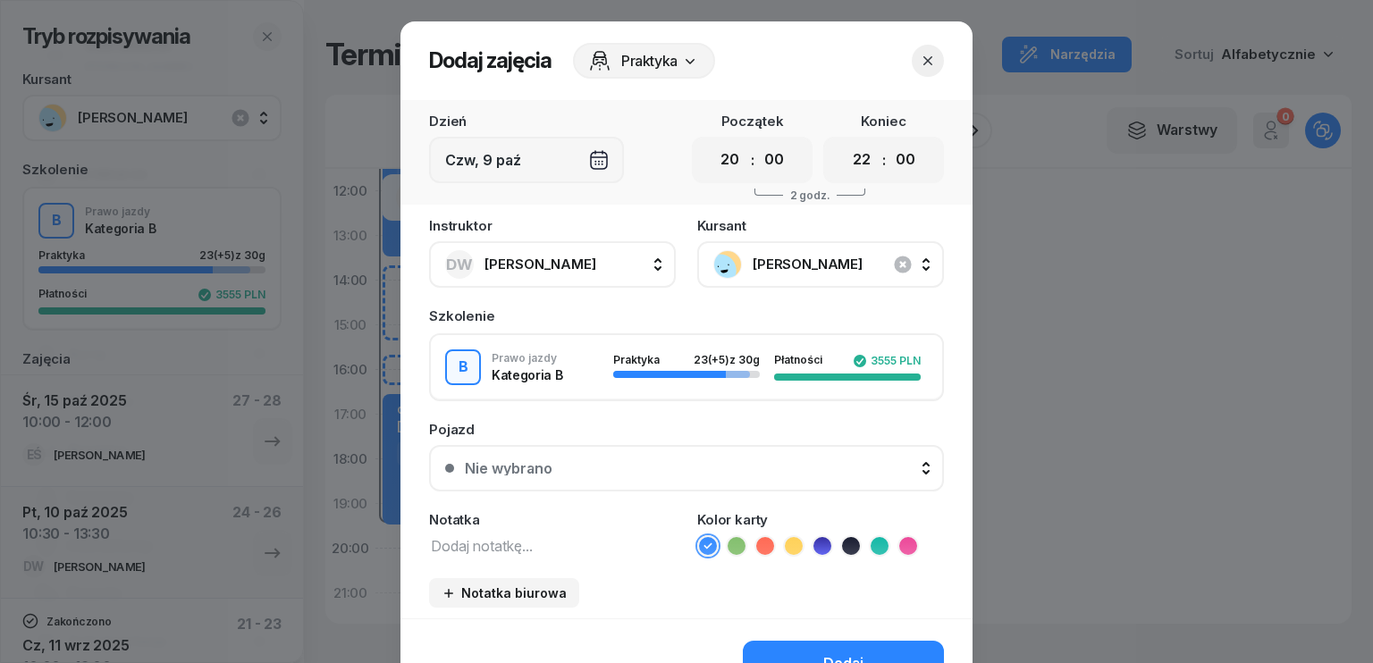
click at [923, 63] on icon "button" at bounding box center [928, 61] width 18 height 18
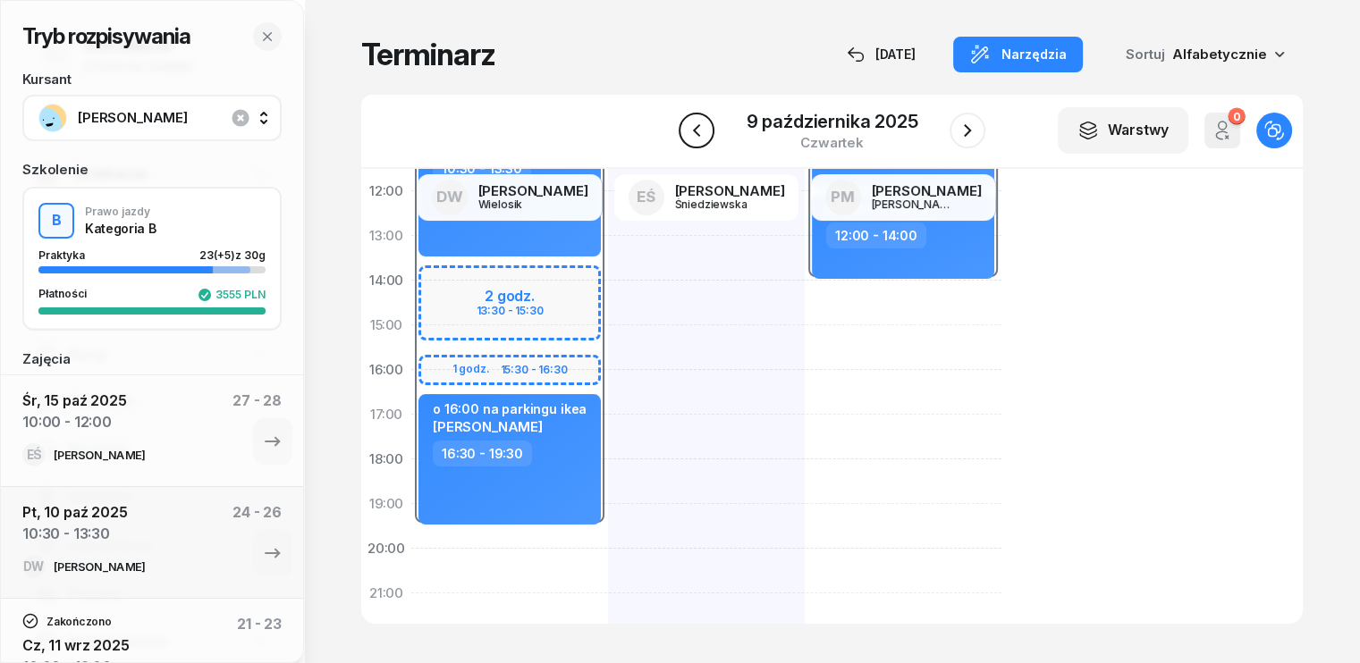
click at [696, 128] on icon "button" at bounding box center [695, 130] width 7 height 13
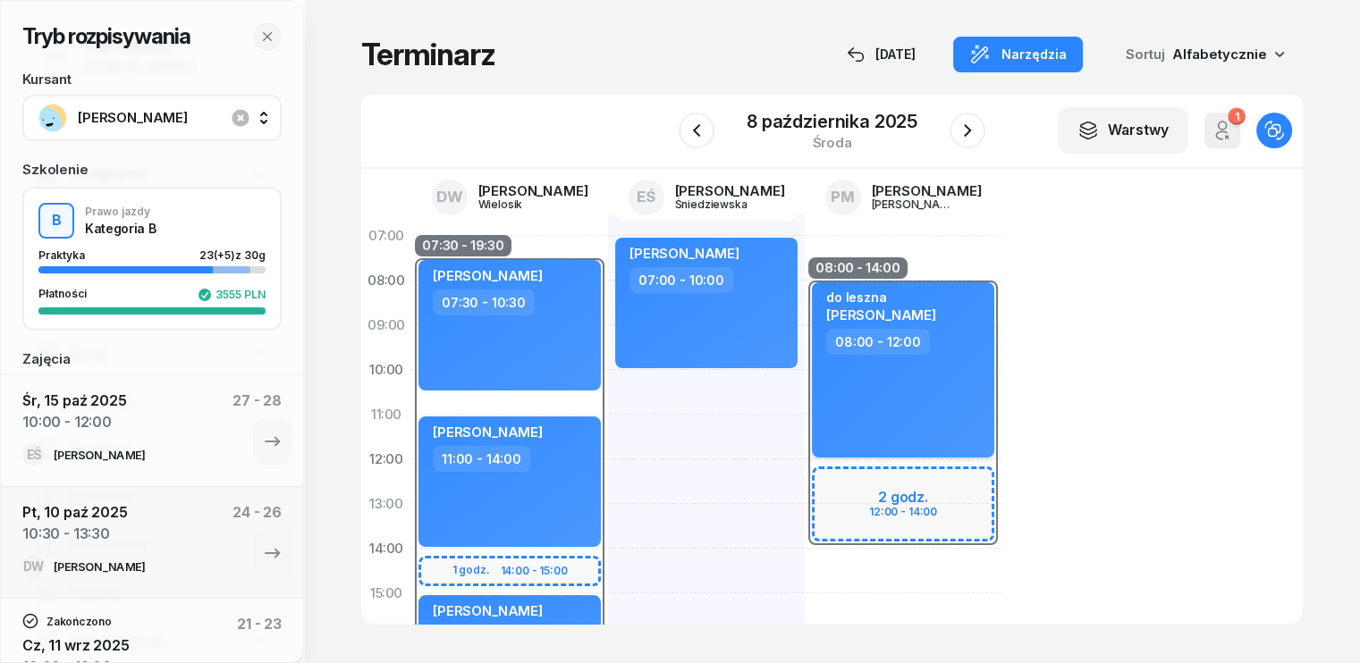
click at [840, 410] on div "do [PERSON_NAME] 08:00 - 12:00" at bounding box center [903, 369] width 182 height 175
select select "08"
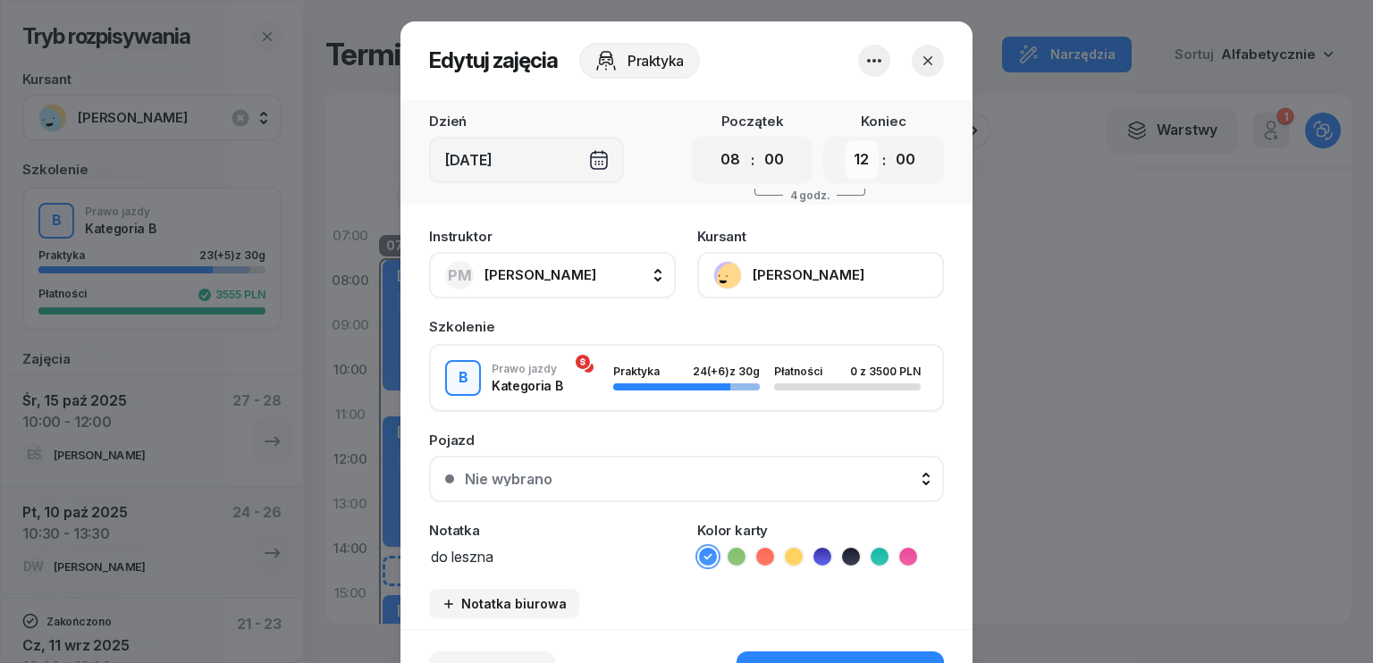
click at [858, 153] on select "00 01 02 03 04 05 06 07 08 09 10 11 12 13 14 15 16 17 18 19 20 21 22 23" at bounding box center [862, 160] width 34 height 38
select select "13"
click at [845, 141] on select "00 01 02 03 04 05 06 07 08 09 10 11 12 13 14 15 16 17 18 19 20 21 22 23" at bounding box center [862, 160] width 34 height 38
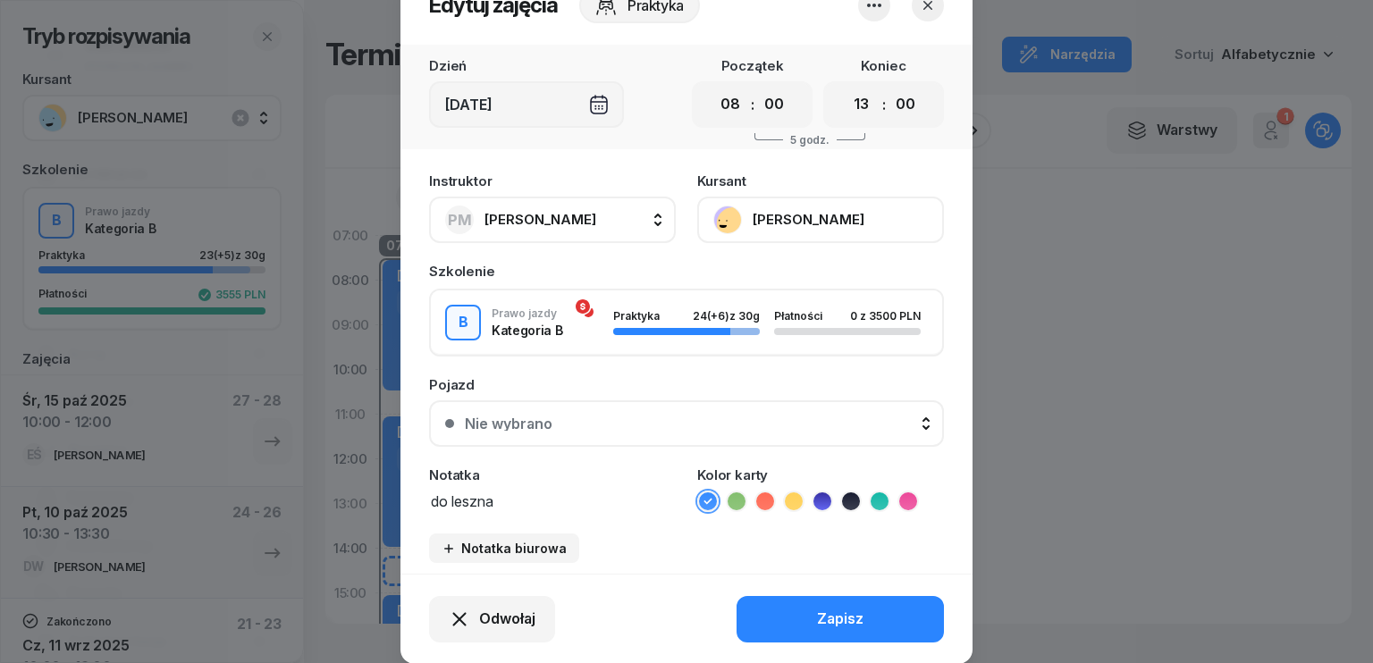
scroll to position [111, 0]
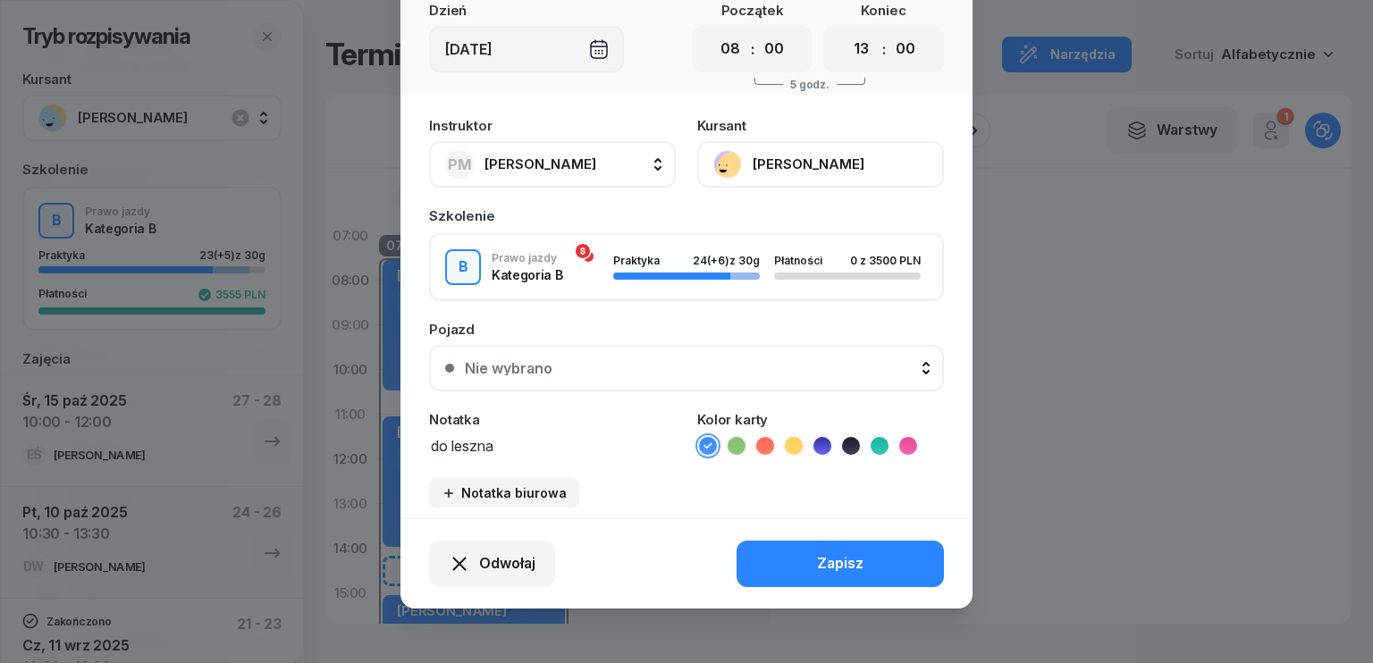
click at [519, 445] on textarea "do leszna" at bounding box center [552, 445] width 247 height 23
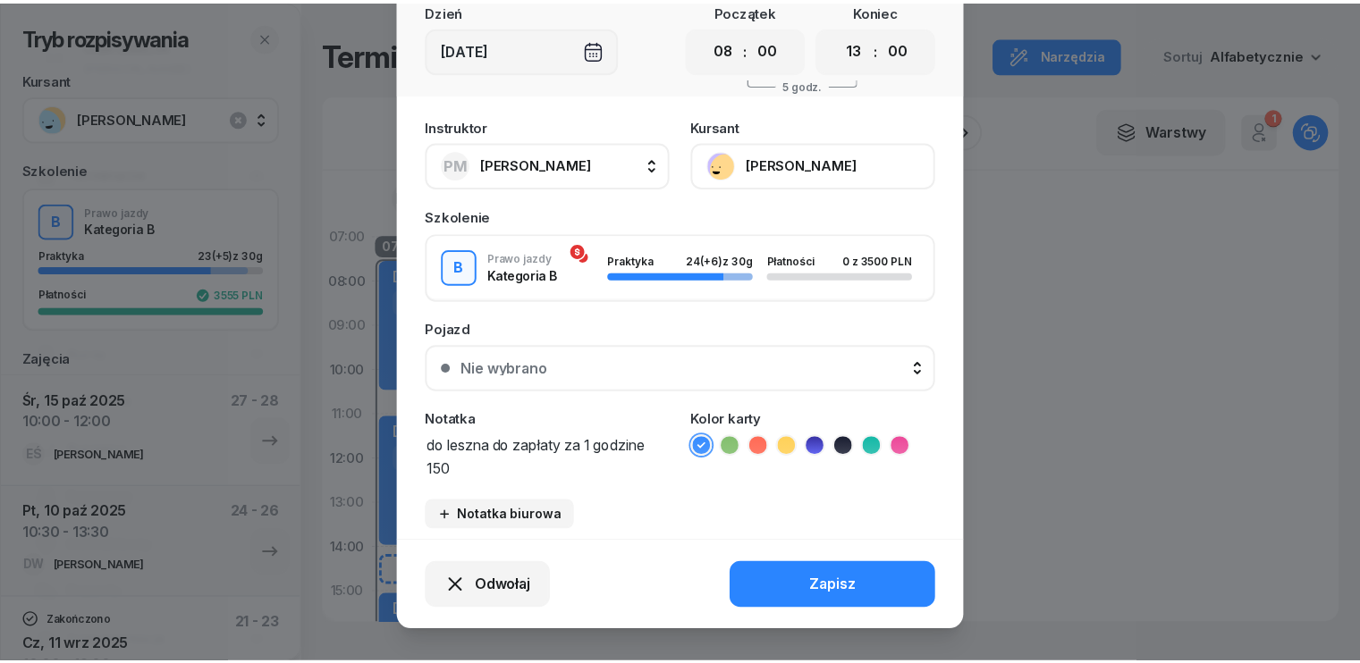
scroll to position [0, 0]
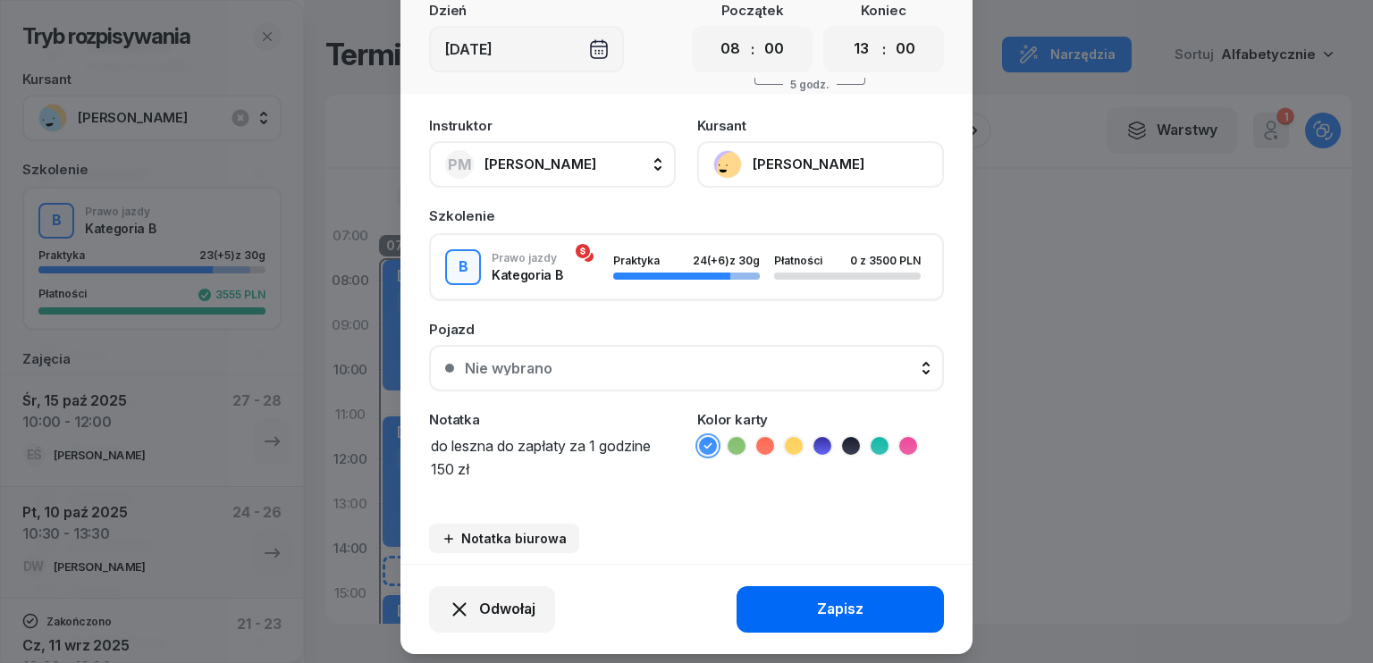
type textarea "do leszna do zapłaty za 1 godzine 150 zł"
click at [866, 602] on button "Zapisz" at bounding box center [840, 609] width 207 height 46
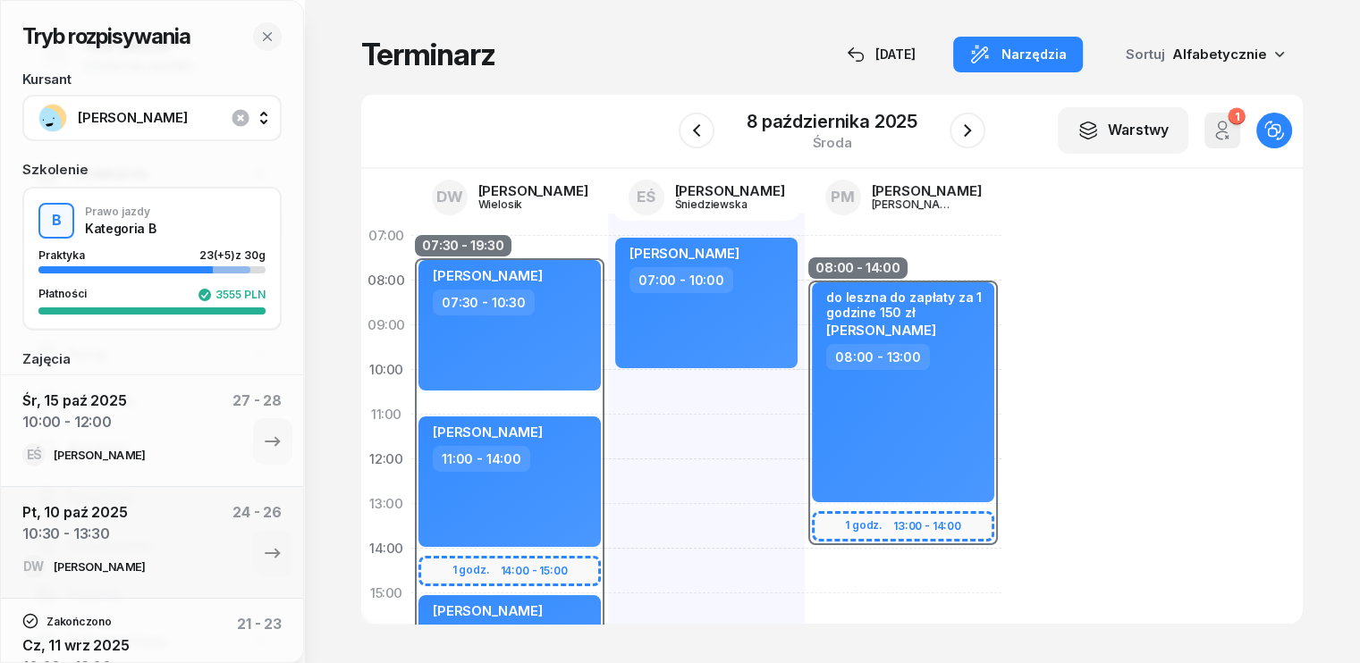
click at [608, 382] on div "[PERSON_NAME] 07:00 - 10:00" at bounding box center [706, 616] width 197 height 805
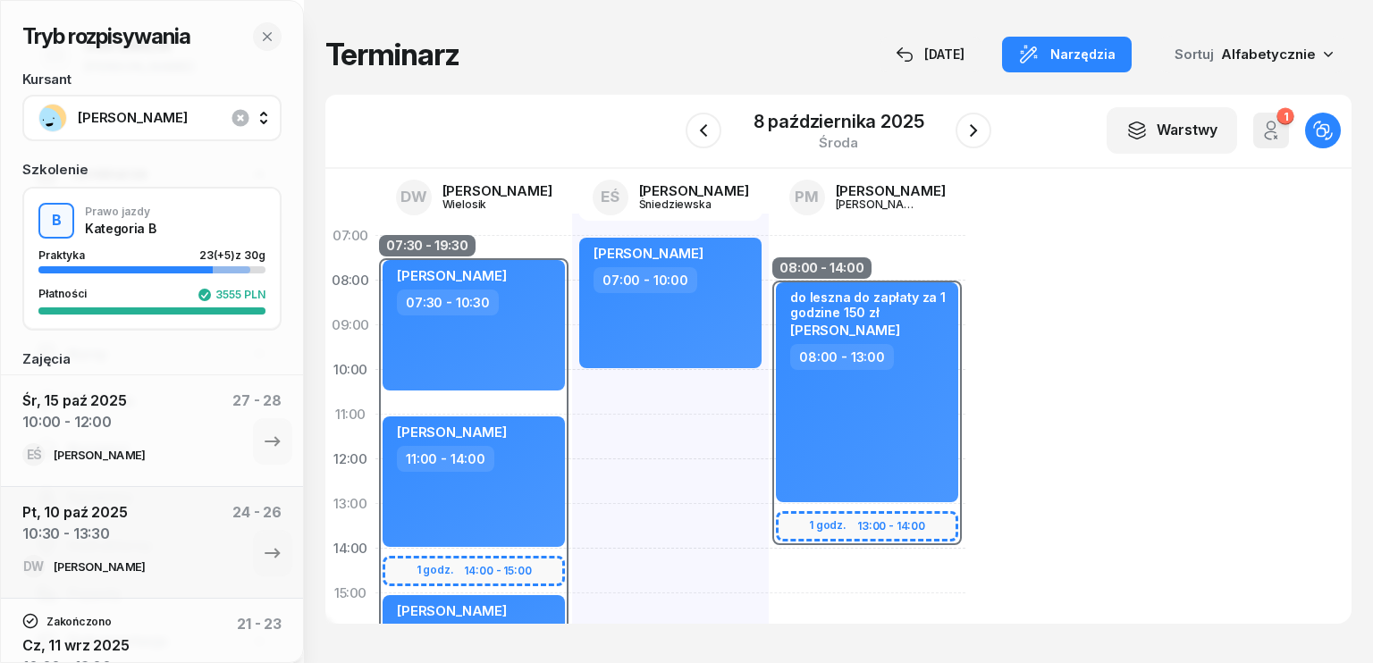
select select "10"
select select "12"
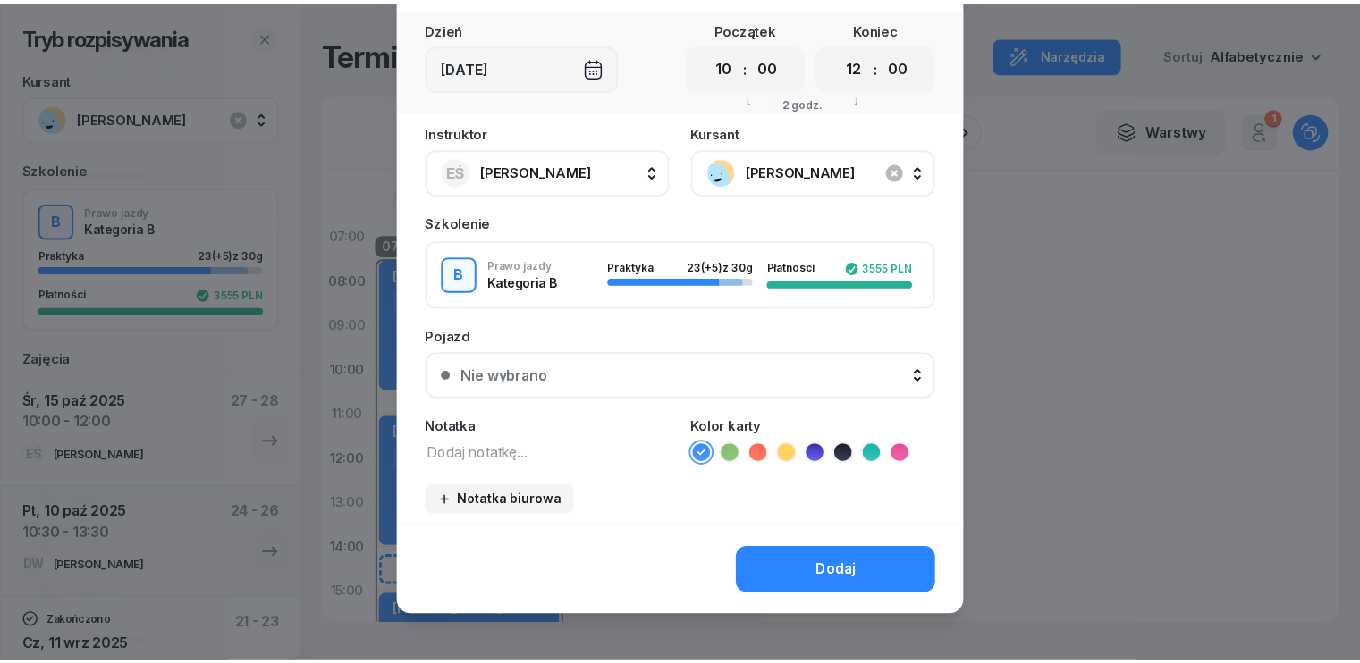
scroll to position [100, 0]
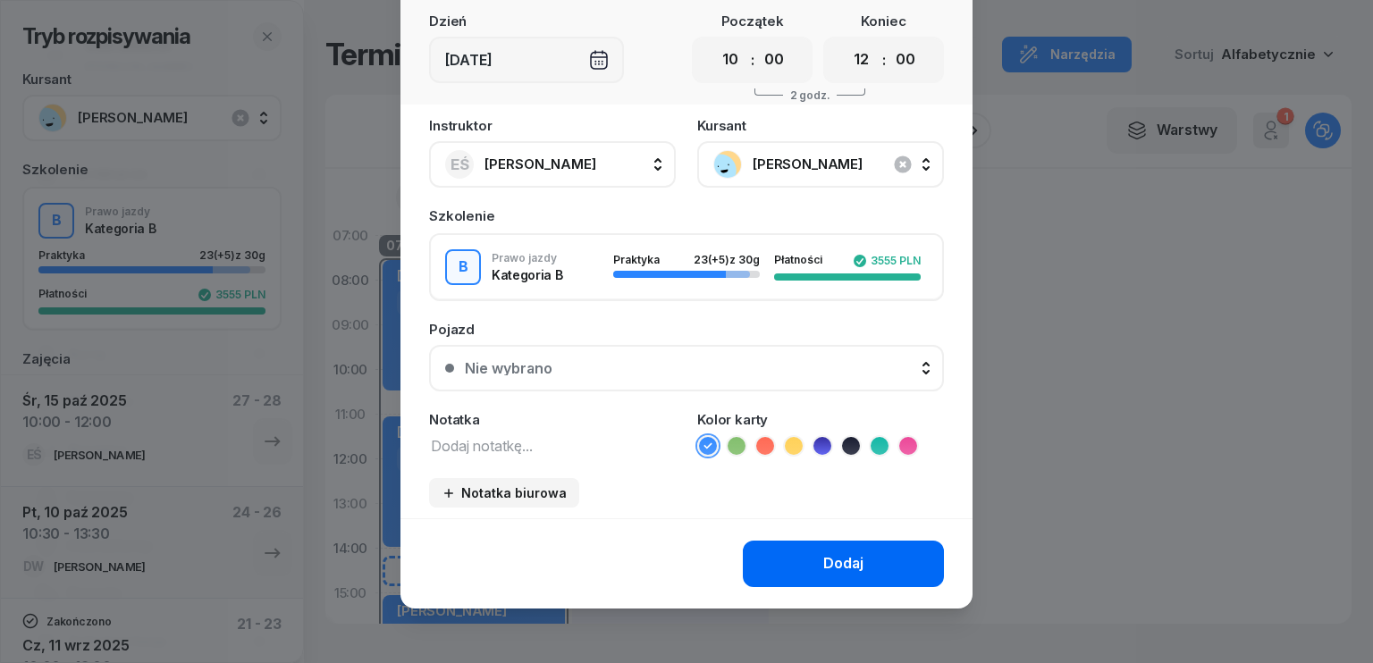
click at [824, 561] on div "Dodaj" at bounding box center [843, 563] width 40 height 23
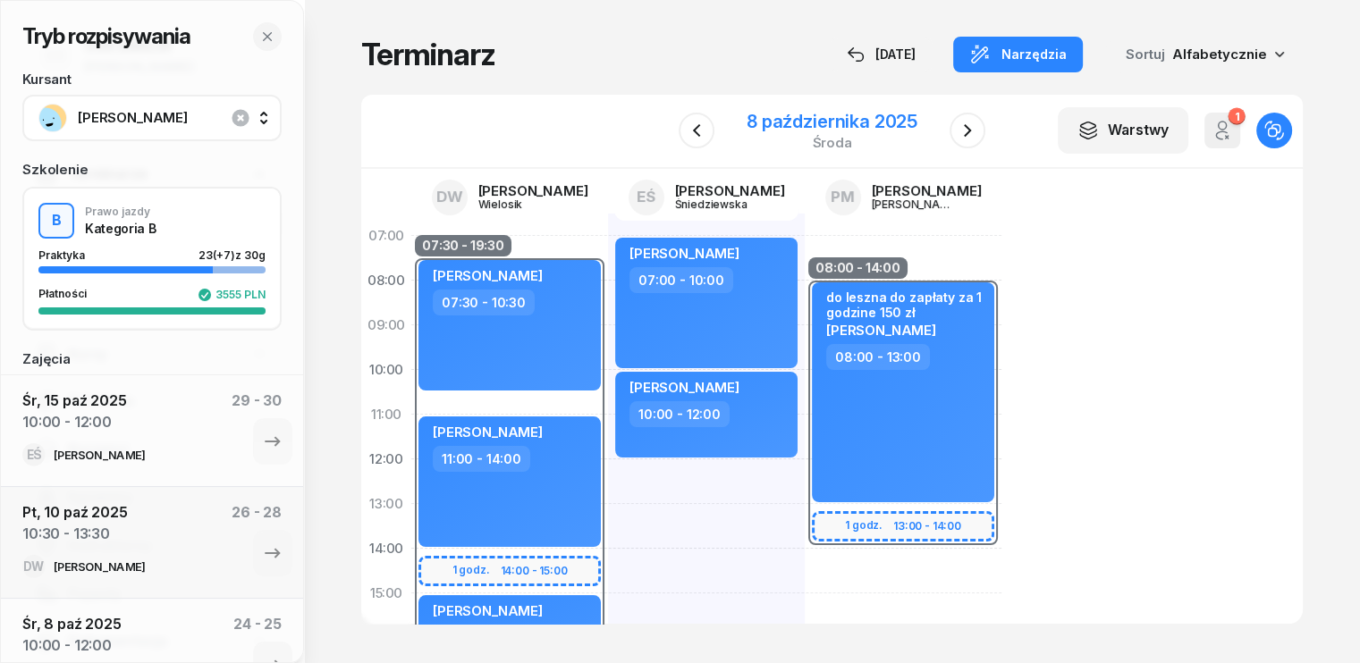
click at [880, 114] on div "8 października 2025" at bounding box center [831, 122] width 171 height 18
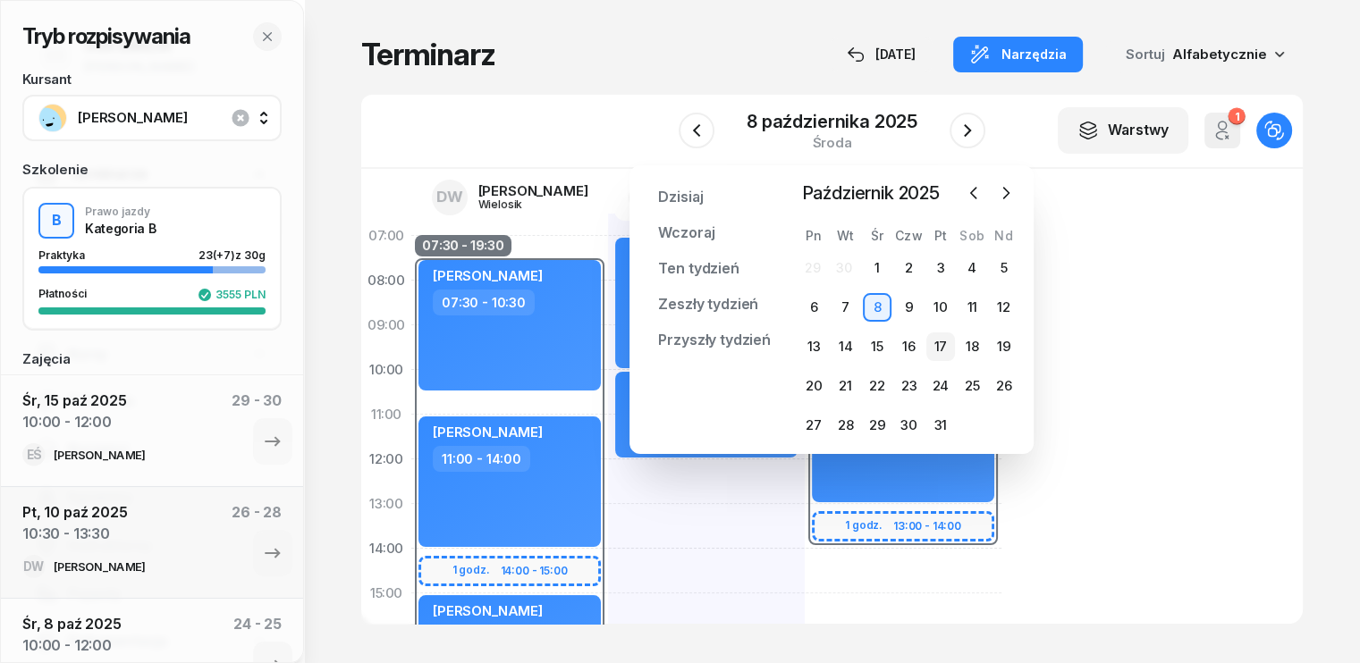
click at [947, 355] on div "17" at bounding box center [940, 347] width 29 height 29
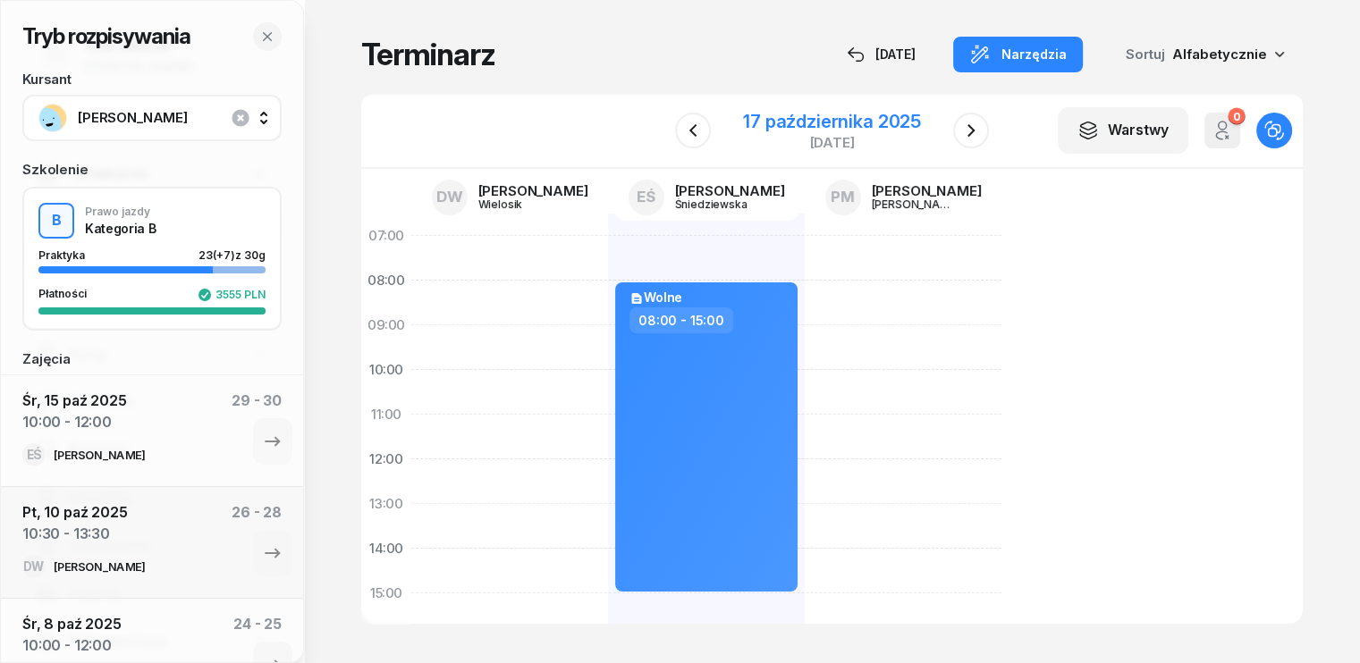
click at [806, 124] on div "17 października 2025" at bounding box center [832, 122] width 178 height 18
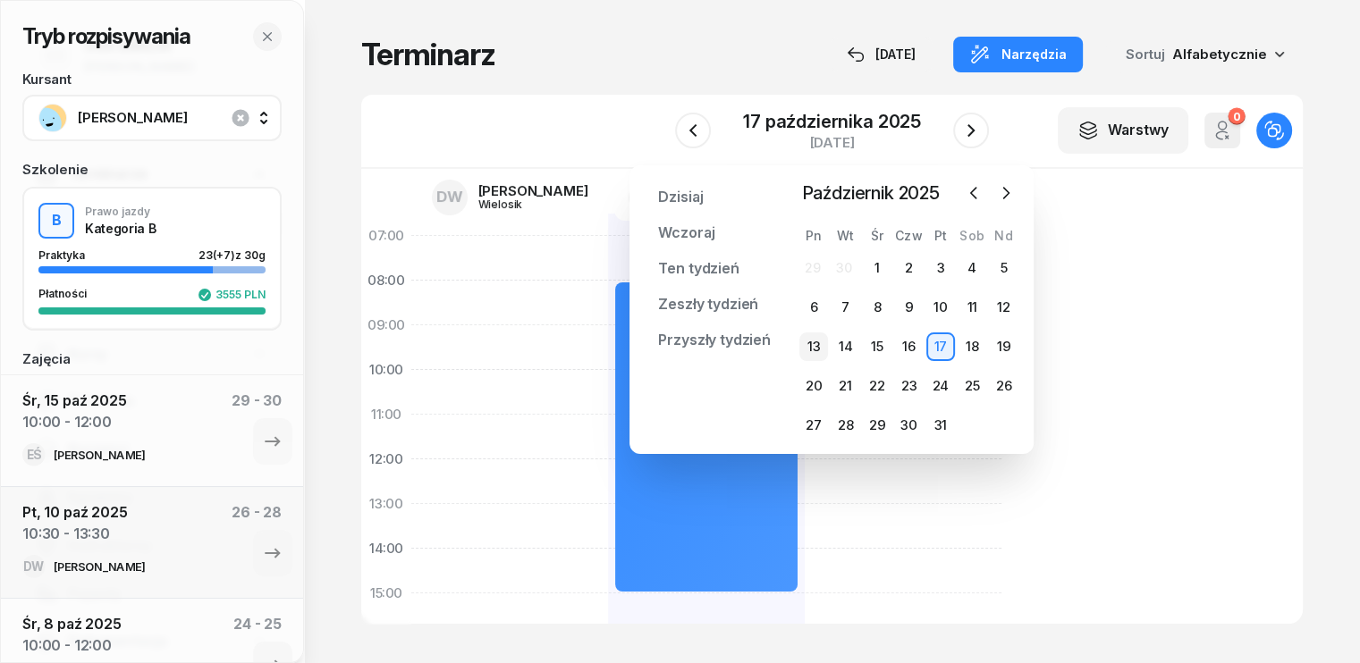
click at [819, 341] on div "13" at bounding box center [813, 347] width 29 height 29
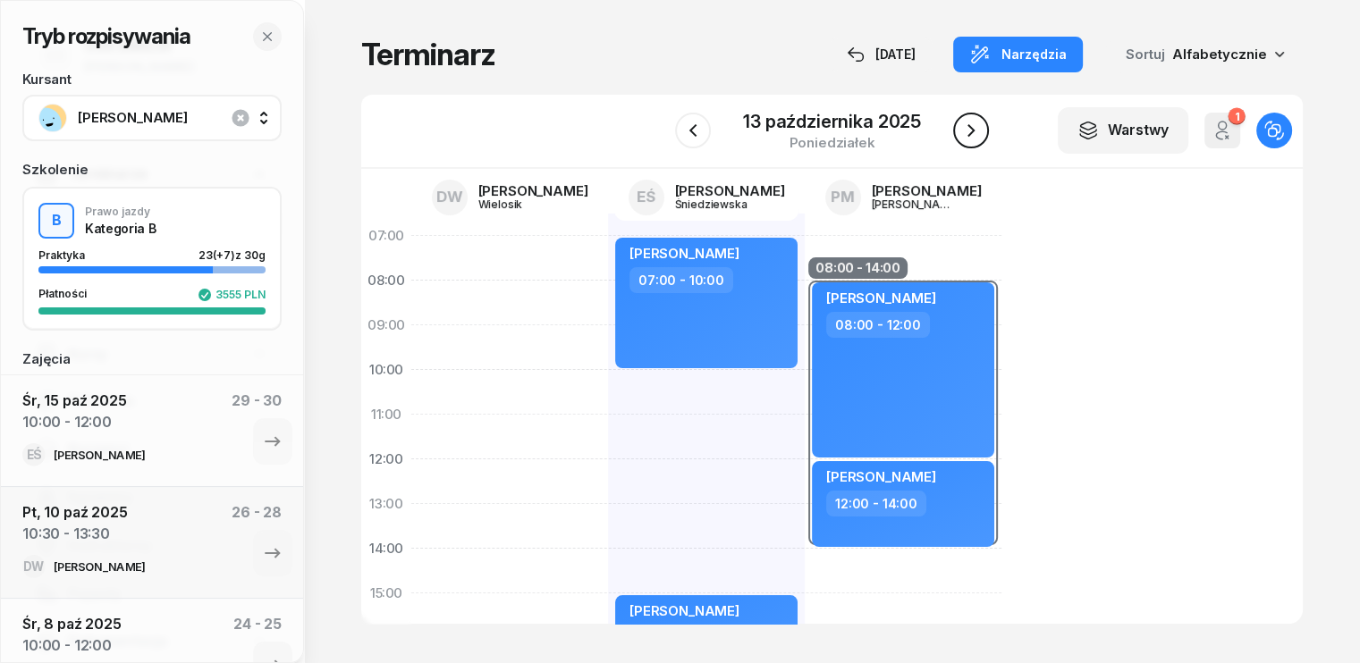
click at [969, 134] on icon "button" at bounding box center [970, 130] width 7 height 13
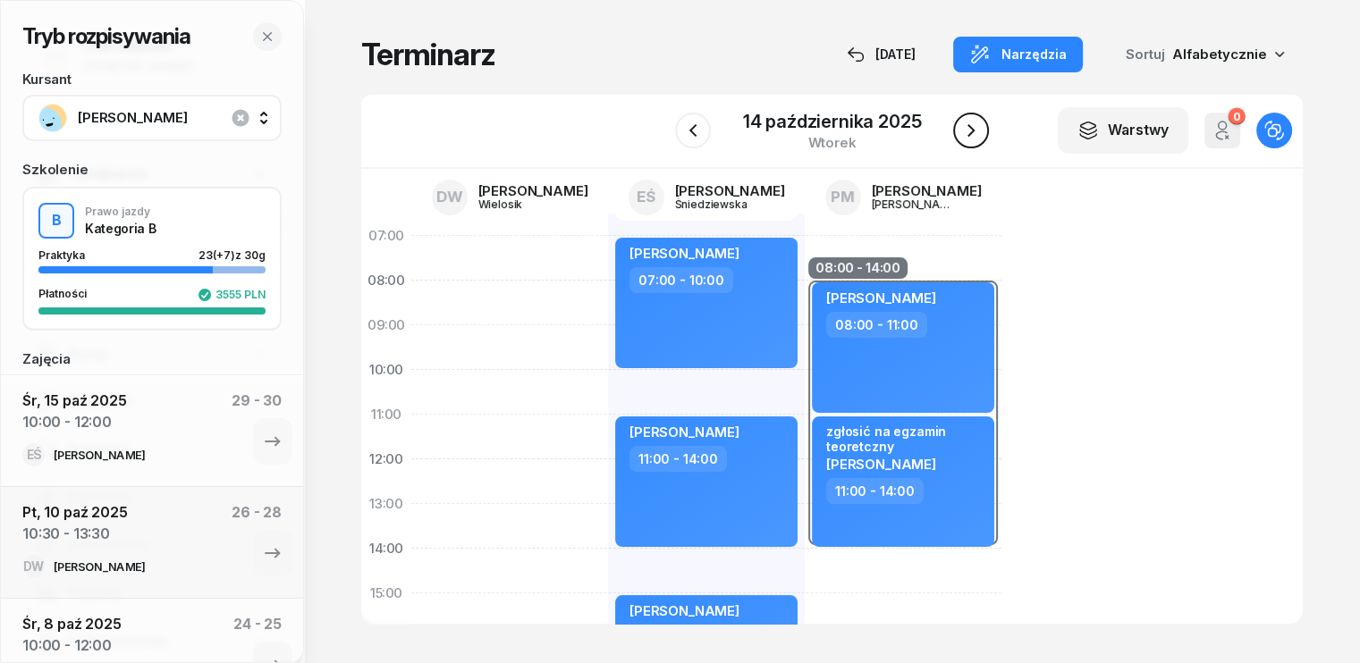
click at [966, 128] on icon "button" at bounding box center [970, 130] width 21 height 21
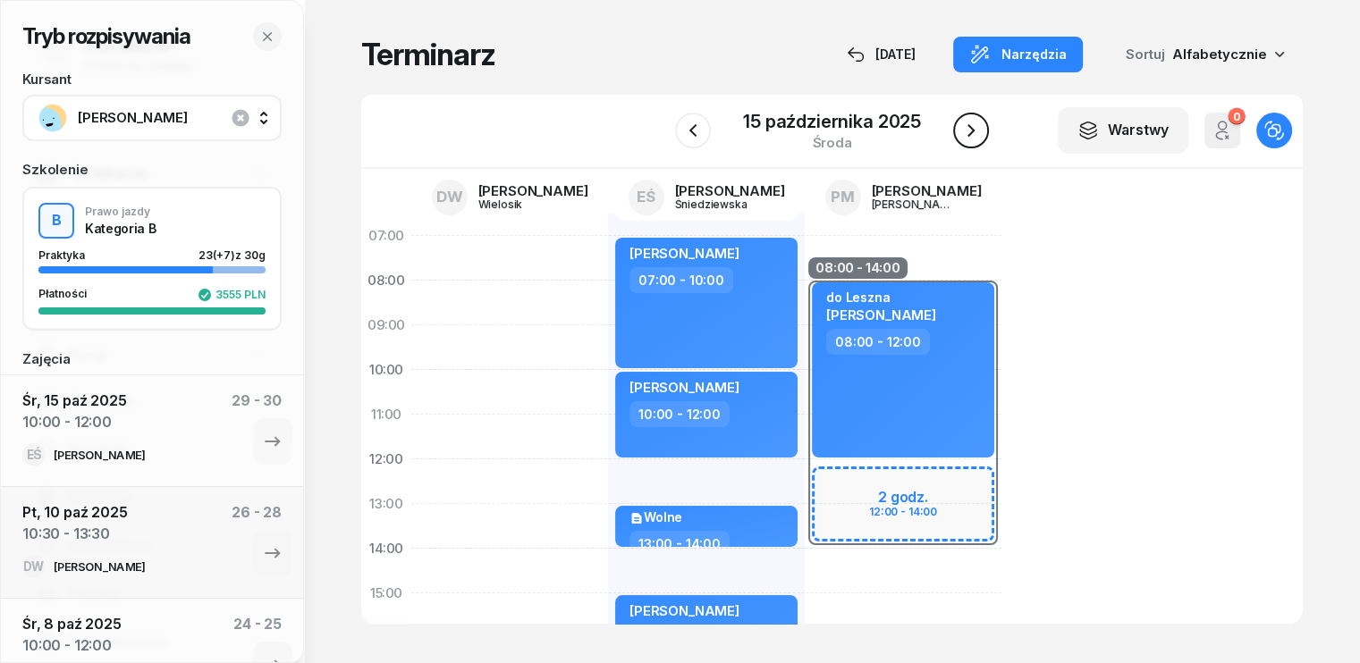
click at [975, 128] on icon "button" at bounding box center [970, 130] width 21 height 21
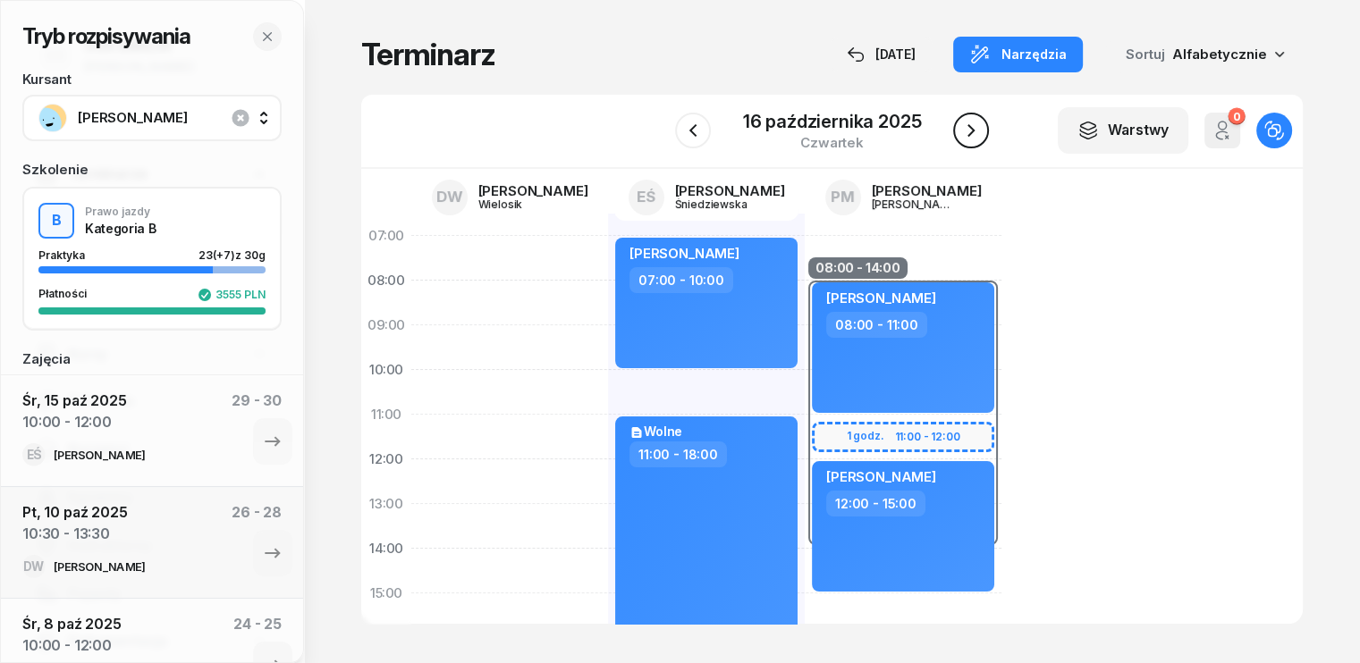
click at [975, 128] on icon "button" at bounding box center [970, 130] width 21 height 21
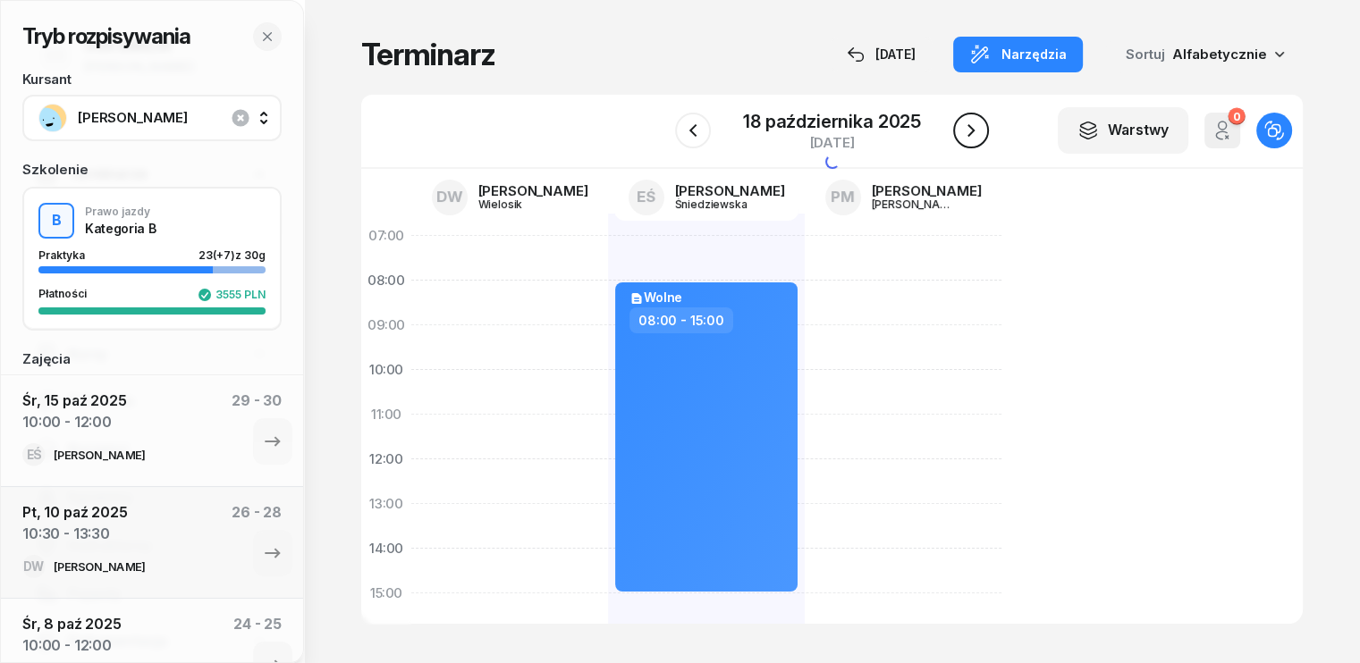
click at [975, 128] on icon "button" at bounding box center [970, 130] width 21 height 21
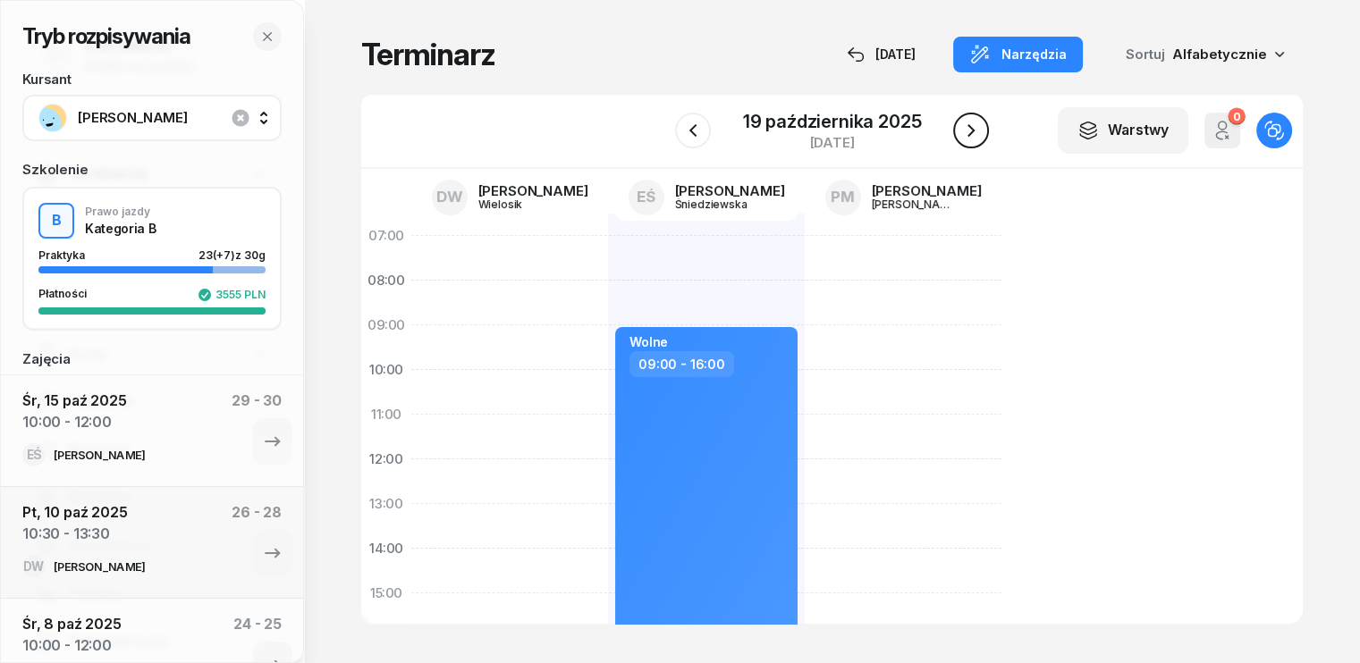
click at [975, 128] on icon "button" at bounding box center [970, 130] width 21 height 21
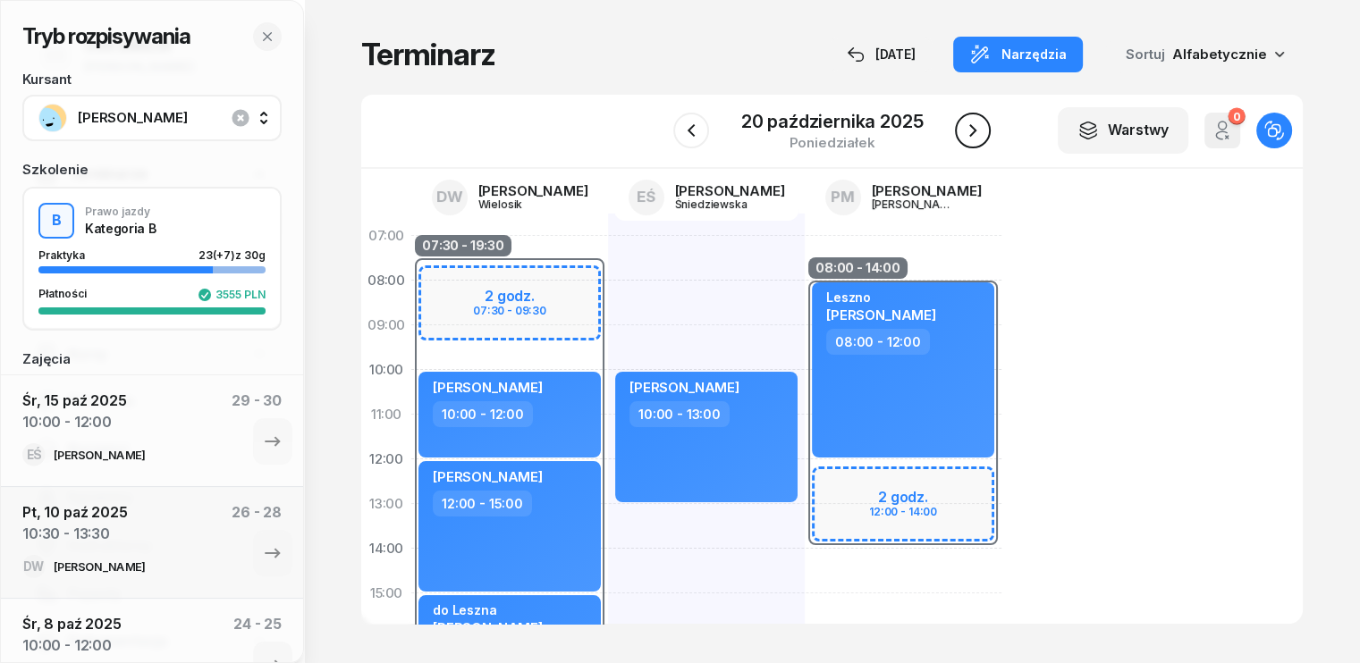
click at [979, 135] on icon "button" at bounding box center [972, 130] width 21 height 21
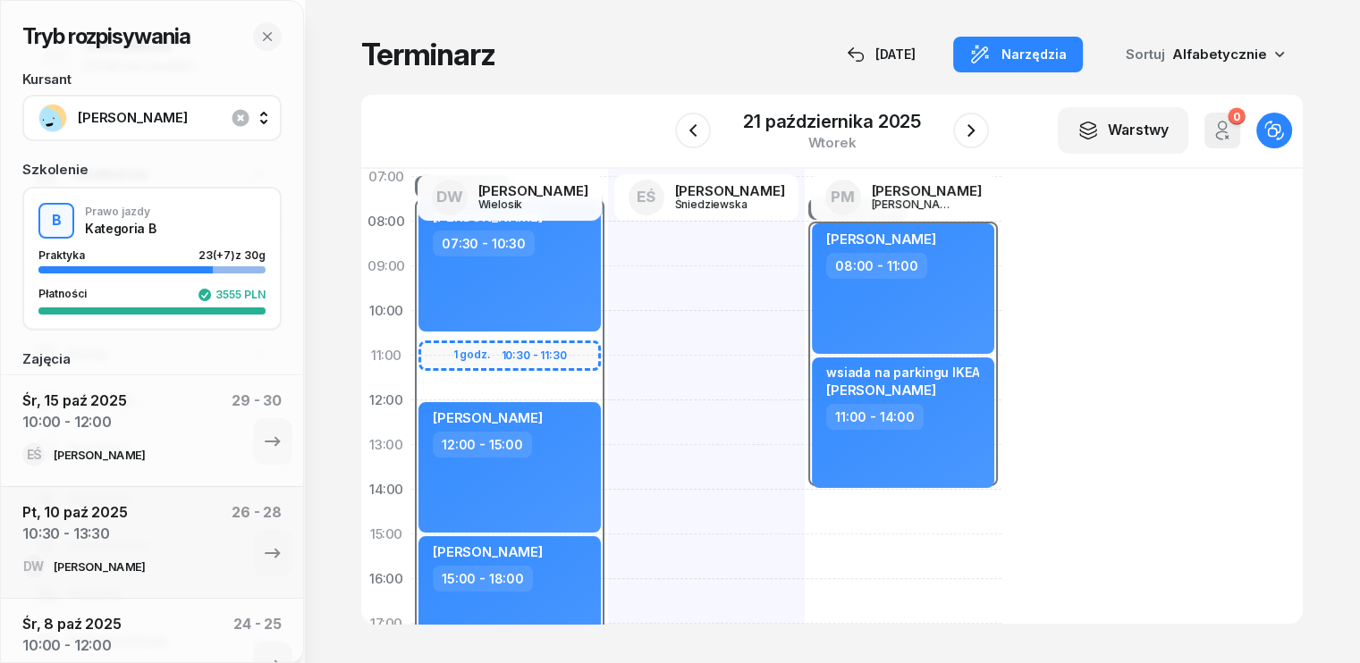
scroll to position [89, 0]
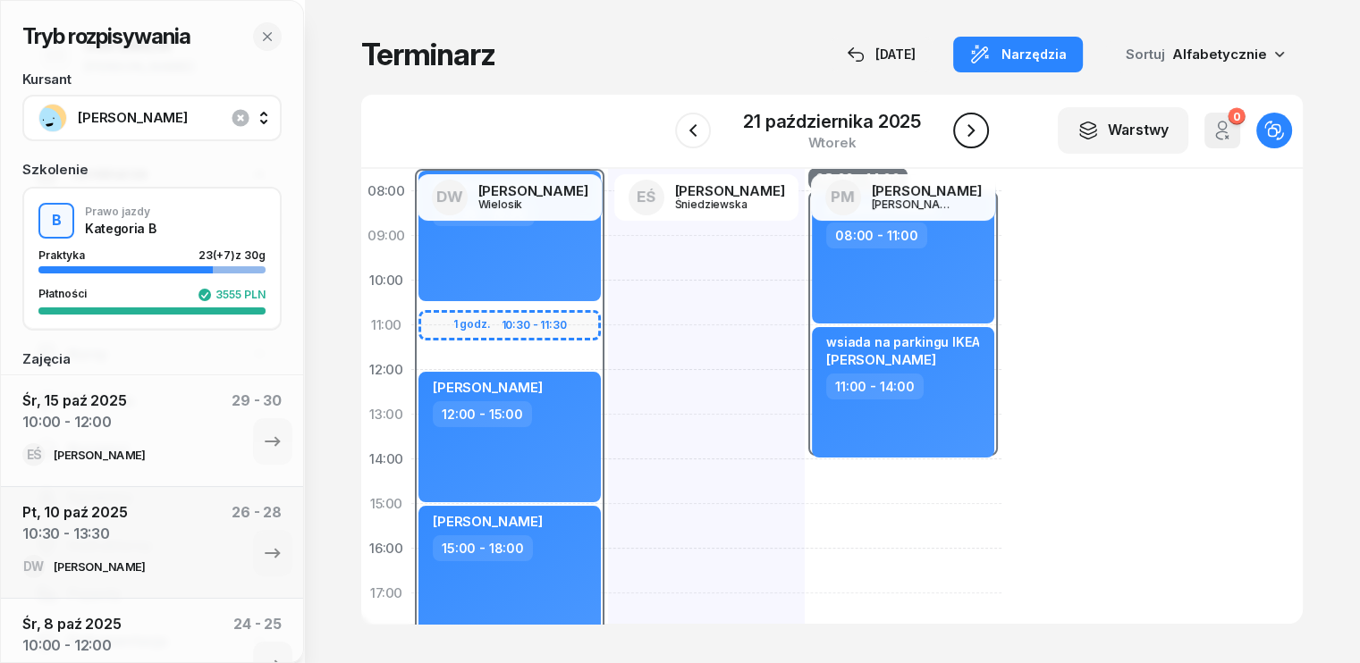
click at [974, 132] on icon "button" at bounding box center [970, 130] width 21 height 21
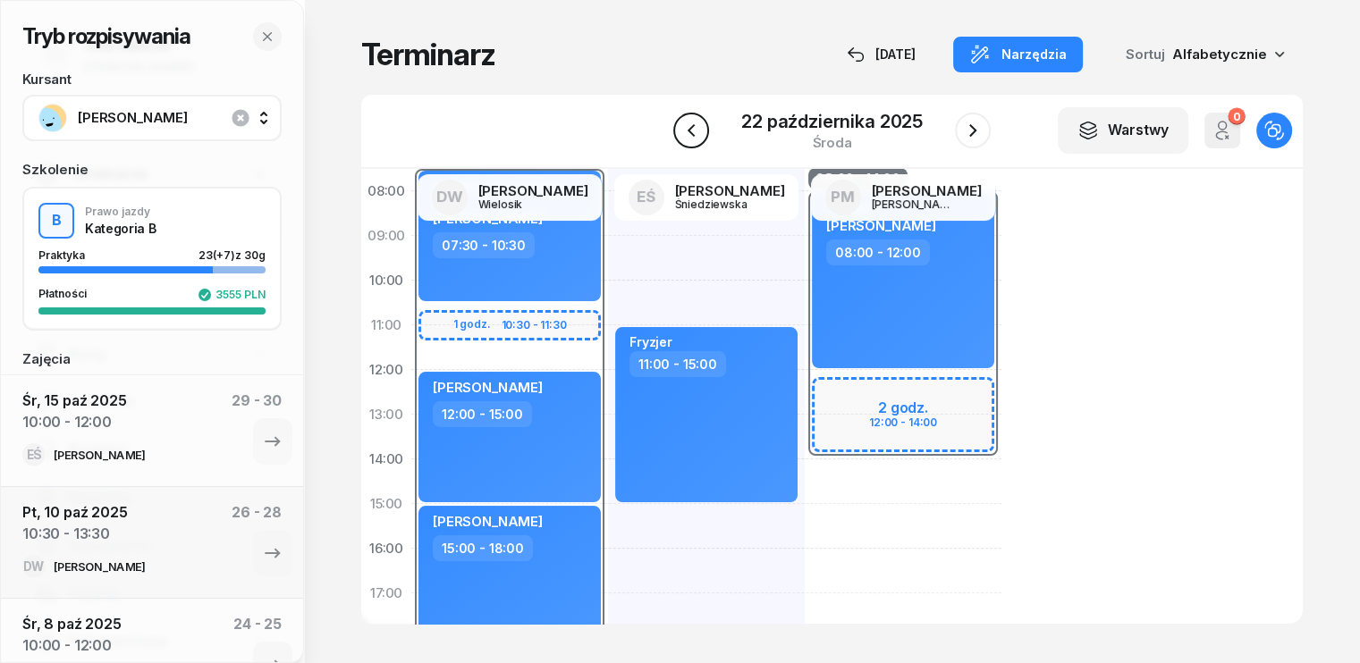
click at [691, 128] on icon "button" at bounding box center [690, 130] width 7 height 13
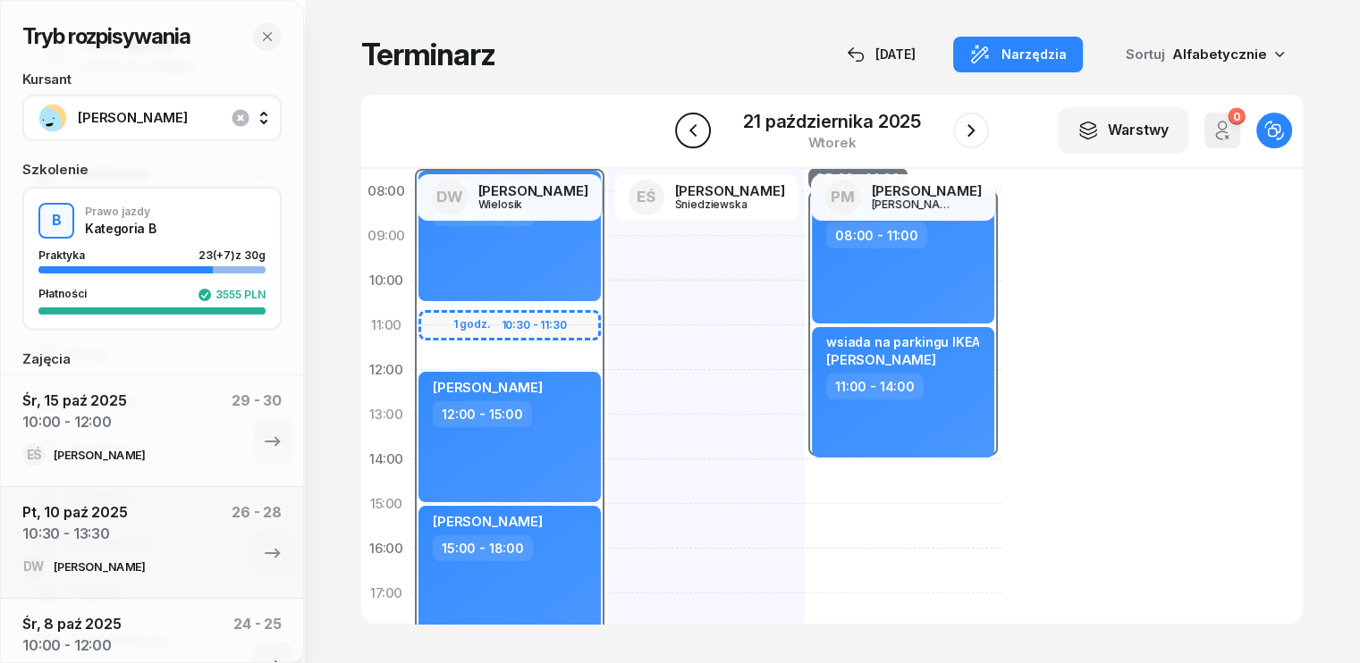
click at [690, 135] on icon "button" at bounding box center [692, 130] width 21 height 21
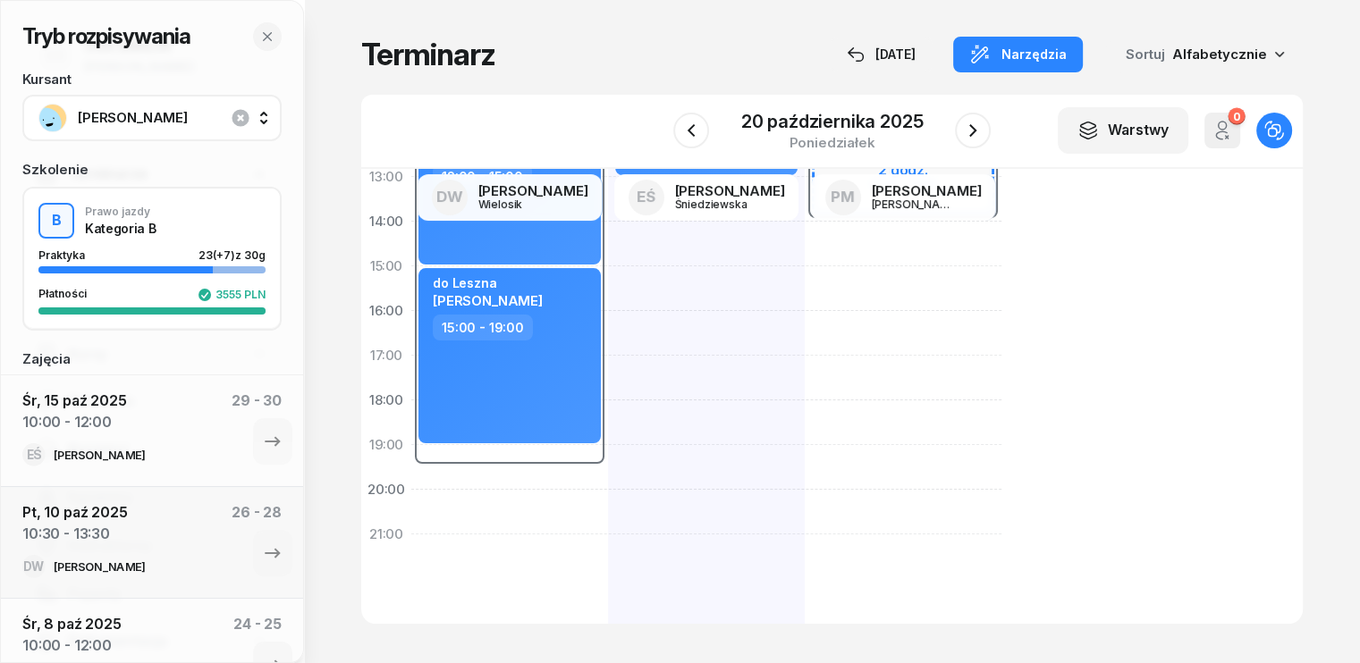
scroll to position [358, 0]
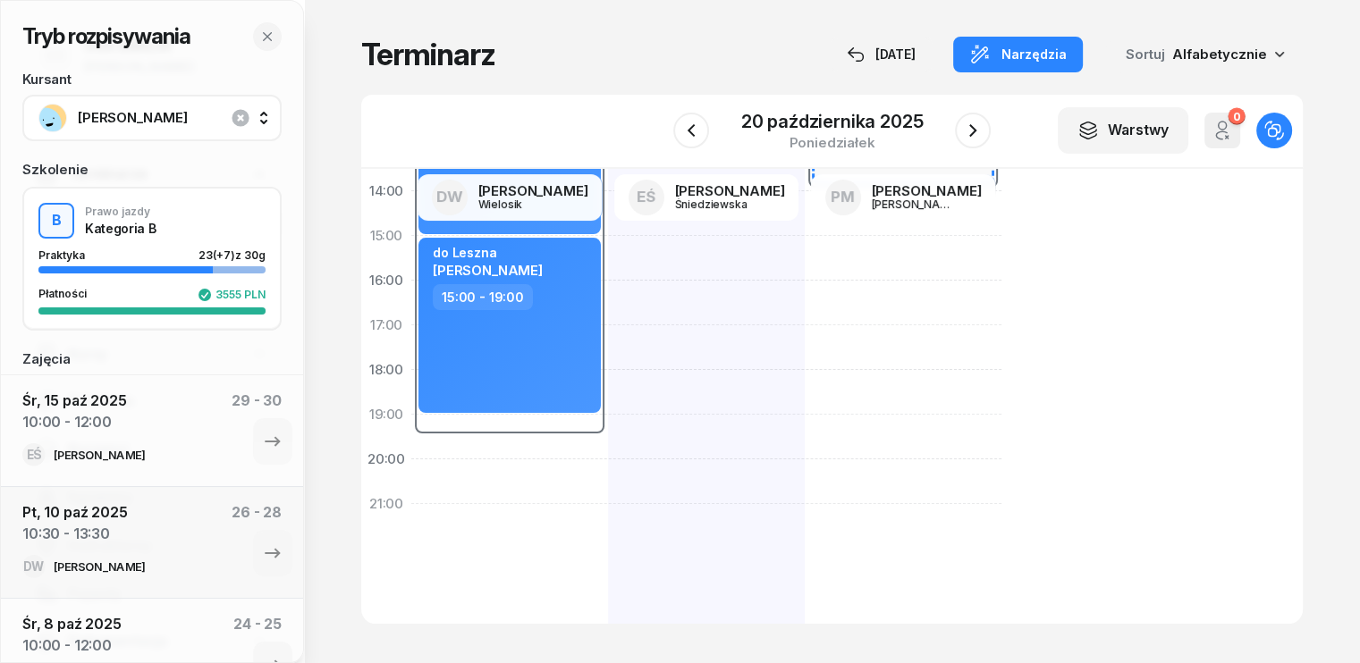
click at [608, 274] on div "[PERSON_NAME] 10:00 - 13:00" at bounding box center [706, 258] width 197 height 805
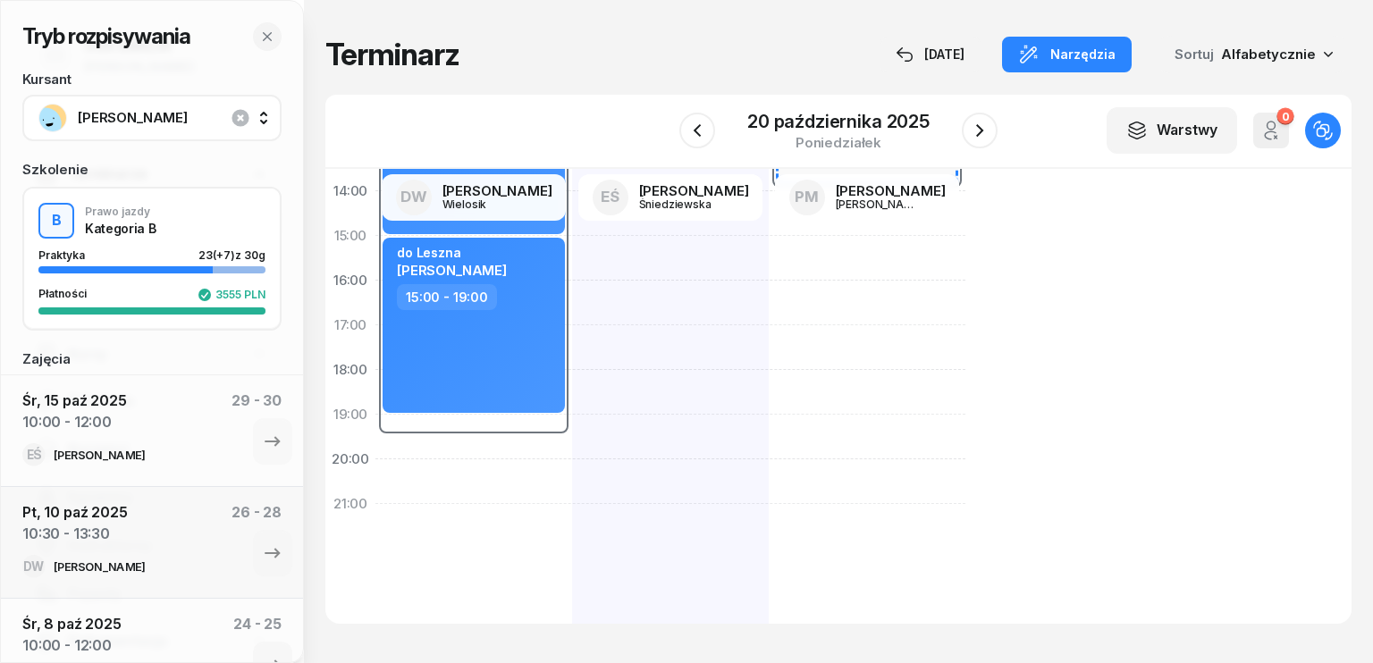
select select "15"
select select "17"
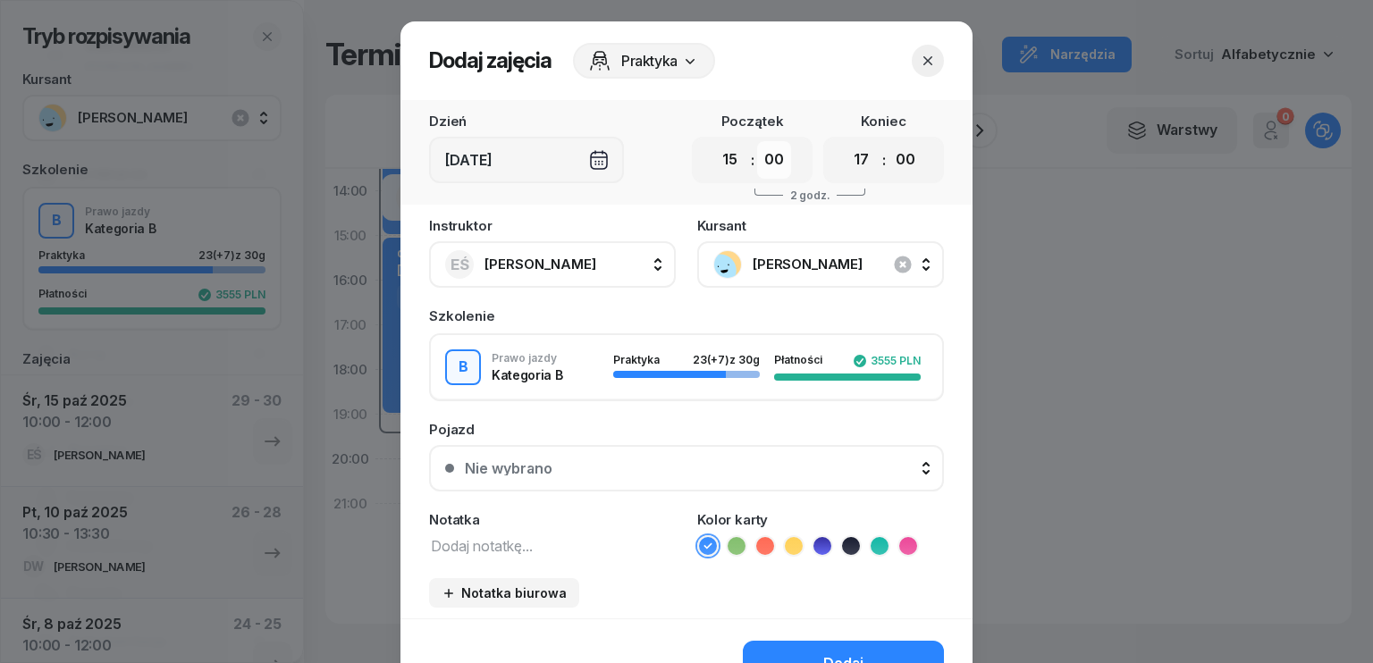
click at [769, 158] on select "00 05 10 15 20 25 30 35 40 45 50 55" at bounding box center [774, 160] width 34 height 38
click at [919, 68] on icon "button" at bounding box center [928, 61] width 18 height 18
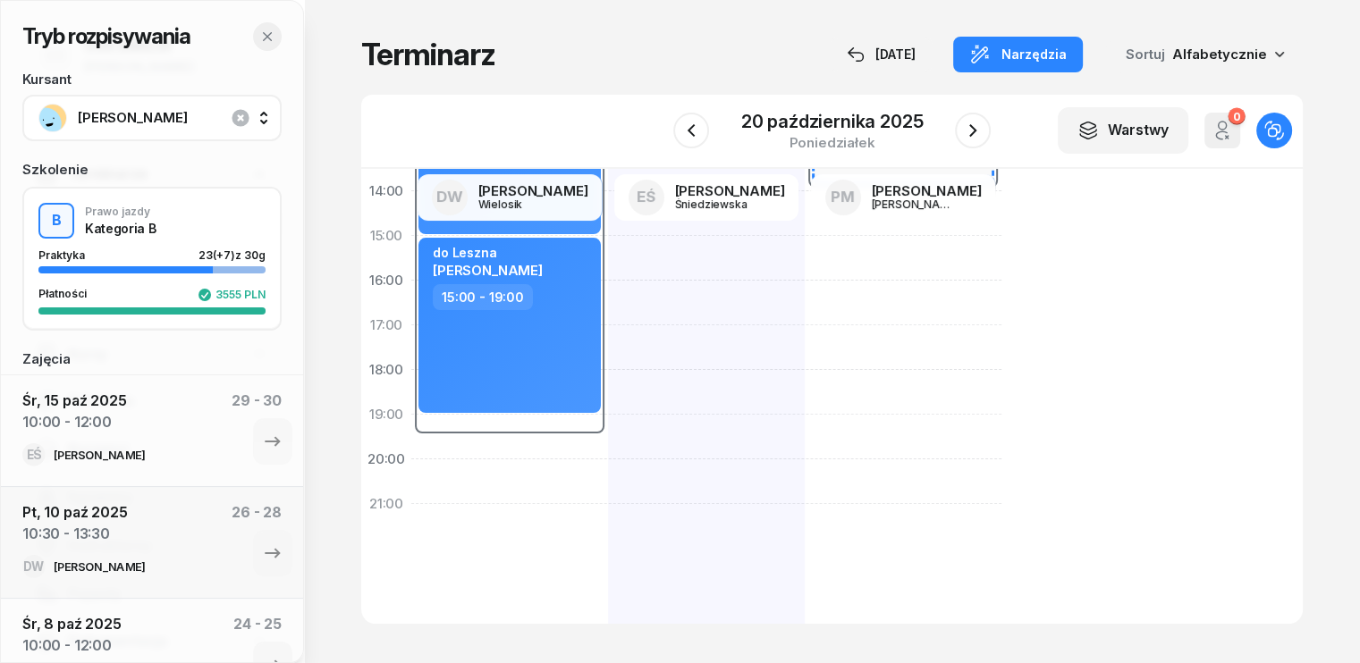
drag, startPoint x: 269, startPoint y: 36, endPoint x: 261, endPoint y: 123, distance: 88.0
click at [268, 35] on icon "button" at bounding box center [267, 37] width 14 height 14
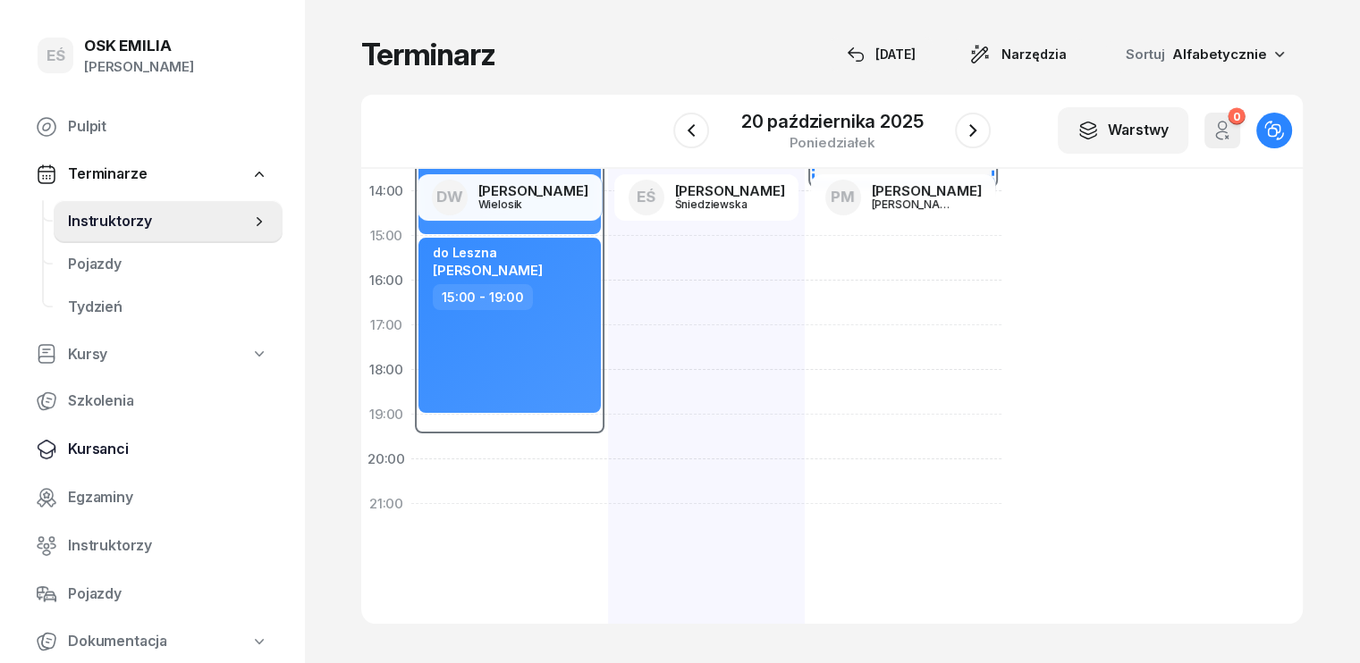
click at [125, 443] on span "Kursanci" at bounding box center [168, 449] width 200 height 23
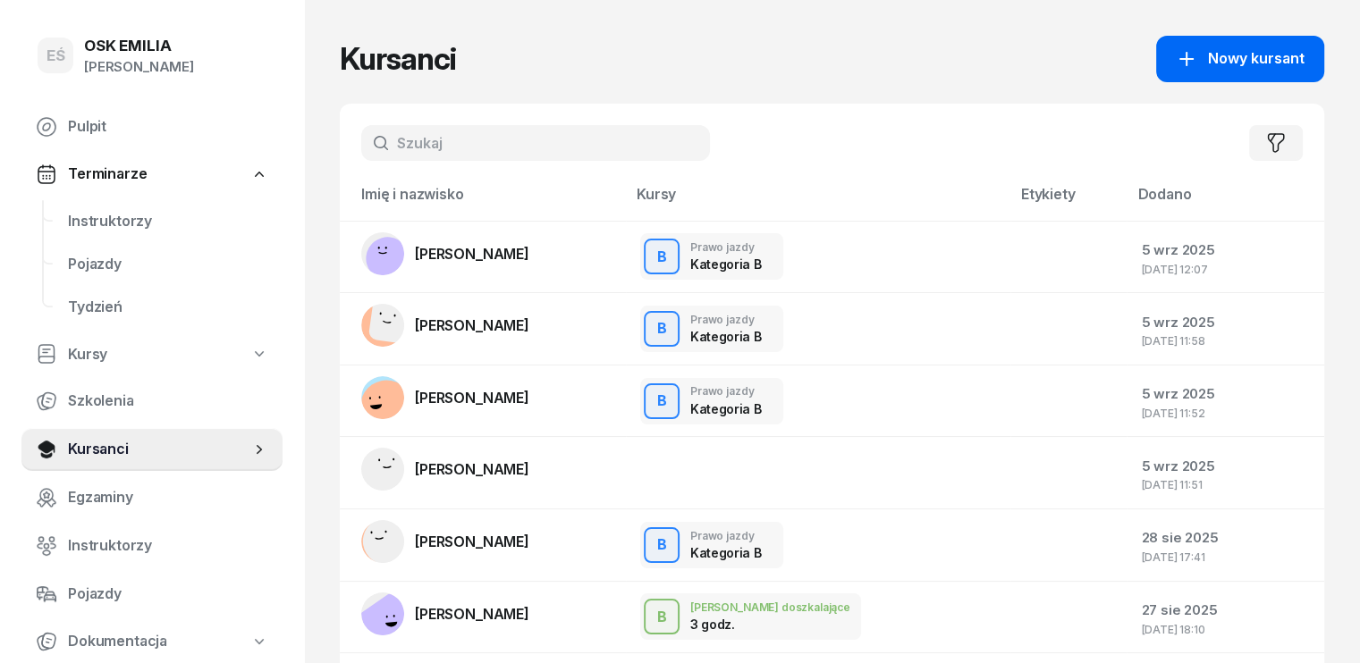
click at [1261, 55] on span "Nowy kursant" at bounding box center [1256, 58] width 97 height 23
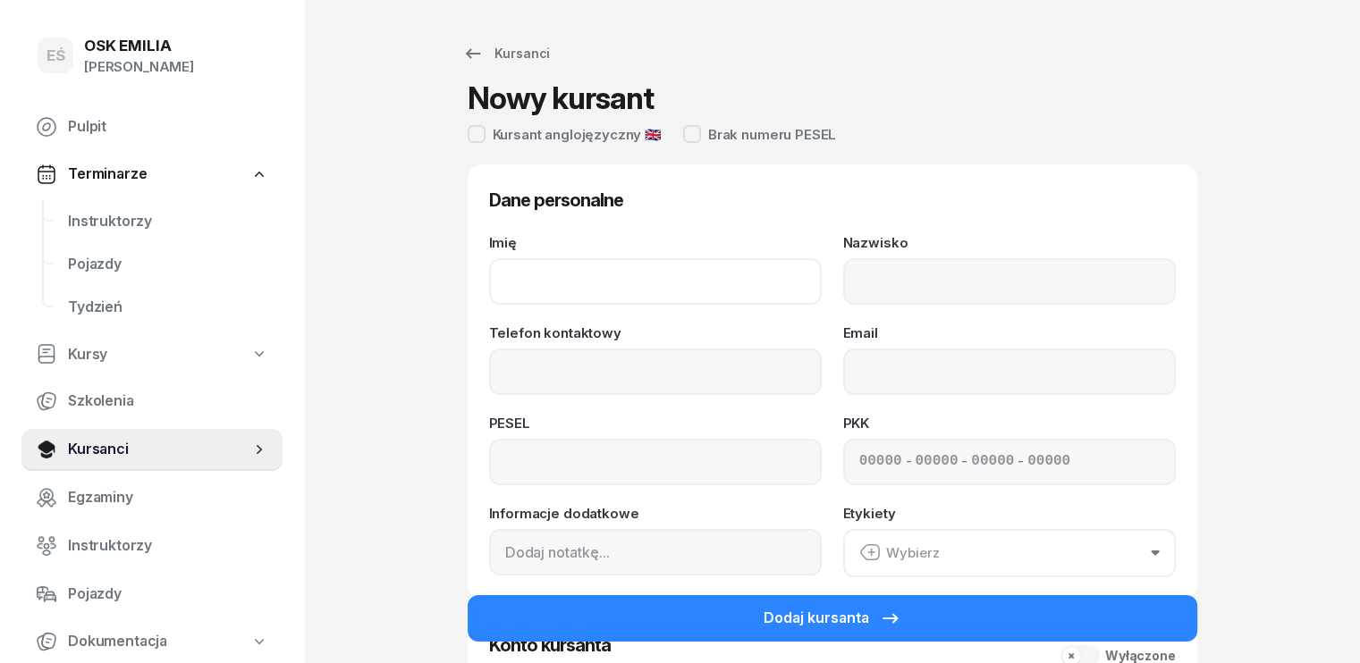
click at [602, 274] on input "Imię" at bounding box center [655, 281] width 333 height 46
type input "R"
click at [529, 292] on input "R" at bounding box center [655, 281] width 333 height 46
type input "Larysa"
type input "[PERSON_NAME]"
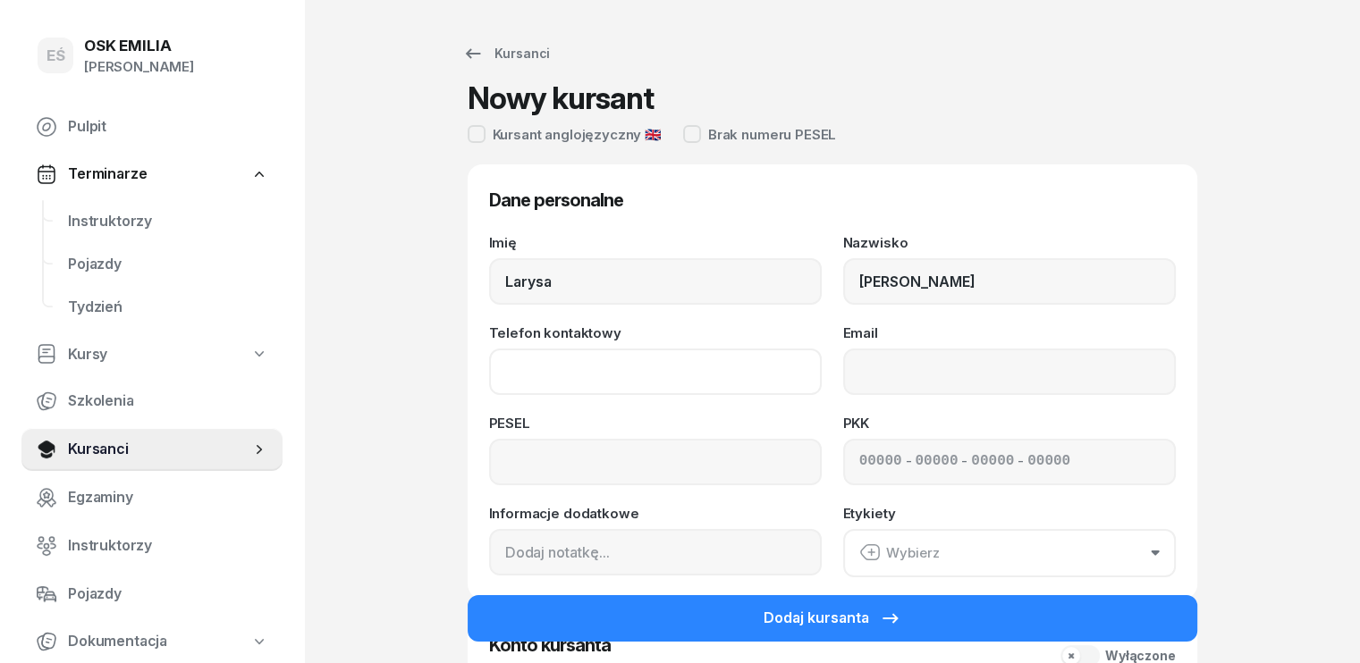
click at [515, 392] on input "Telefon kontaktowy" at bounding box center [655, 372] width 333 height 46
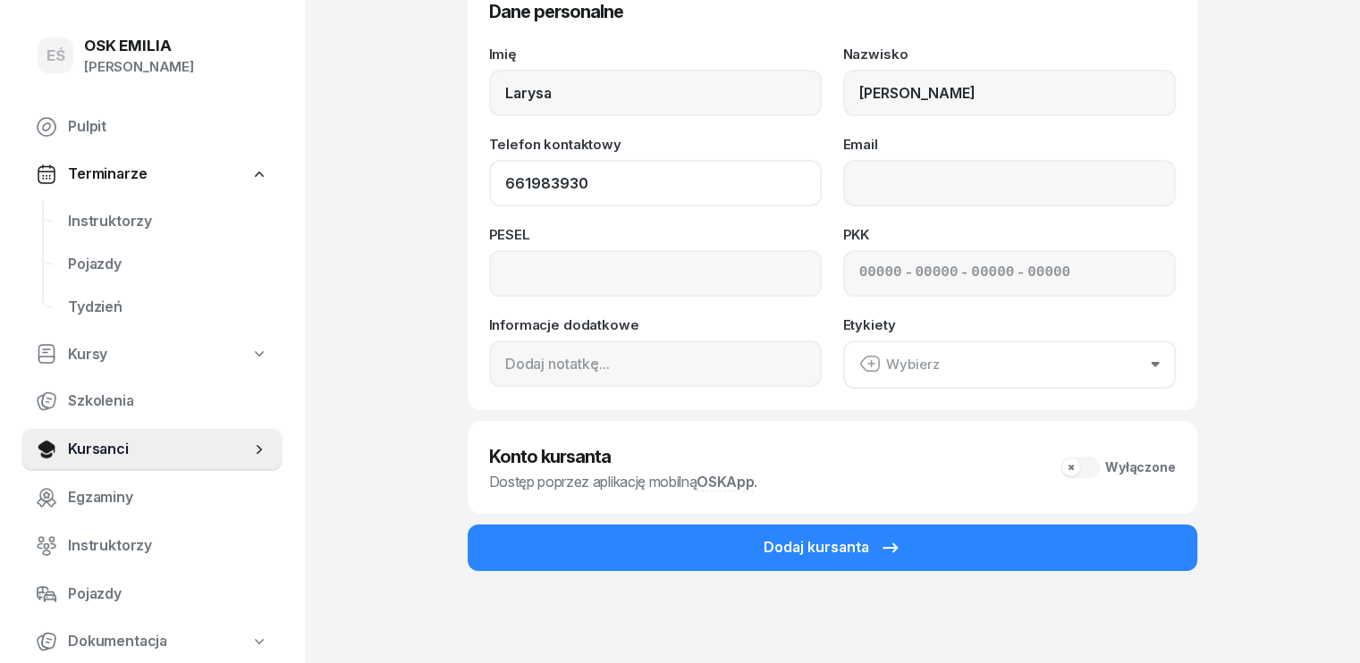
scroll to position [195, 0]
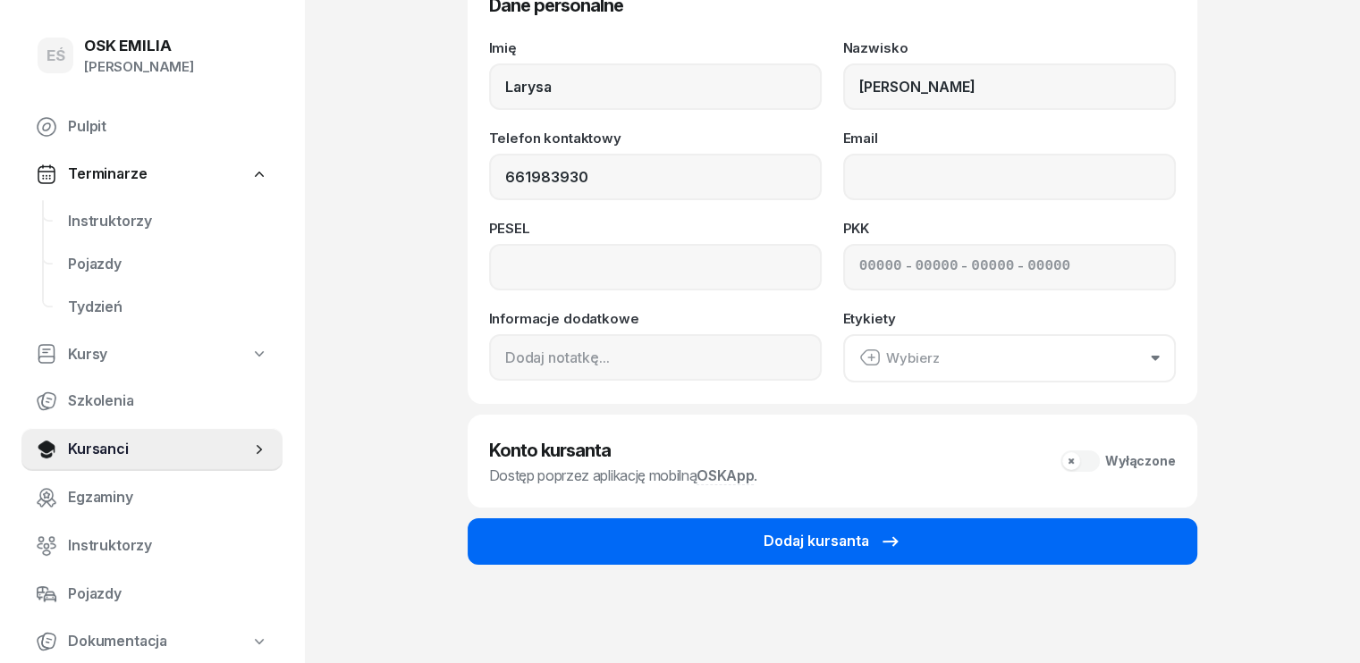
type input "661 983 930"
click at [819, 544] on div "Dodaj kursanta" at bounding box center [832, 541] width 138 height 23
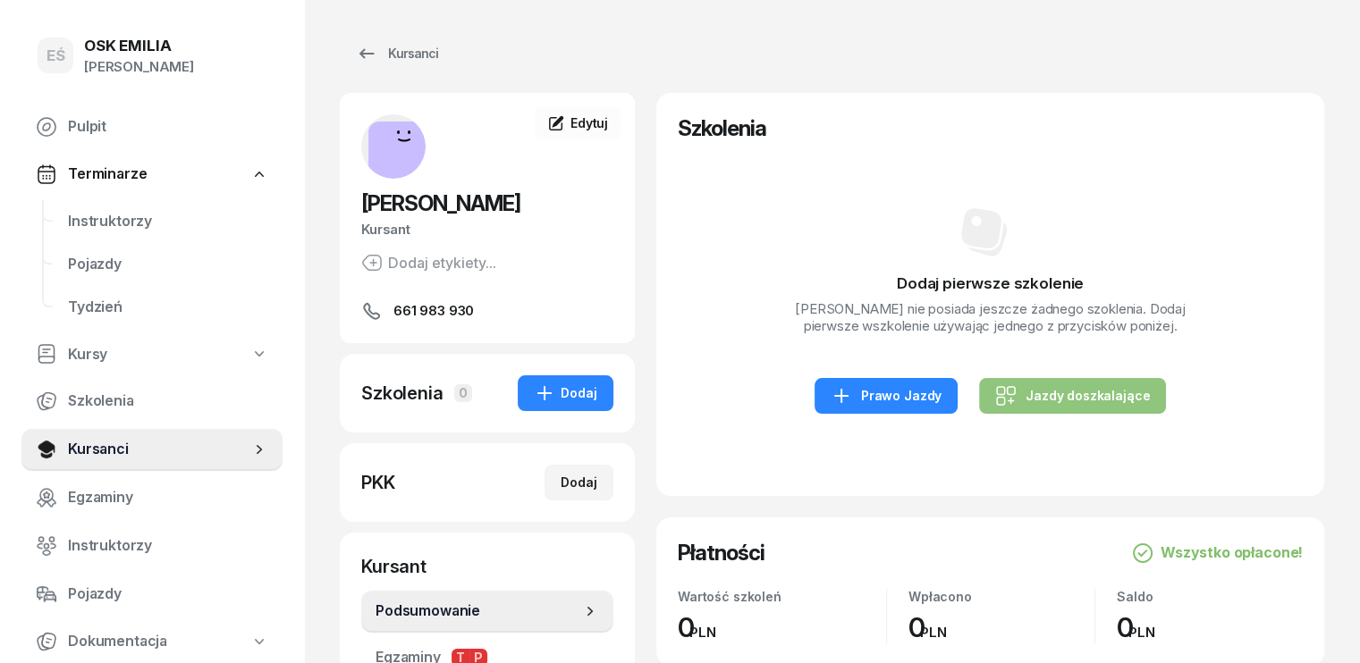
click at [1078, 394] on div "Jazdy doszkalające" at bounding box center [1072, 395] width 155 height 21
select select "B"
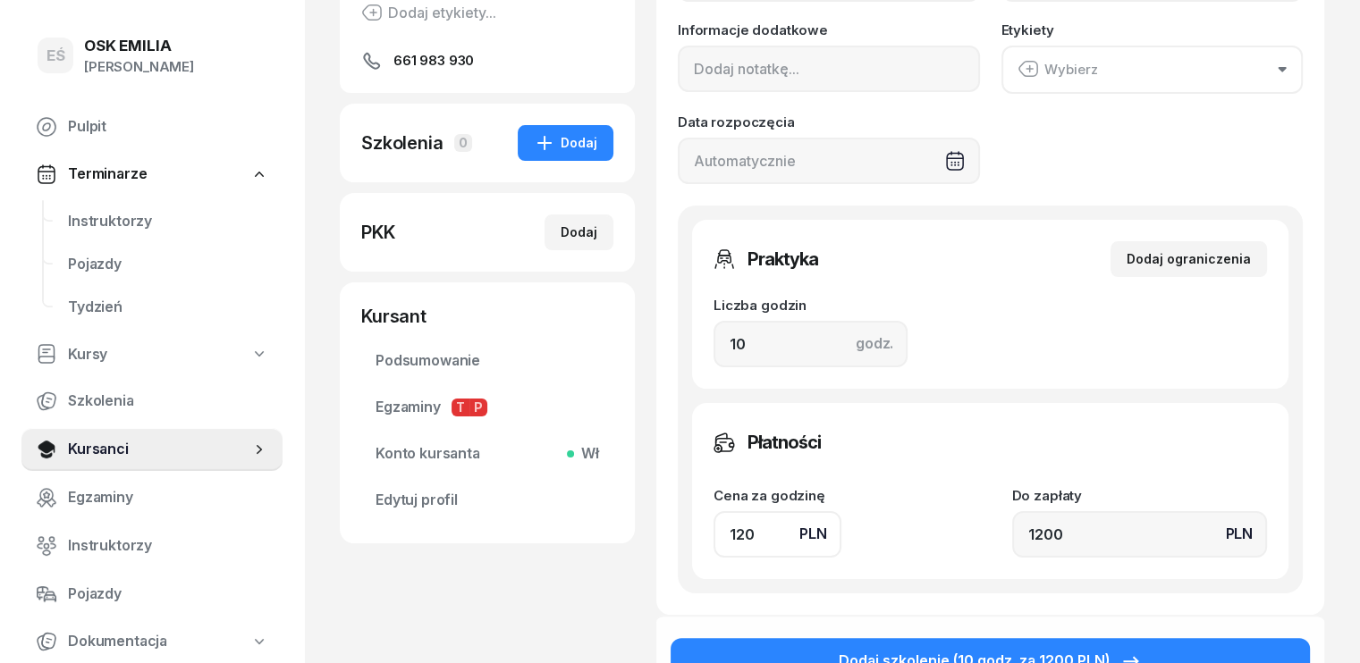
scroll to position [358, 0]
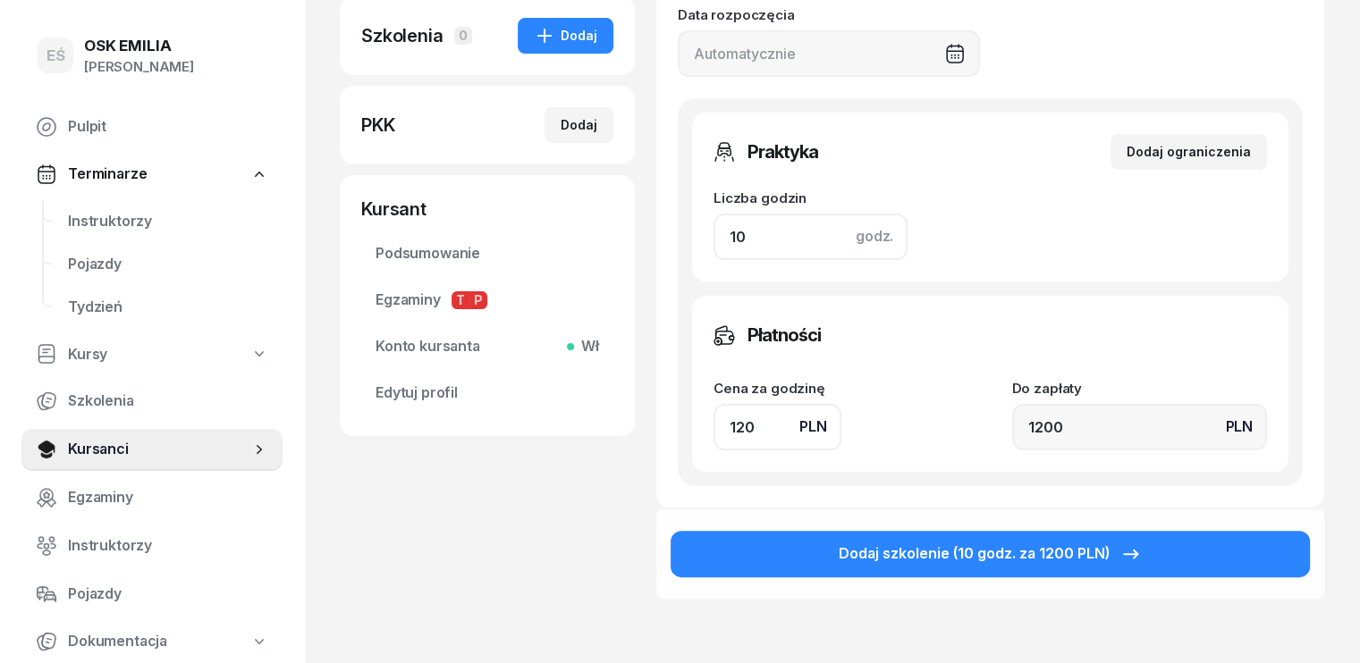
drag, startPoint x: 731, startPoint y: 232, endPoint x: 626, endPoint y: 254, distance: 107.6
click at [656, 254] on div "Nowe szkolenie Jazdy doszkalające Wybierz z cennika Kategoria AM A1 A2 A B1 B B…" at bounding box center [990, 121] width 668 height 772
type input "2"
type input "240"
type input "2"
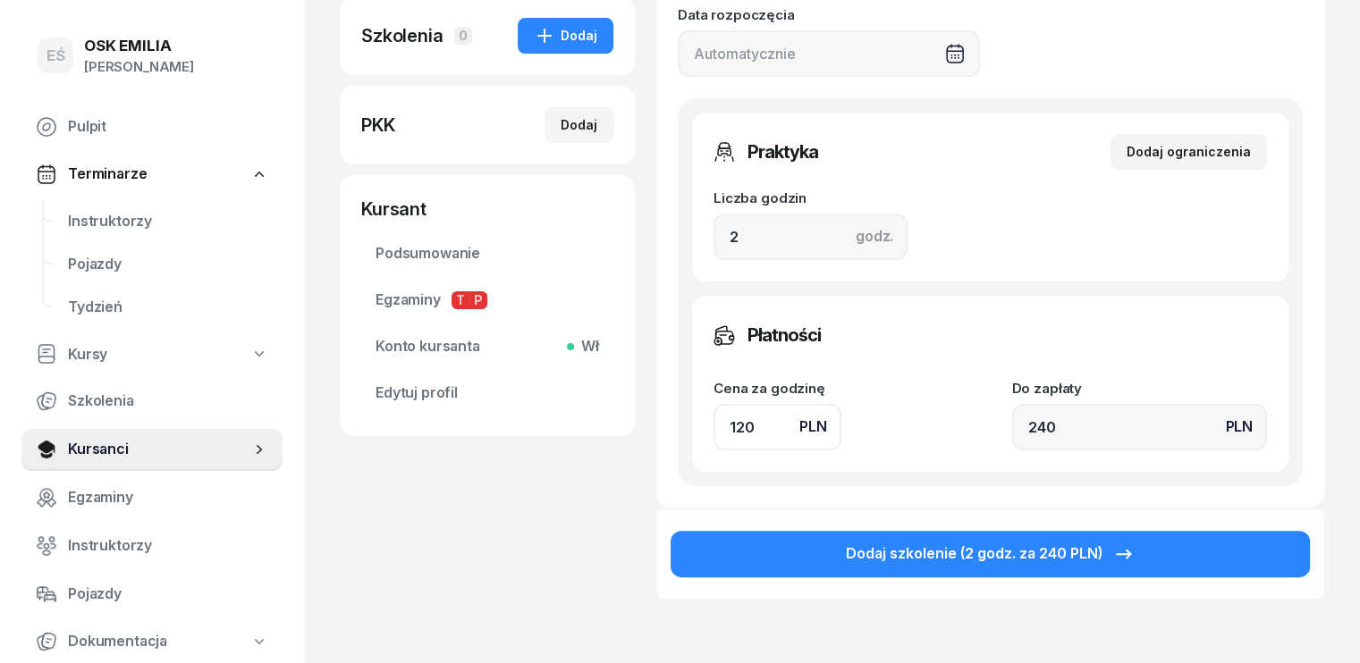
click at [713, 422] on input "120" at bounding box center [777, 427] width 128 height 46
type input "10"
type input "20"
type input "150"
type input "300"
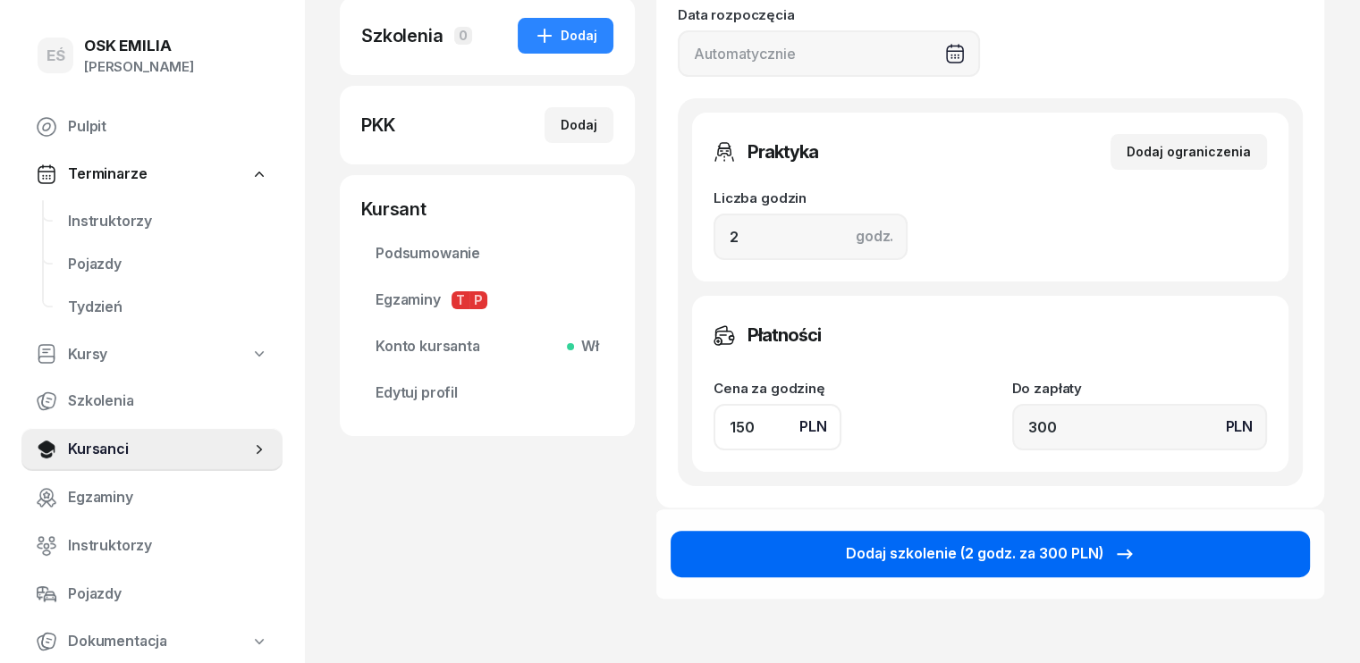
scroll to position [447, 0]
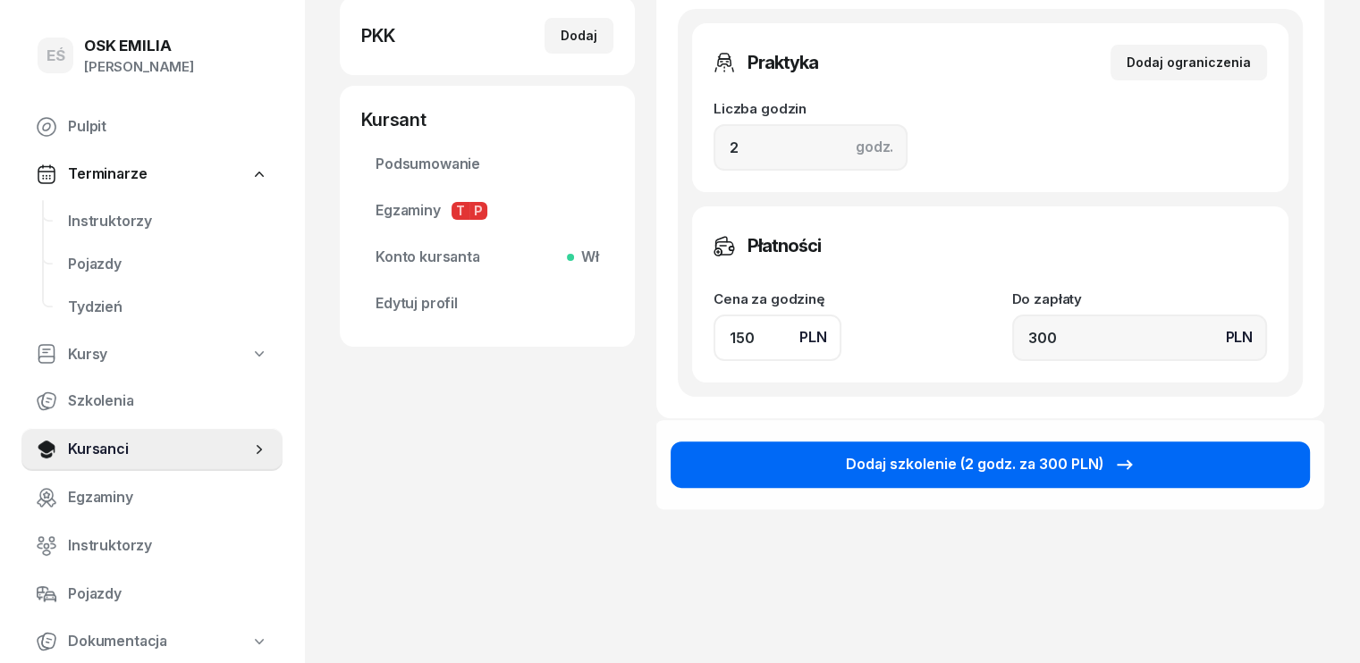
type input "150"
click at [915, 468] on div "Dodaj szkolenie (2 godz. za 300 PLN)" at bounding box center [991, 464] width 290 height 23
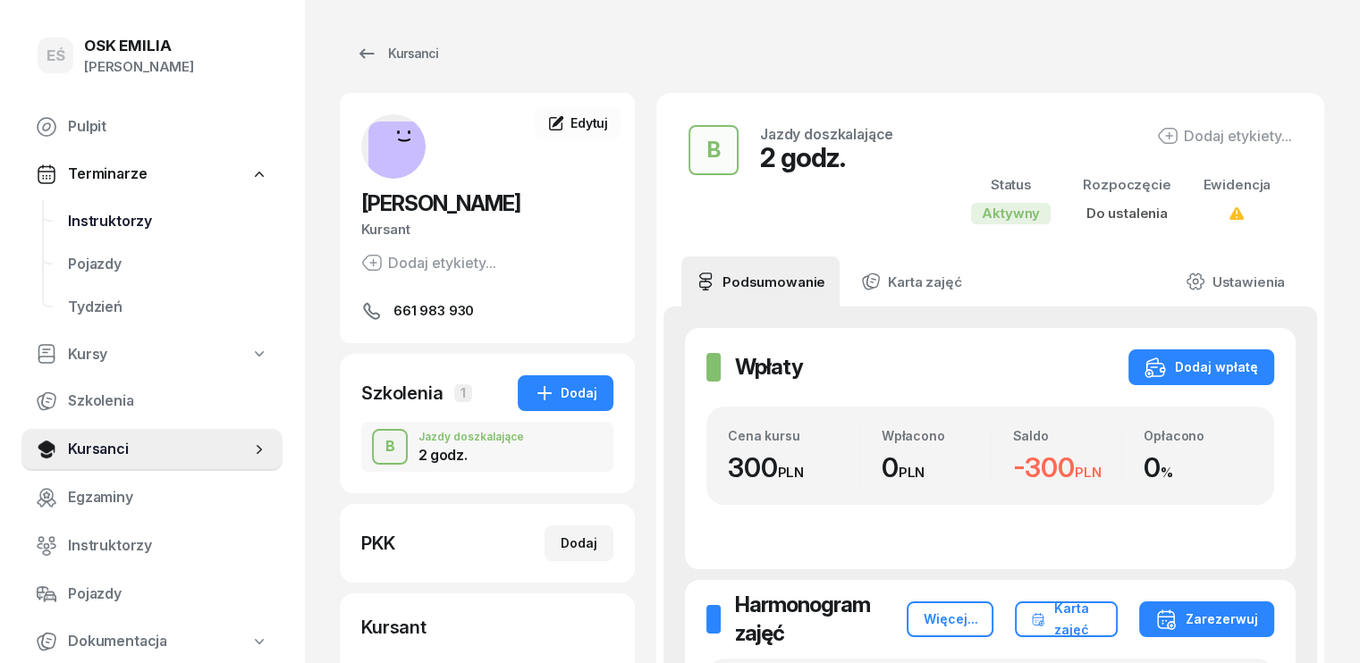
click at [133, 230] on span "Instruktorzy" at bounding box center [168, 221] width 200 height 23
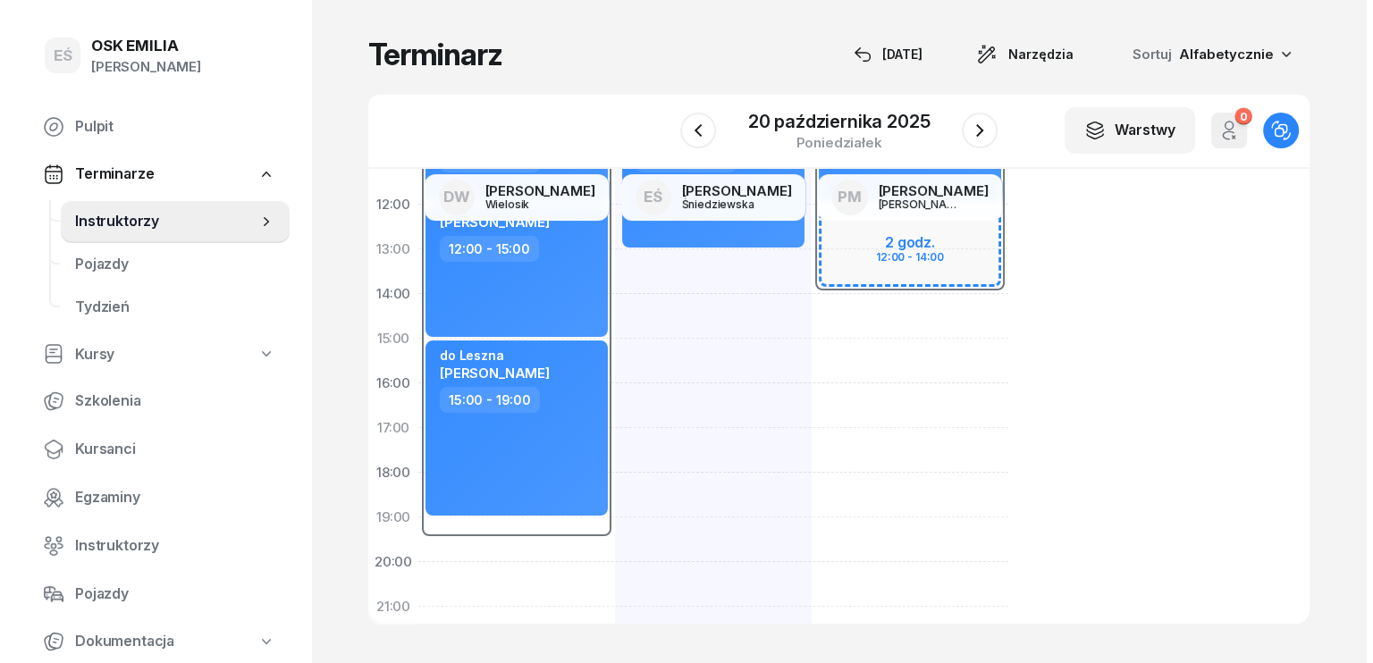
scroll to position [358, 0]
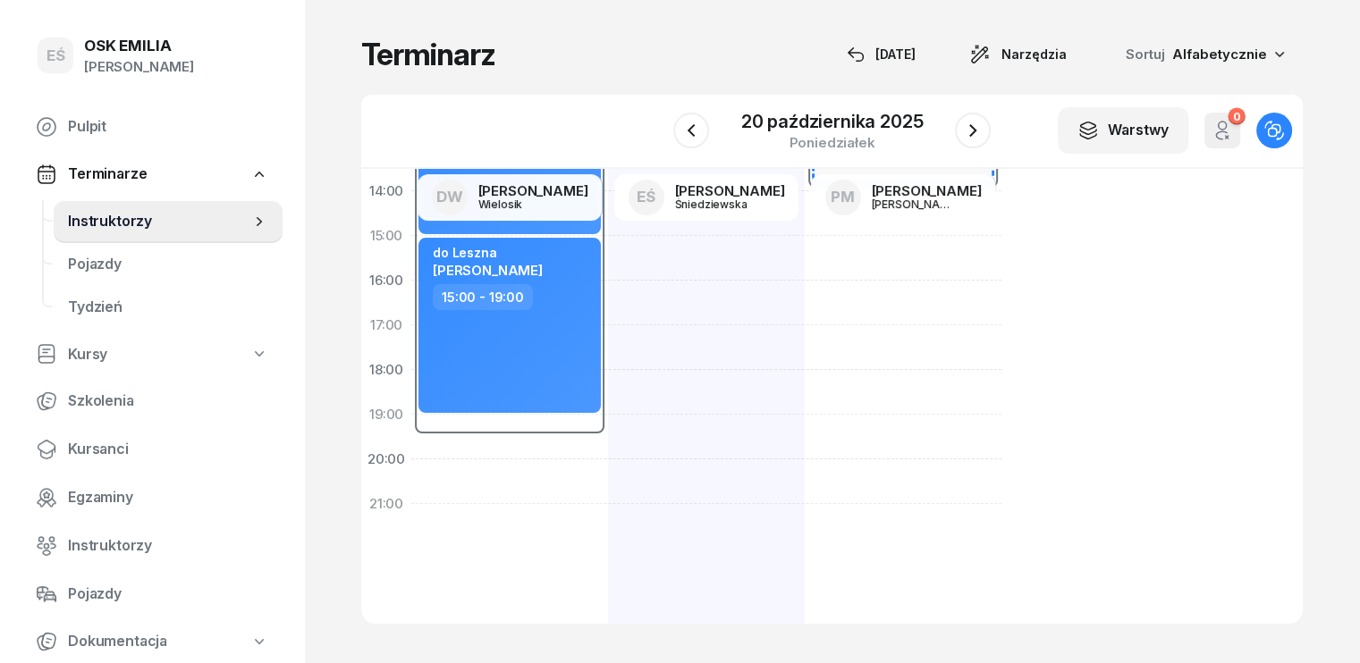
click at [608, 289] on div "[PERSON_NAME] 10:00 - 13:00" at bounding box center [706, 258] width 197 height 805
select select "16"
select select "18"
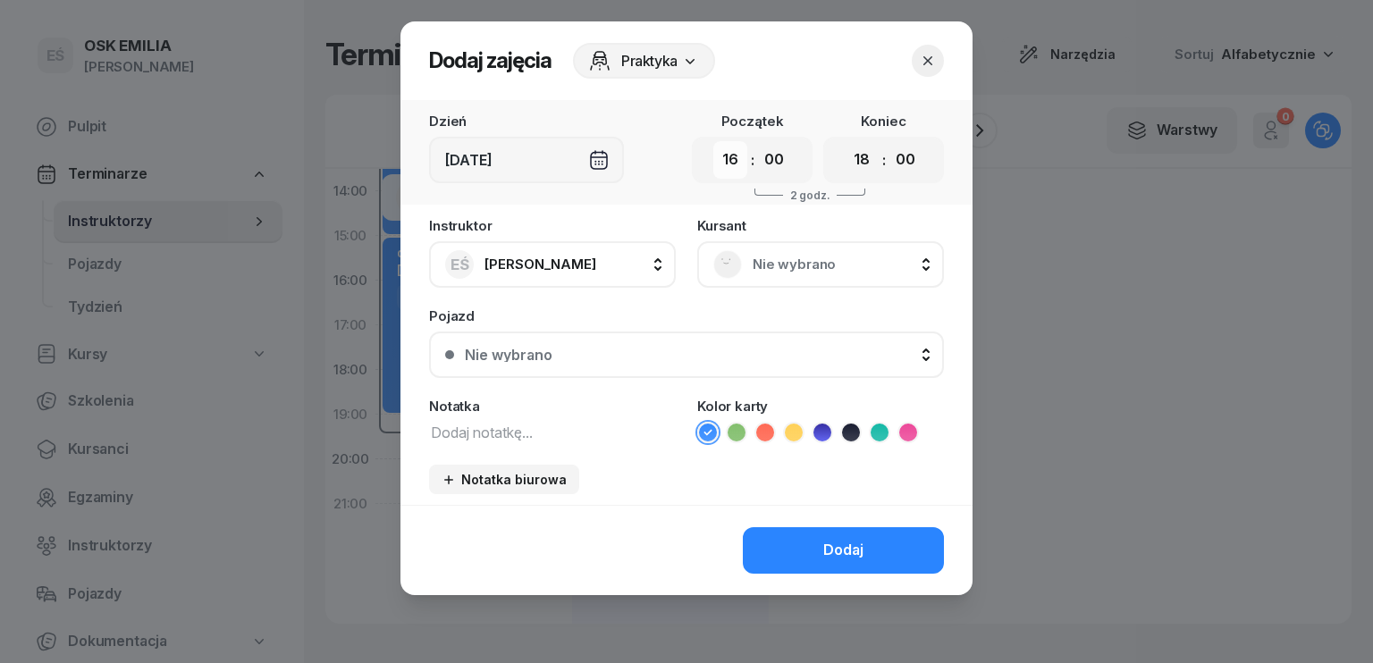
click at [744, 167] on select "00 01 02 03 04 05 06 07 08 09 10 11 12 13 14 15 16 17 18 19 20 21 22 23" at bounding box center [730, 160] width 34 height 38
select select "15"
click at [713, 141] on select "00 01 02 03 04 05 06 07 08 09 10 11 12 13 14 15 16 17 18 19 20 21 22 23" at bounding box center [730, 160] width 34 height 38
click at [771, 165] on select "00 05 10 15 20 25 30 35 40 45 50 55" at bounding box center [774, 160] width 34 height 38
select select "30"
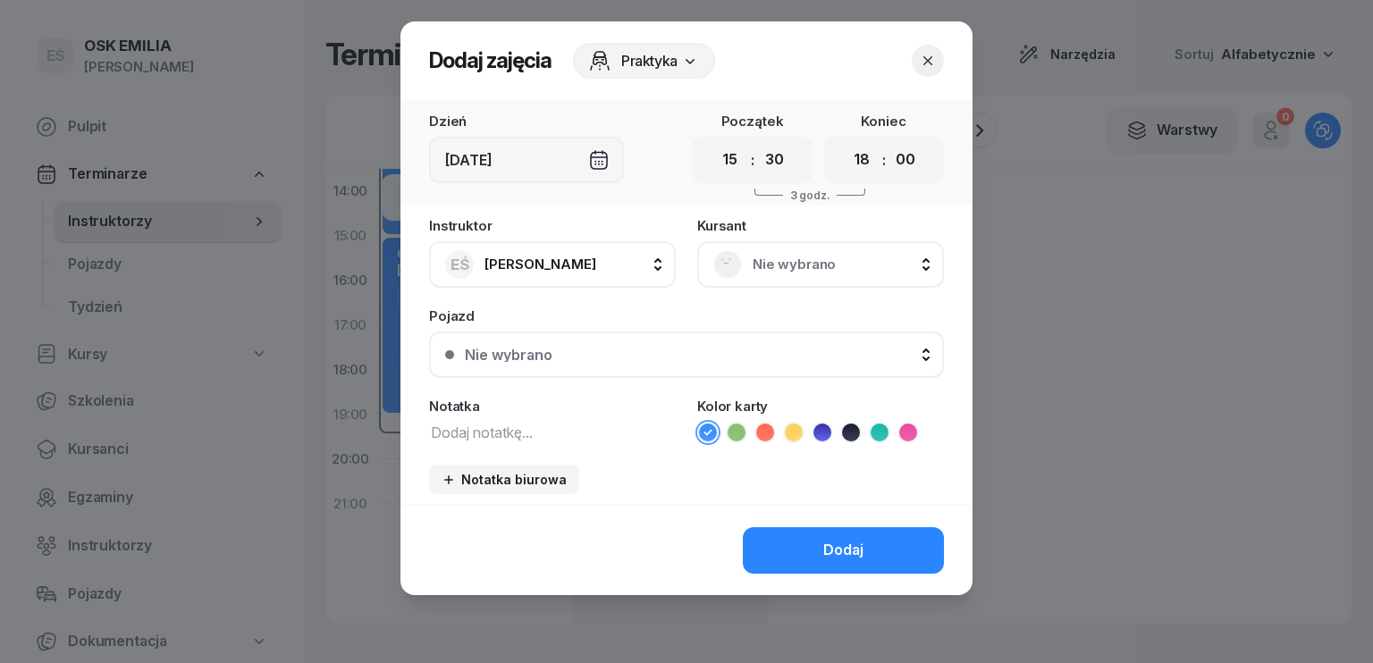
click at [757, 141] on select "00 05 10 15 20 25 30 35 40 45 50 55" at bounding box center [774, 160] width 34 height 38
click at [864, 153] on select "00 01 02 03 04 05 06 07 08 09 10 11 12 13 14 15 16 17 18 19 20 21 22 23" at bounding box center [862, 160] width 34 height 38
select select "17"
click at [845, 141] on select "00 01 02 03 04 05 06 07 08 09 10 11 12 13 14 15 16 17 18 19 20 21 22 23" at bounding box center [862, 160] width 34 height 38
drag, startPoint x: 903, startPoint y: 156, endPoint x: 903, endPoint y: 171, distance: 14.3
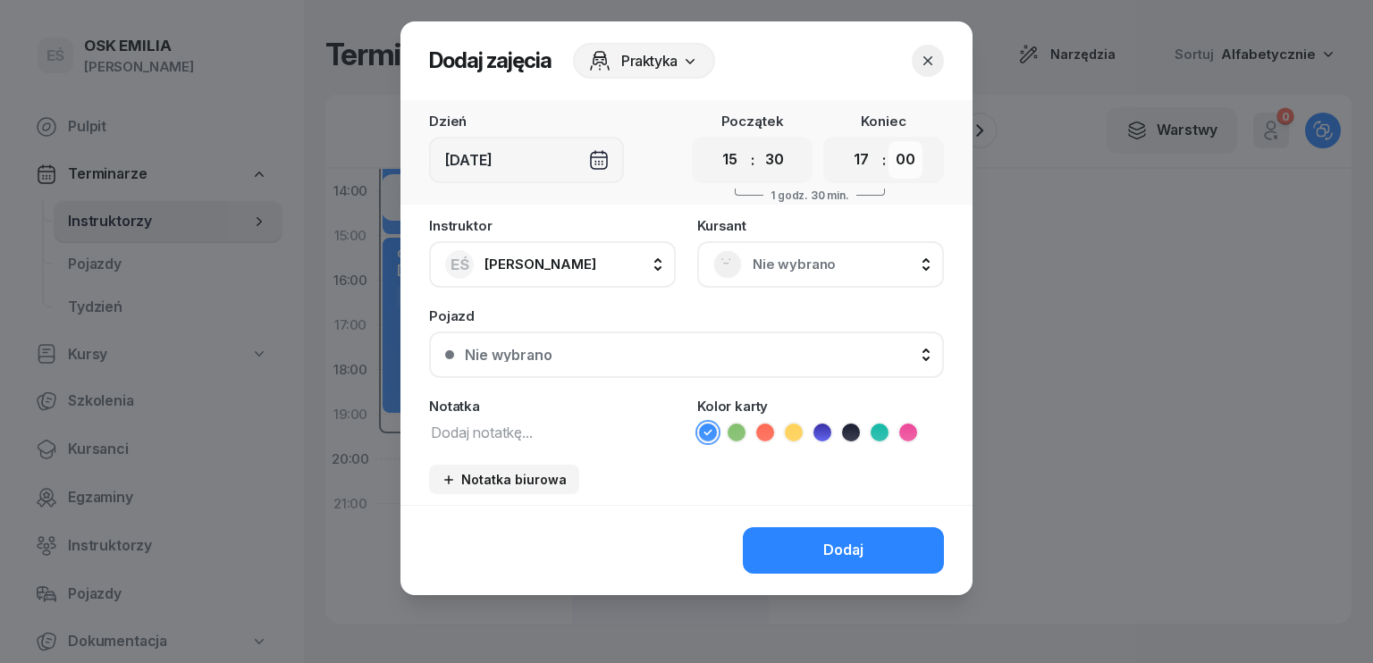
click at [903, 156] on select "00 05 10 15 20 25 30 35 40 45 50 55" at bounding box center [906, 160] width 34 height 38
select select "30"
click at [889, 141] on select "00 05 10 15 20 25 30 35 40 45 50 55" at bounding box center [906, 160] width 34 height 38
click at [512, 434] on textarea at bounding box center [552, 431] width 247 height 23
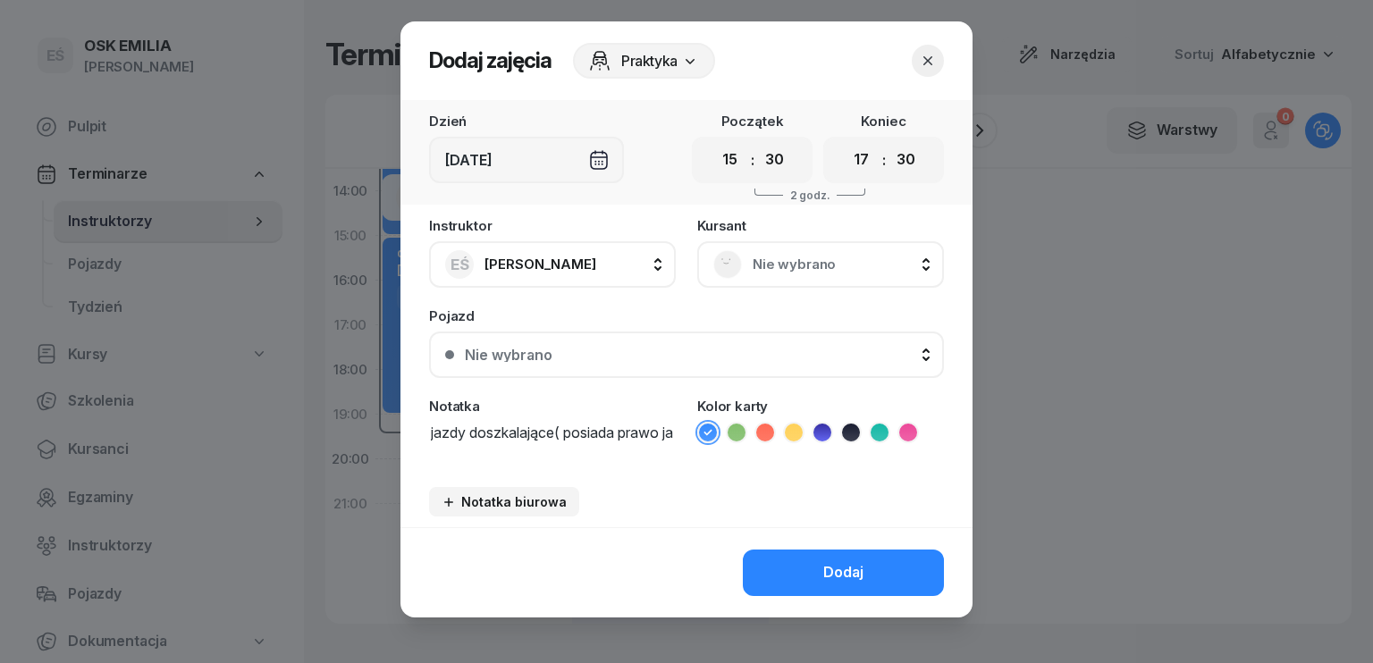
scroll to position [0, 0]
type textarea "jazdy doszkalające( posiada prawo jazdy)"
click at [833, 570] on div "Dodaj" at bounding box center [843, 572] width 40 height 23
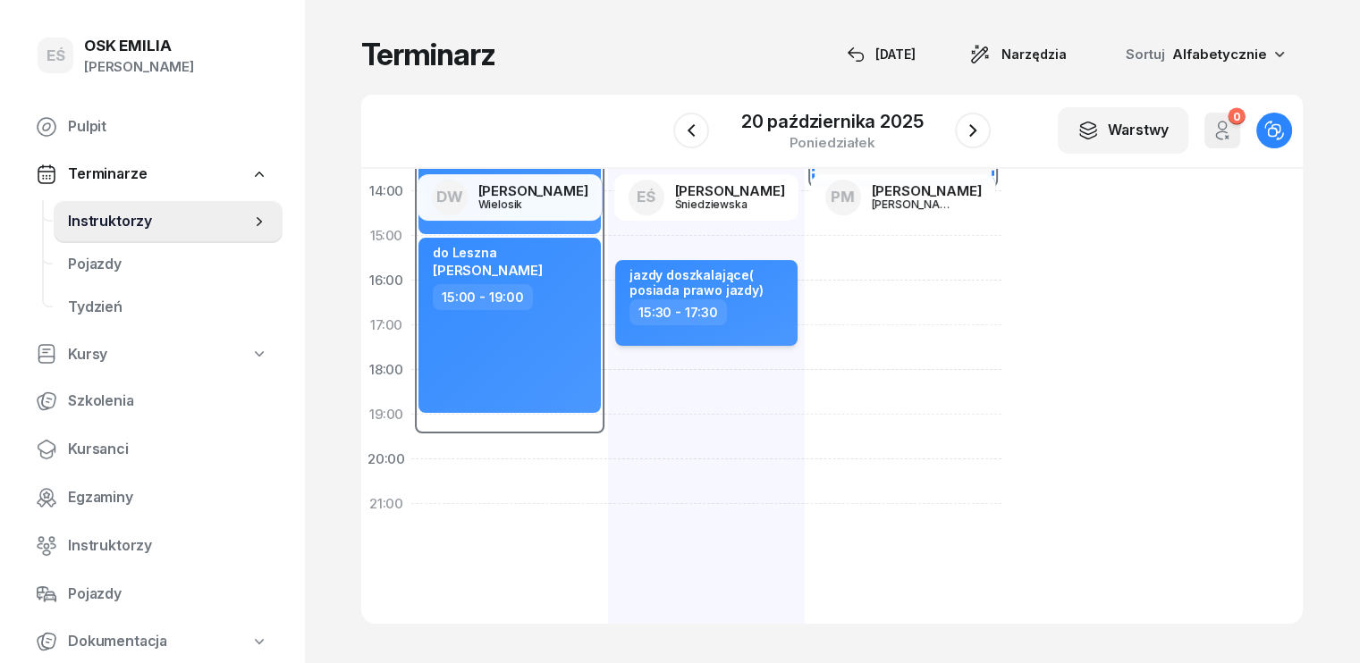
click at [723, 314] on div "15:30 - 17:30" at bounding box center [707, 312] width 157 height 26
select select "15"
select select "30"
select select "17"
select select "30"
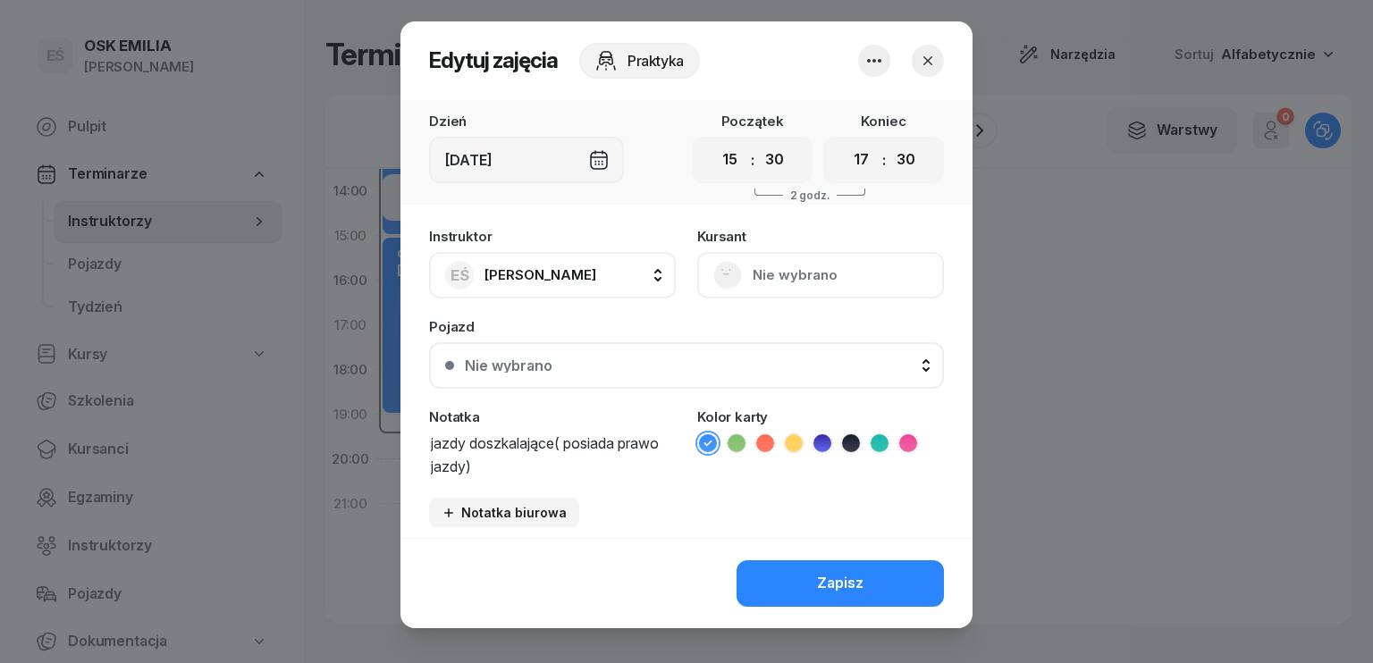
click at [808, 279] on div "[DEMOGRAPHIC_DATA] Nie wybrano" at bounding box center [820, 264] width 247 height 69
click at [873, 51] on icon "button" at bounding box center [874, 60] width 21 height 21
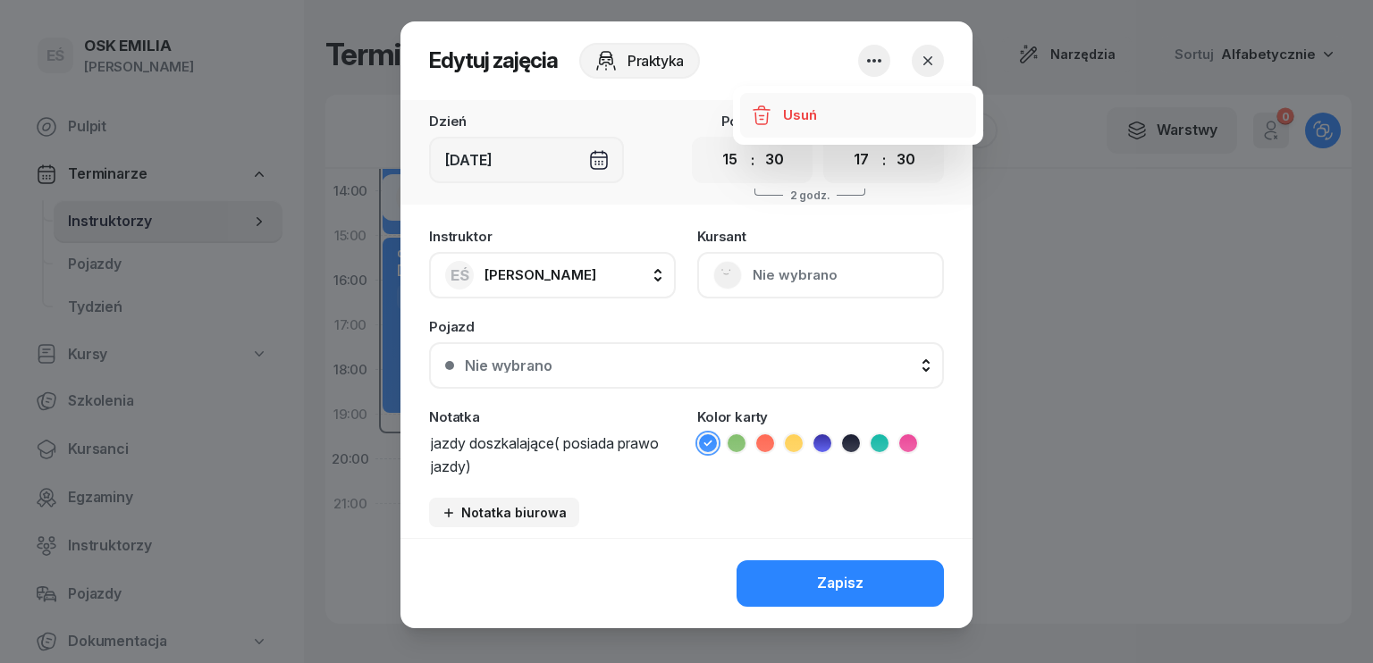
click at [803, 114] on div "Usuń" at bounding box center [799, 115] width 33 height 23
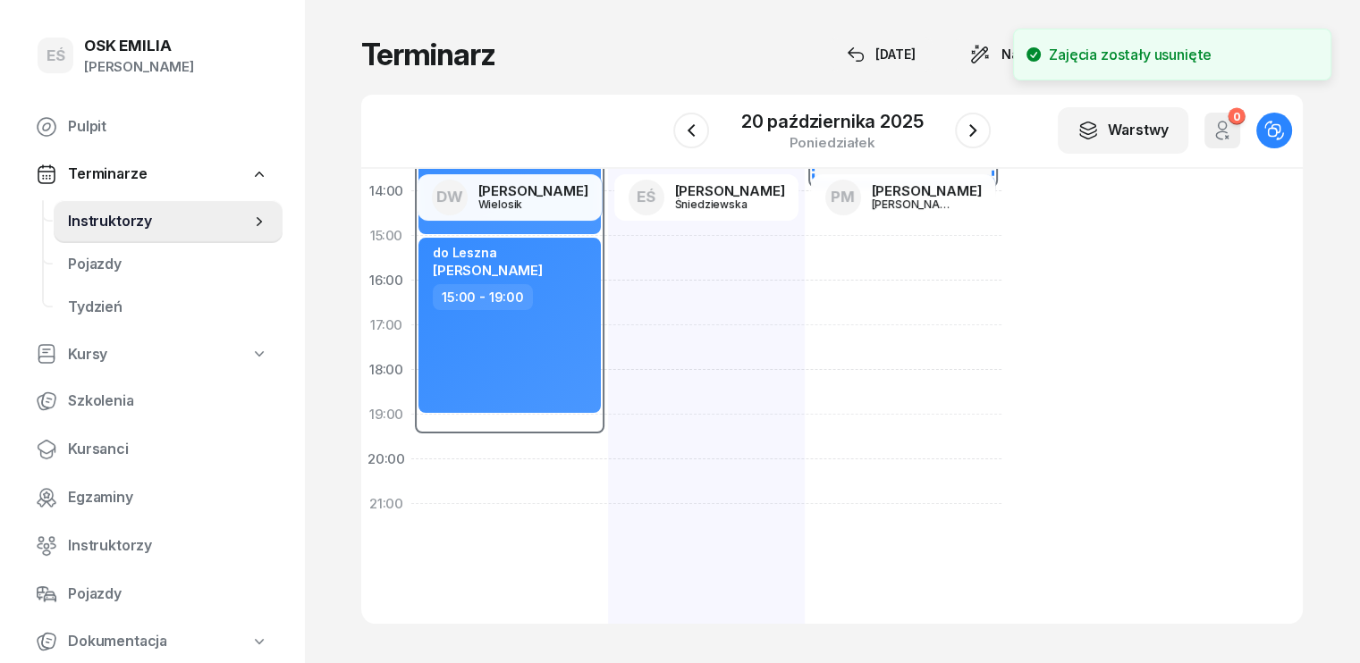
click at [619, 304] on div "[PERSON_NAME] 10:00 - 13:00" at bounding box center [706, 258] width 197 height 805
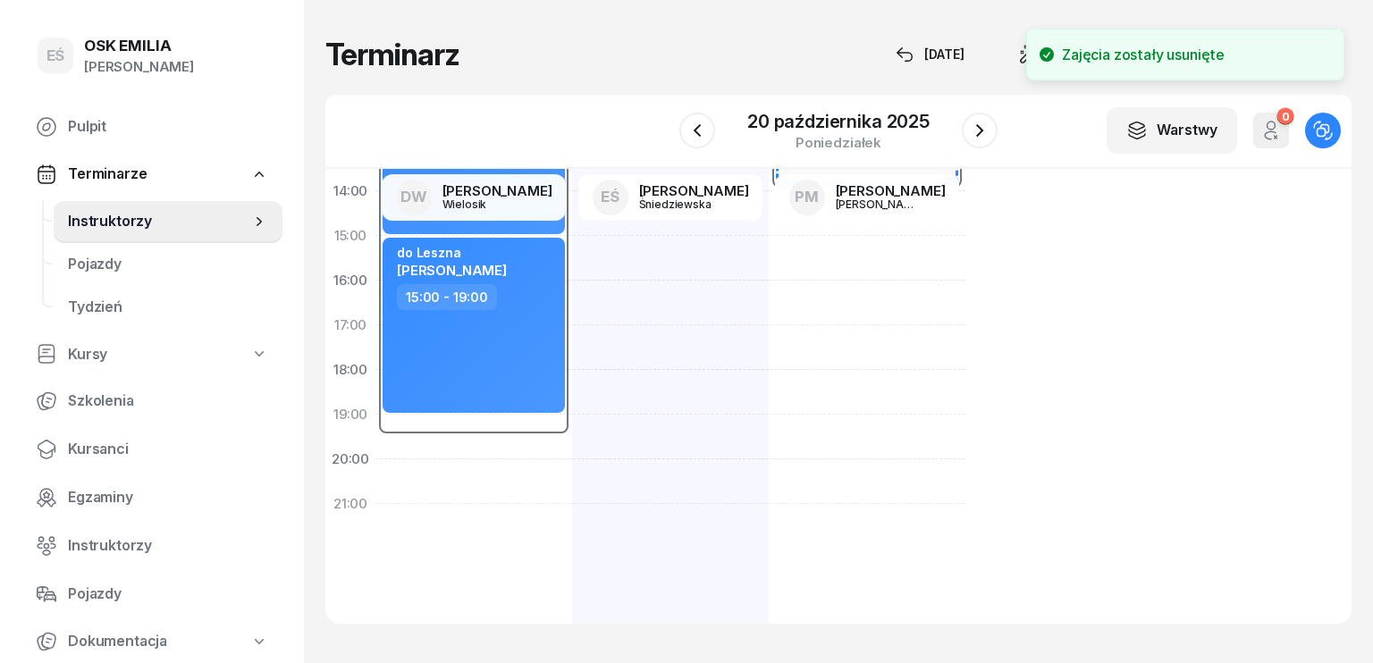
select select "16"
select select "18"
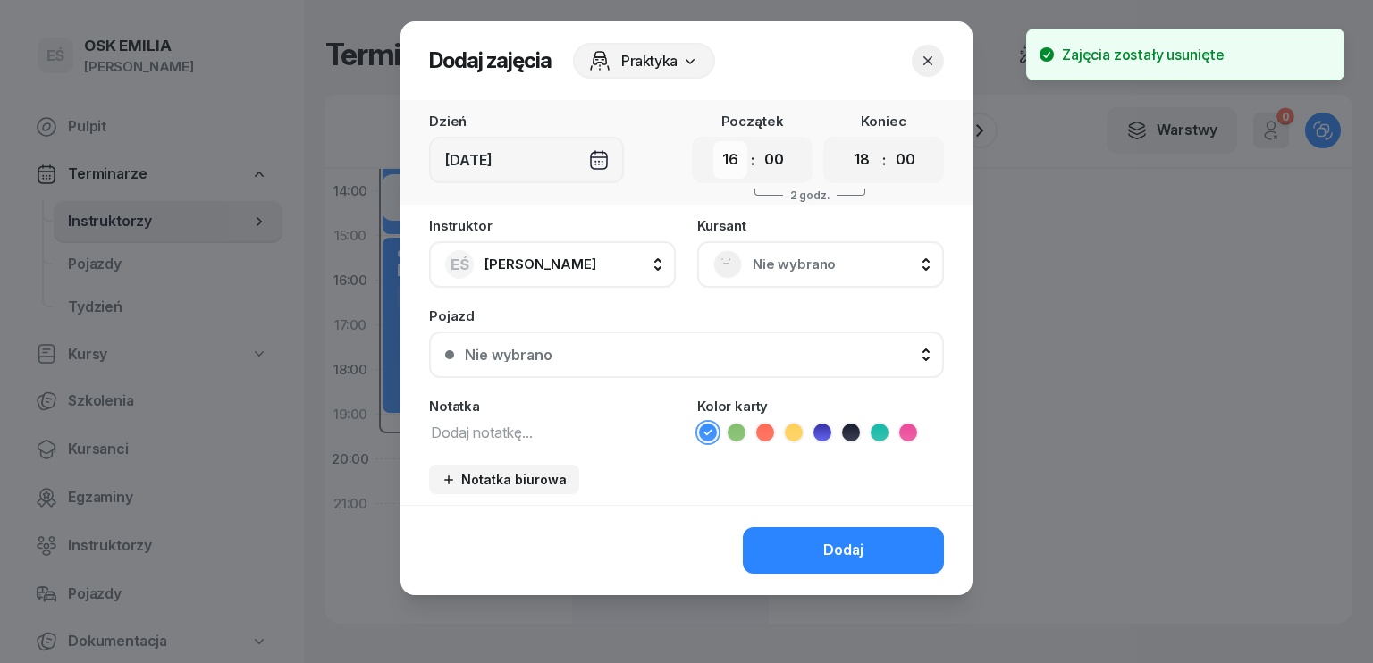
click at [737, 160] on select "00 01 02 03 04 05 06 07 08 09 10 11 12 13 14 15 16 17 18 19 20 21 22 23" at bounding box center [730, 160] width 34 height 38
select select "15"
click at [713, 141] on select "00 01 02 03 04 05 06 07 08 09 10 11 12 13 14 15 16 17 18 19 20 21 22 23" at bounding box center [730, 160] width 34 height 38
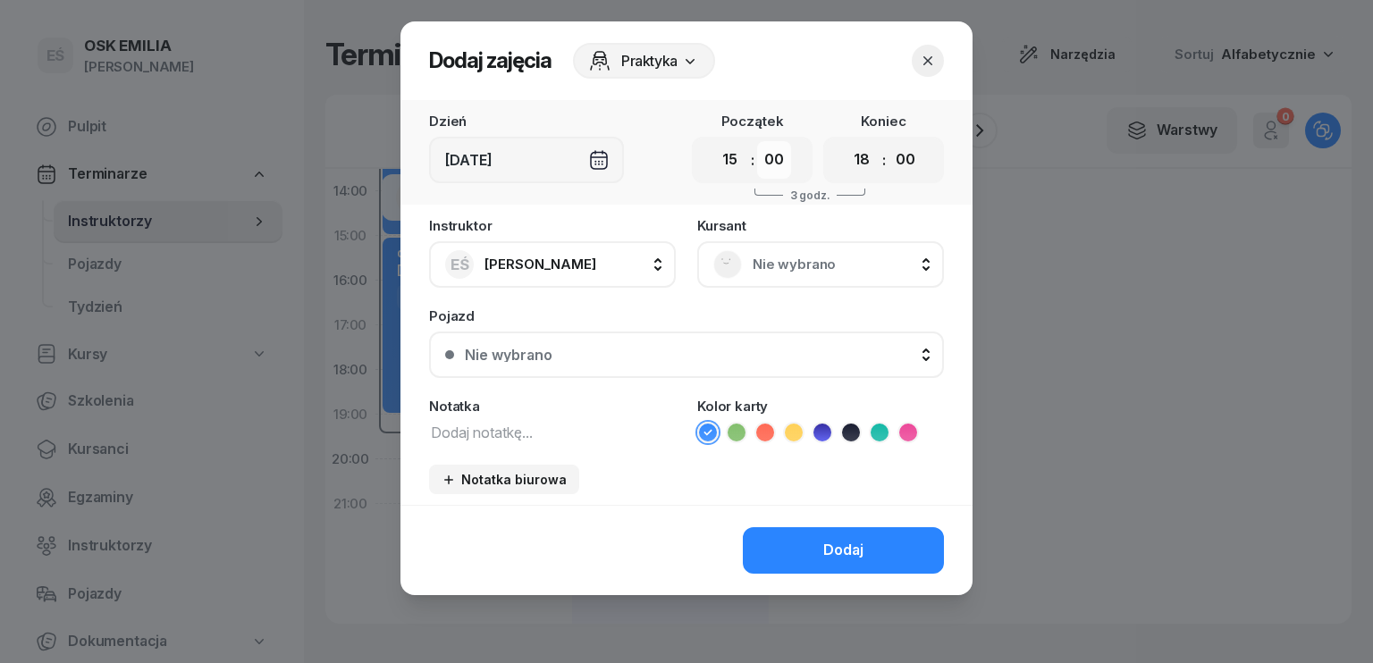
drag, startPoint x: 780, startPoint y: 150, endPoint x: 781, endPoint y: 173, distance: 22.4
click at [780, 150] on select "00 05 10 15 20 25 30 35 40 45 50 55" at bounding box center [774, 160] width 34 height 38
select select "30"
click at [757, 141] on select "00 05 10 15 20 25 30 35 40 45 50 55" at bounding box center [774, 160] width 34 height 38
drag, startPoint x: 865, startPoint y: 150, endPoint x: 867, endPoint y: 165, distance: 15.3
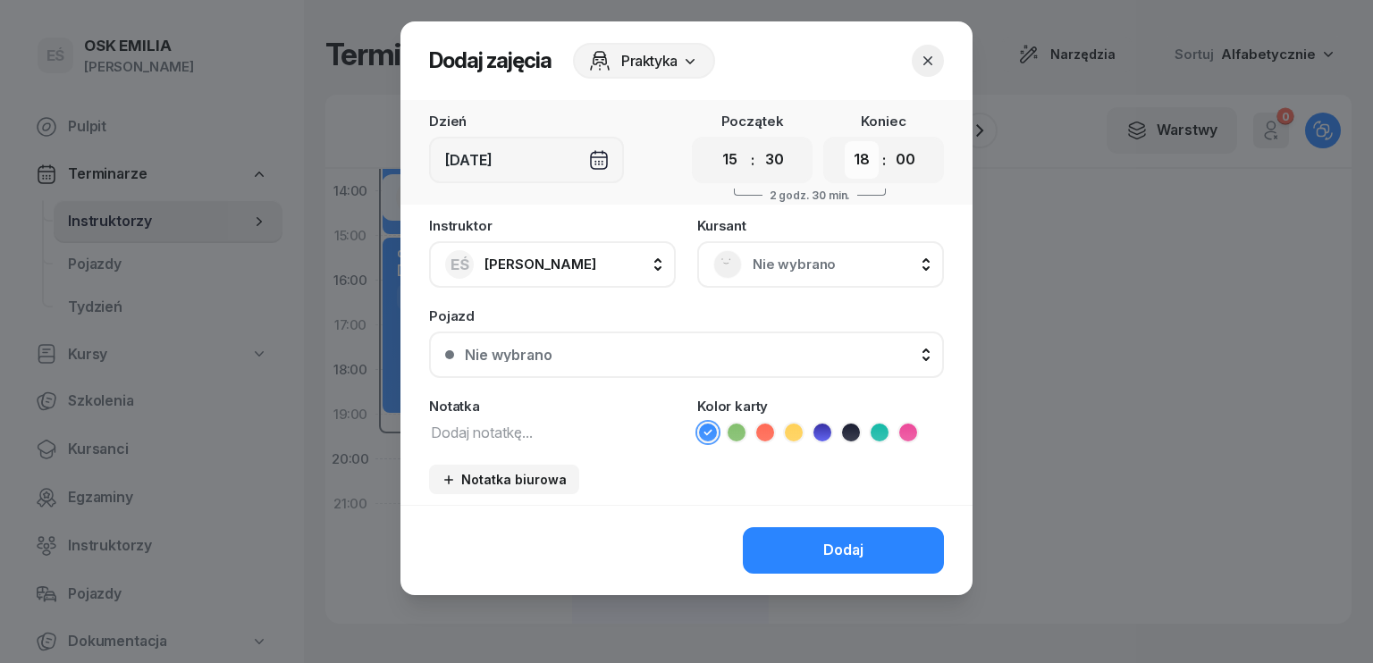
click at [865, 151] on select "00 01 02 03 04 05 06 07 08 09 10 11 12 13 14 15 16 17 18 19 20 21 22 23" at bounding box center [862, 160] width 34 height 38
select select "17"
click at [845, 141] on select "00 01 02 03 04 05 06 07 08 09 10 11 12 13 14 15 16 17 18 19 20 21 22 23" at bounding box center [862, 160] width 34 height 38
drag, startPoint x: 906, startPoint y: 154, endPoint x: 910, endPoint y: 165, distance: 12.2
click at [906, 154] on select "00 05 10 15 20 25 30 35 40 45 50 55" at bounding box center [906, 160] width 34 height 38
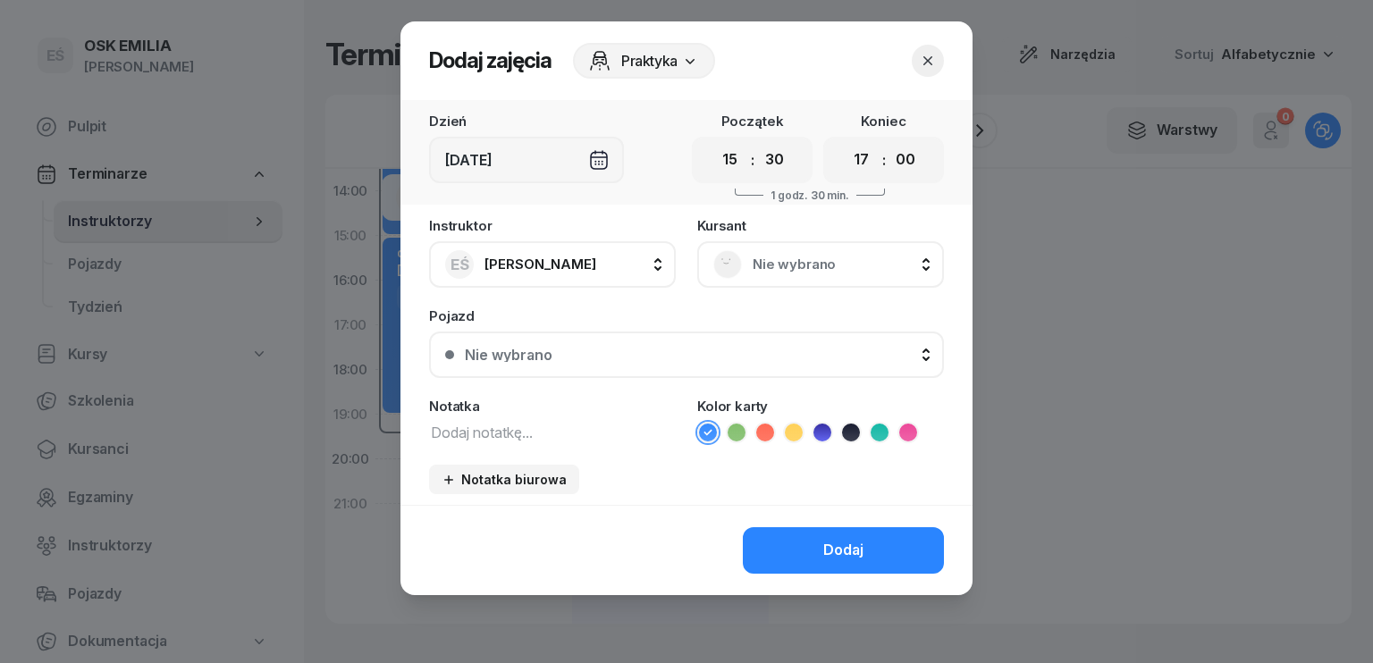
select select "30"
click at [889, 141] on select "00 05 10 15 20 25 30 35 40 45 50 55" at bounding box center [906, 160] width 34 height 38
click at [775, 269] on span "Nie wybrano" at bounding box center [840, 264] width 175 height 23
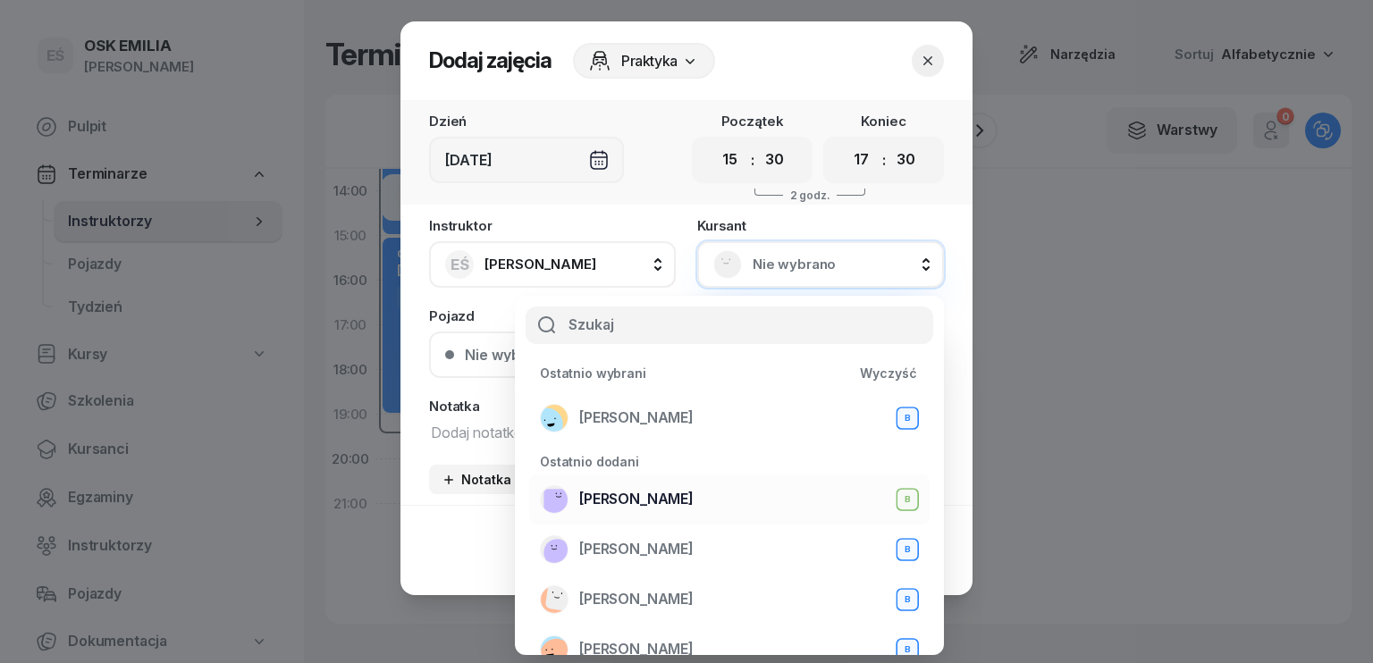
click at [685, 498] on span "[PERSON_NAME]" at bounding box center [636, 499] width 114 height 23
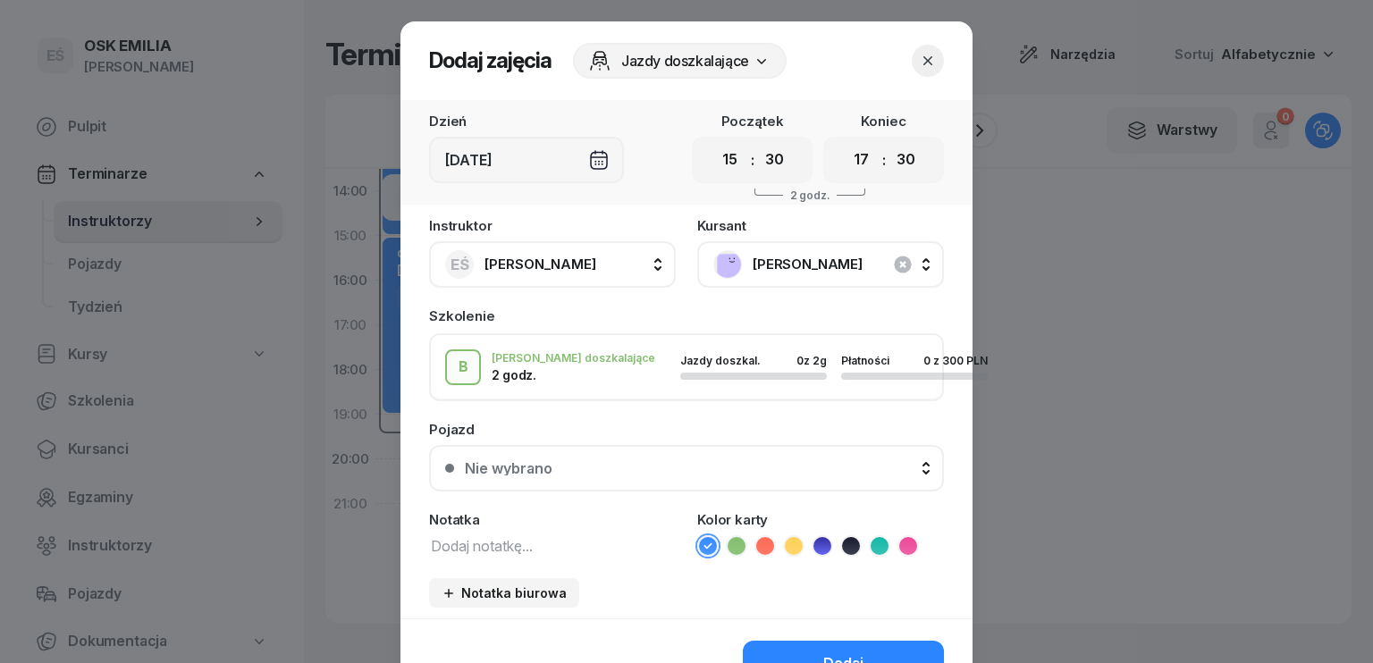
click at [493, 550] on textarea at bounding box center [552, 545] width 247 height 23
click at [461, 546] on textarea at bounding box center [552, 545] width 247 height 23
click at [505, 539] on textarea at bounding box center [552, 545] width 247 height 23
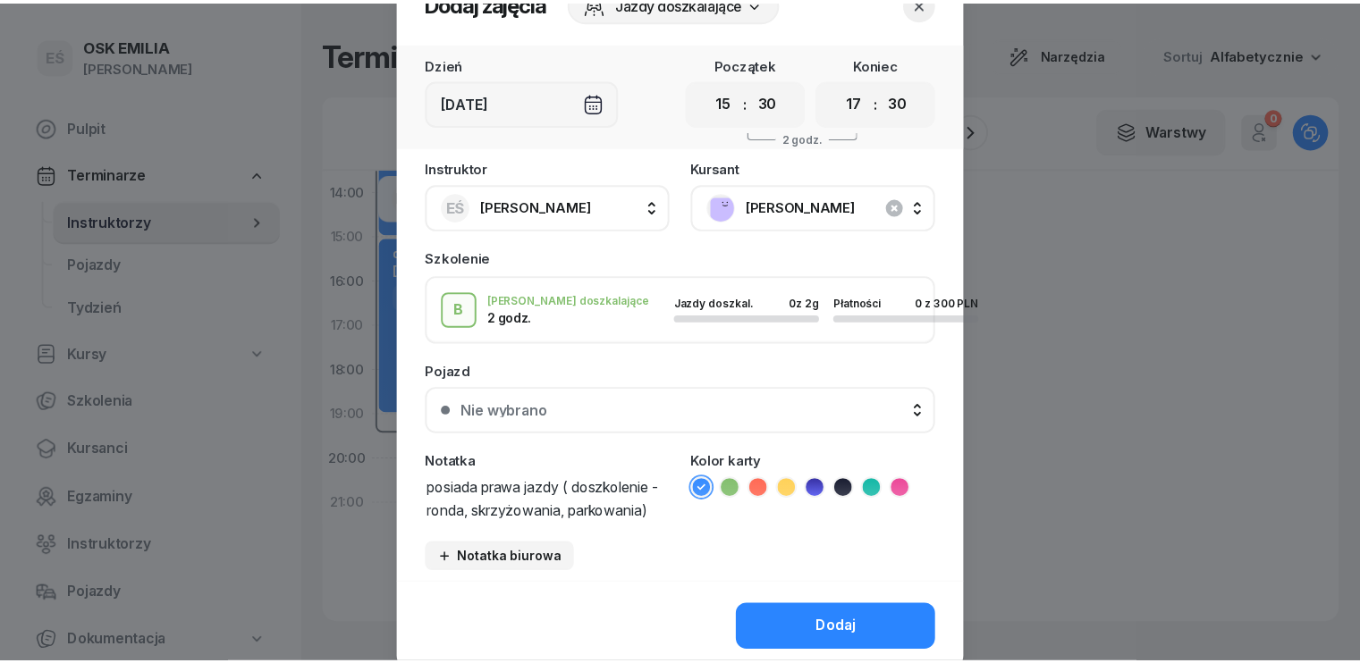
scroll to position [122, 0]
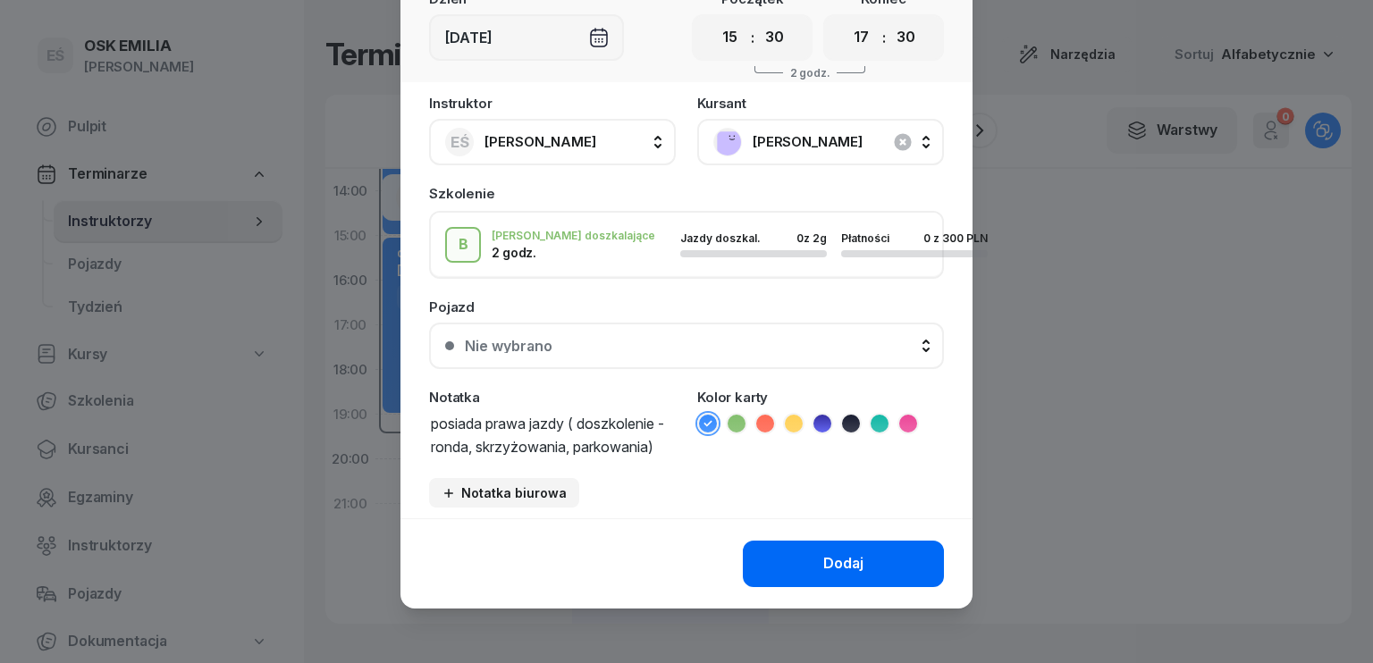
type textarea "posiada prawa jazdy ( doszkolenie - ronda, skrzyżowania, parkowania)"
click at [831, 563] on div "Dodaj" at bounding box center [843, 563] width 40 height 23
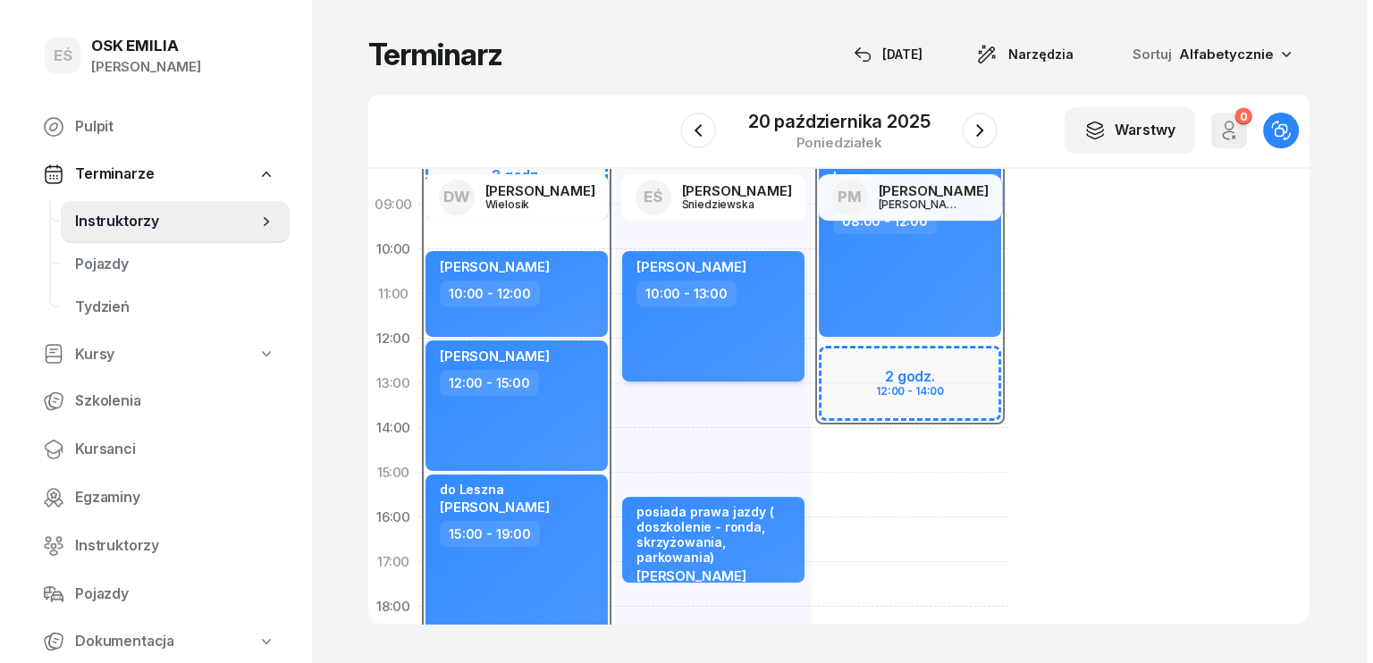
scroll to position [89, 0]
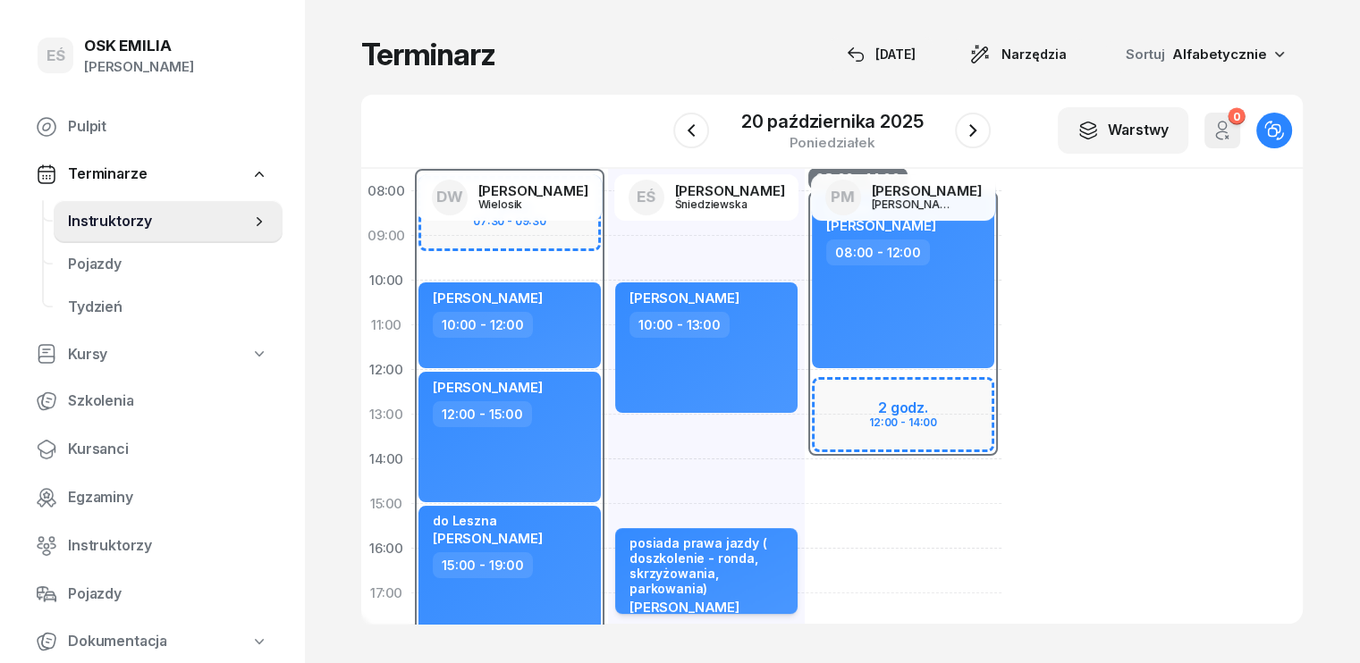
click at [748, 555] on div "posiada prawa jazdy ( doszkolenie - ronda, skrzyżowania, parkowania)" at bounding box center [707, 566] width 157 height 62
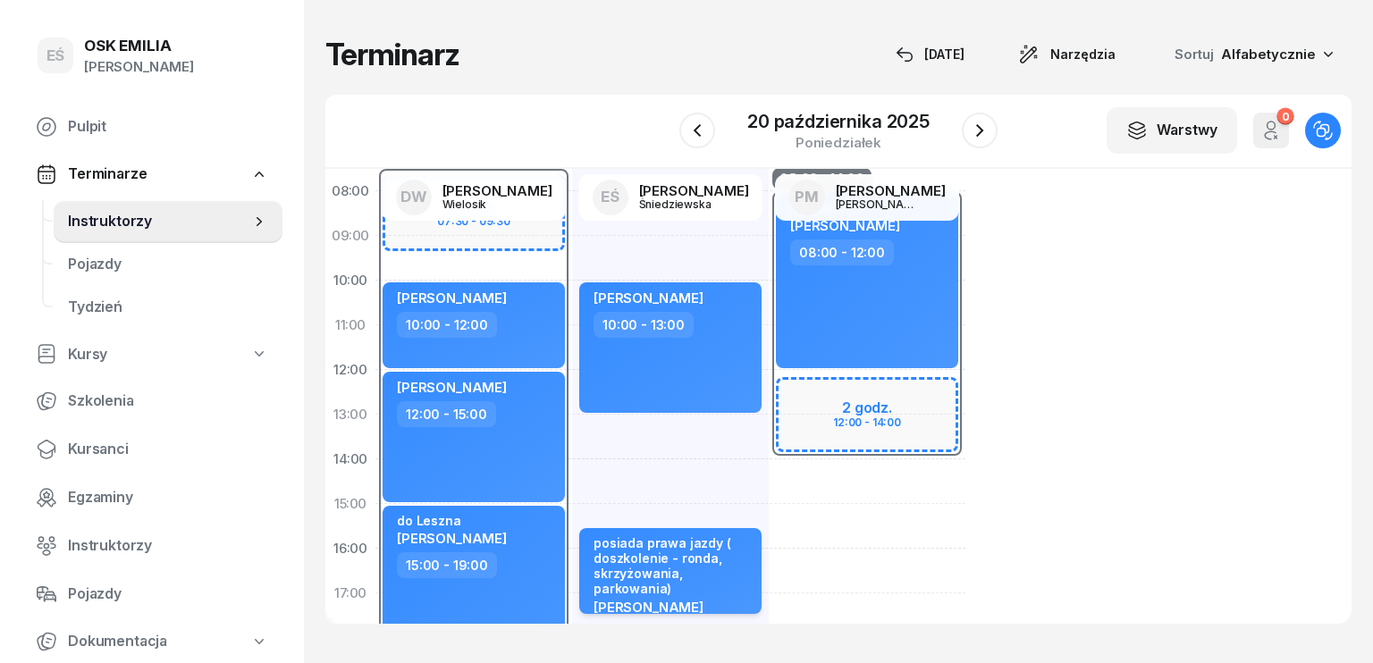
select select "15"
select select "30"
select select "17"
select select "30"
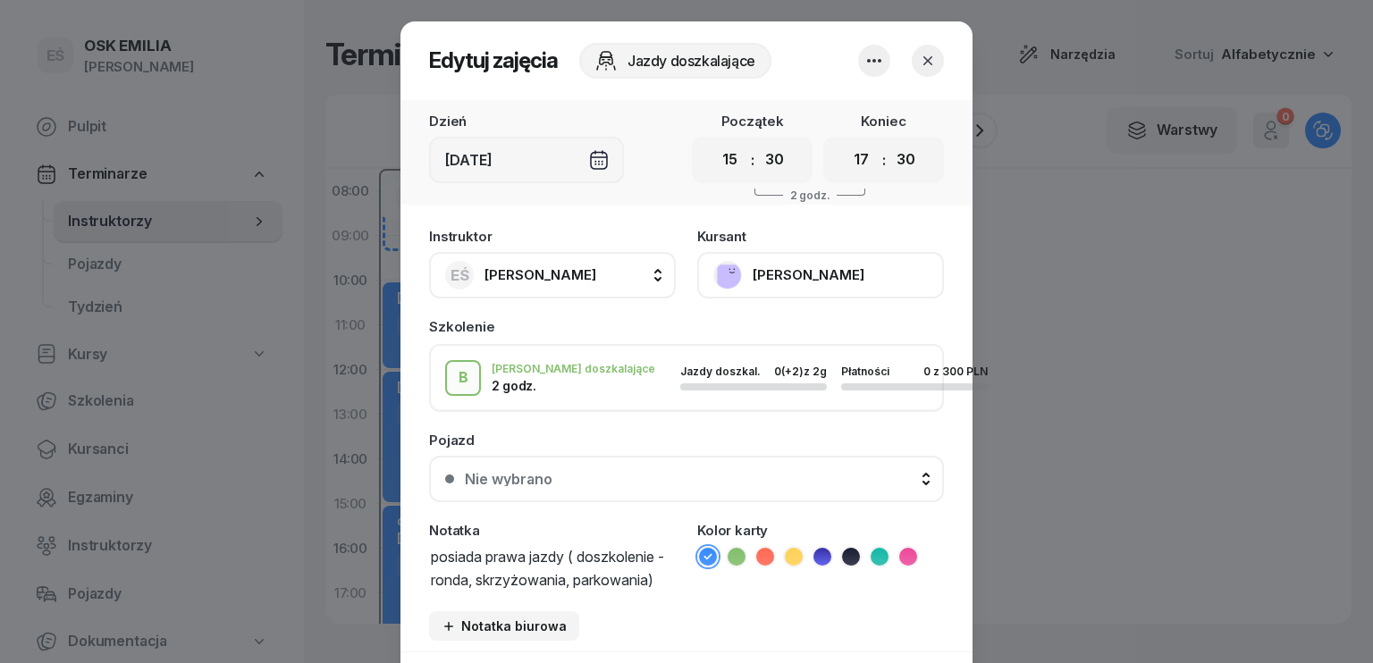
click at [659, 590] on div "Instruktor EŚ [PERSON_NAME] DW [PERSON_NAME] EŚ [PERSON_NAME] PM [PERSON_NAME] …" at bounding box center [686, 435] width 572 height 433
click at [673, 585] on div "Notatka posiada prawa jazdy ( doszkolenie - ronda, skrzyżowania, parkowania) Ko…" at bounding box center [686, 557] width 515 height 66
click at [666, 578] on textarea "posiada prawa jazdy ( doszkolenie - ronda, skrzyżowania, parkowania)" at bounding box center [552, 567] width 247 height 46
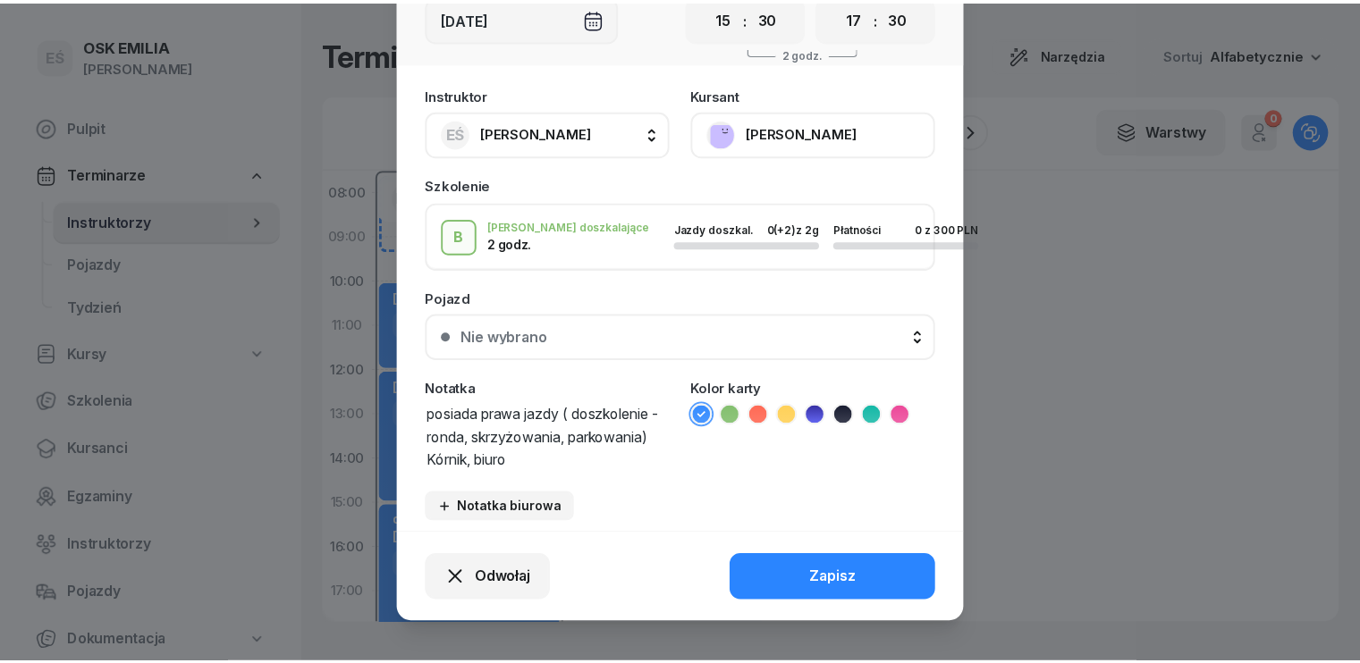
scroll to position [156, 0]
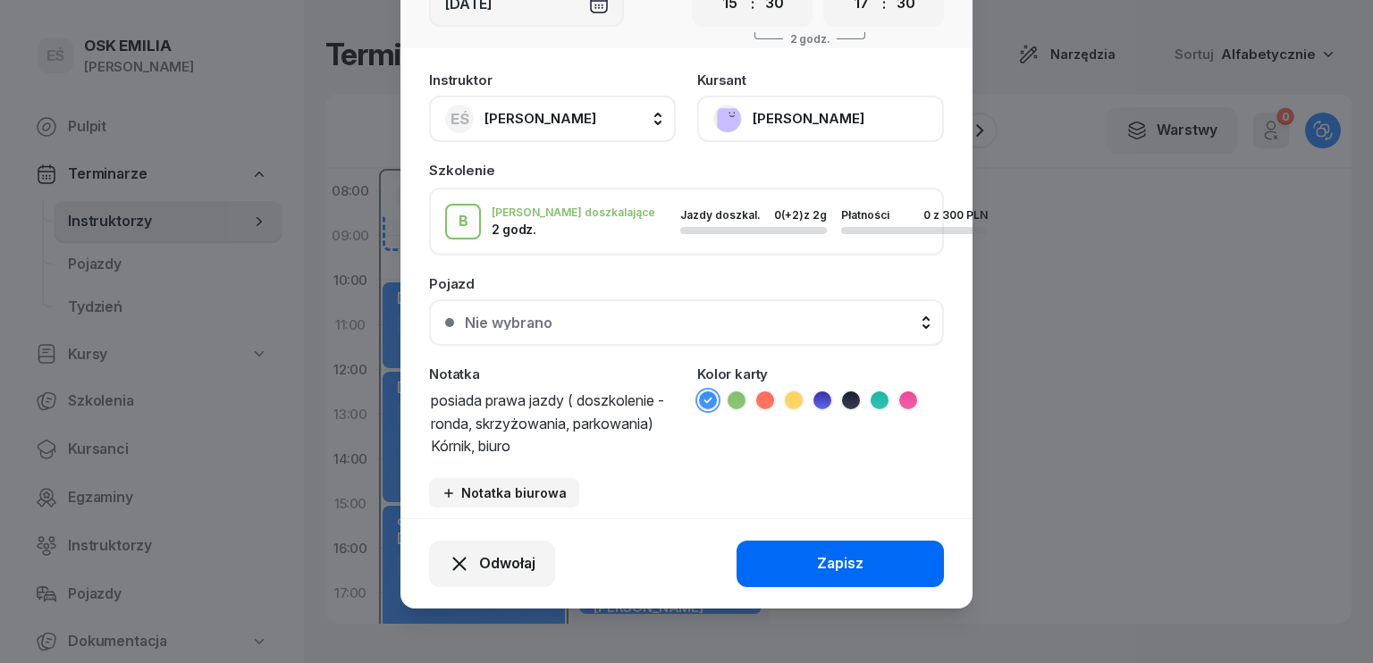
type textarea "posiada prawa jazdy ( doszkolenie - ronda, skrzyżowania, parkowania) Kórnik, bi…"
click at [822, 557] on div "Zapisz" at bounding box center [840, 563] width 46 height 23
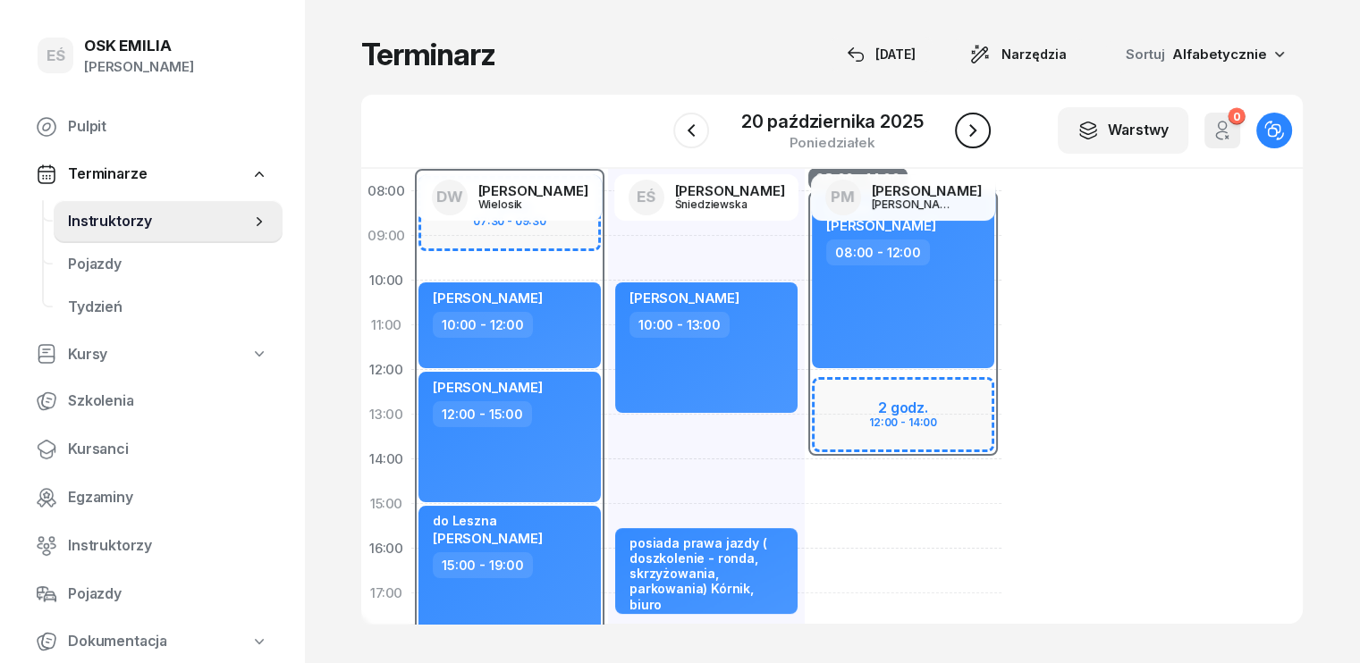
click at [967, 126] on icon "button" at bounding box center [972, 130] width 21 height 21
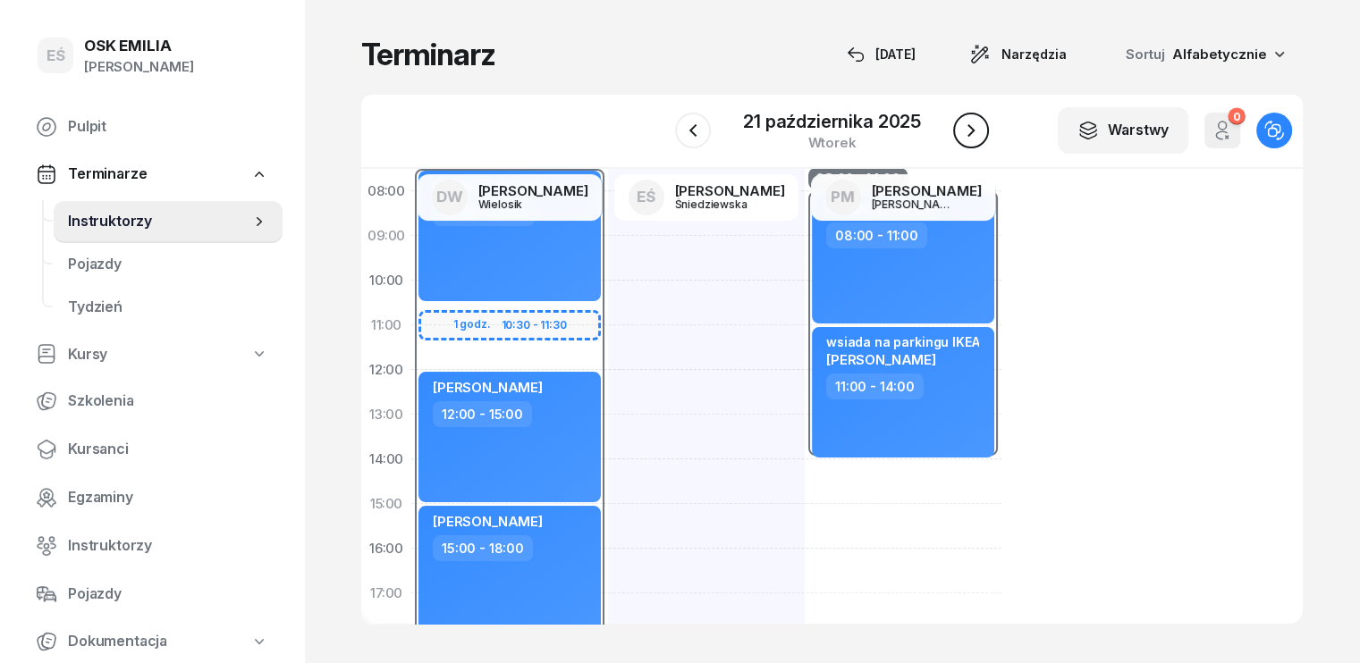
click at [971, 130] on icon "button" at bounding box center [970, 130] width 7 height 13
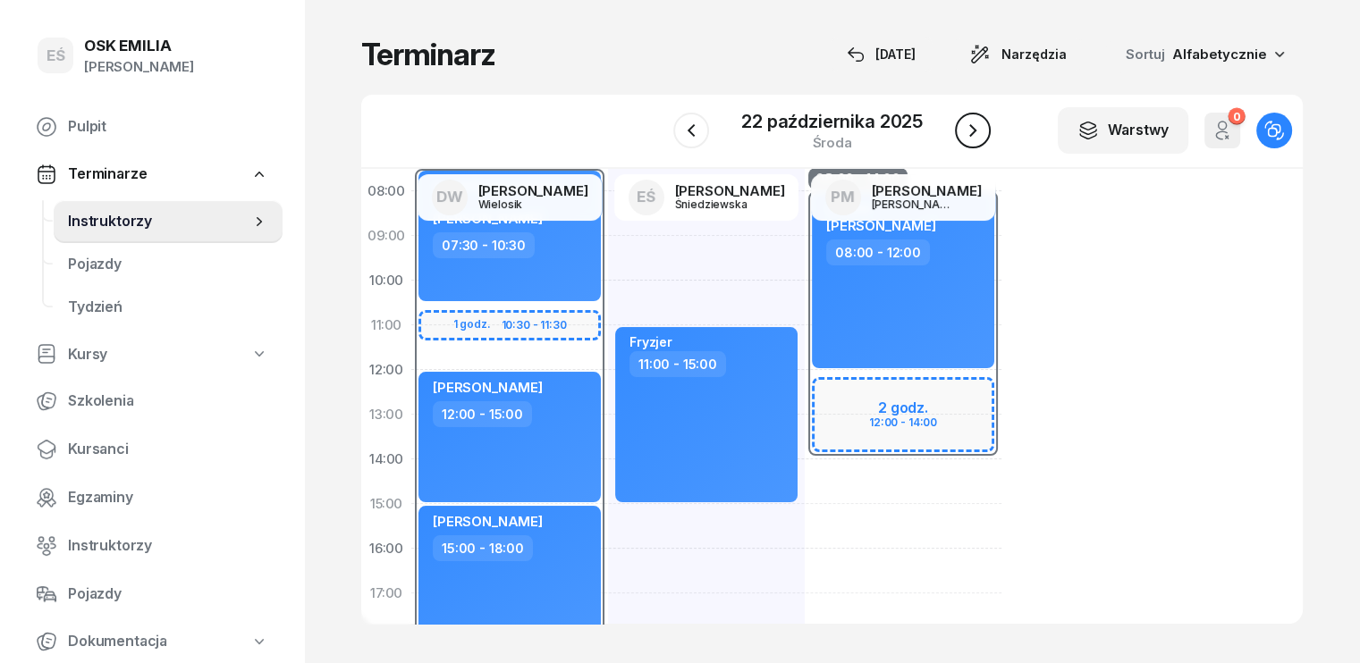
click at [974, 131] on icon "button" at bounding box center [972, 130] width 7 height 13
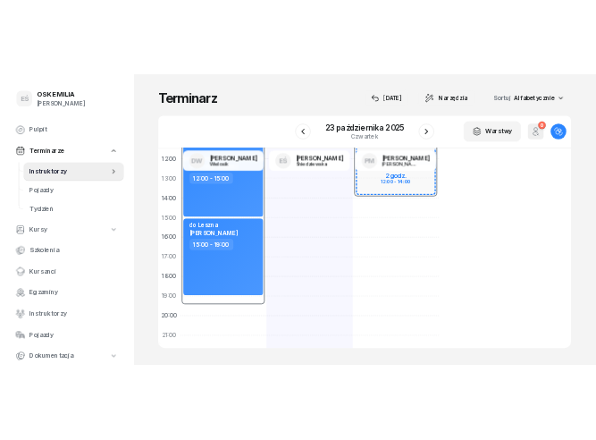
scroll to position [268, 0]
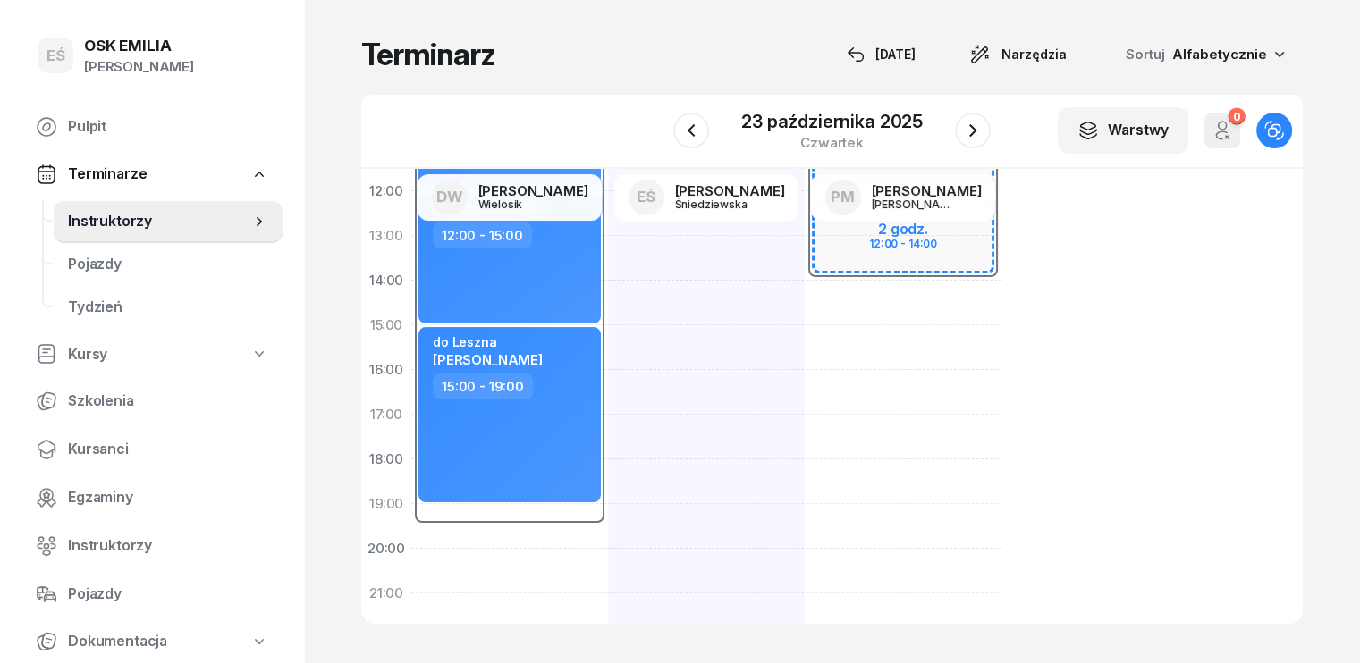
click at [1101, 360] on div "07:00 08:00 09:00 10:00 11:00 12:00 13:00 14:00 15:00 16:00 17:00 18:00 19:00 2…" at bounding box center [831, 396] width 941 height 455
